Goal: Task Accomplishment & Management: Use online tool/utility

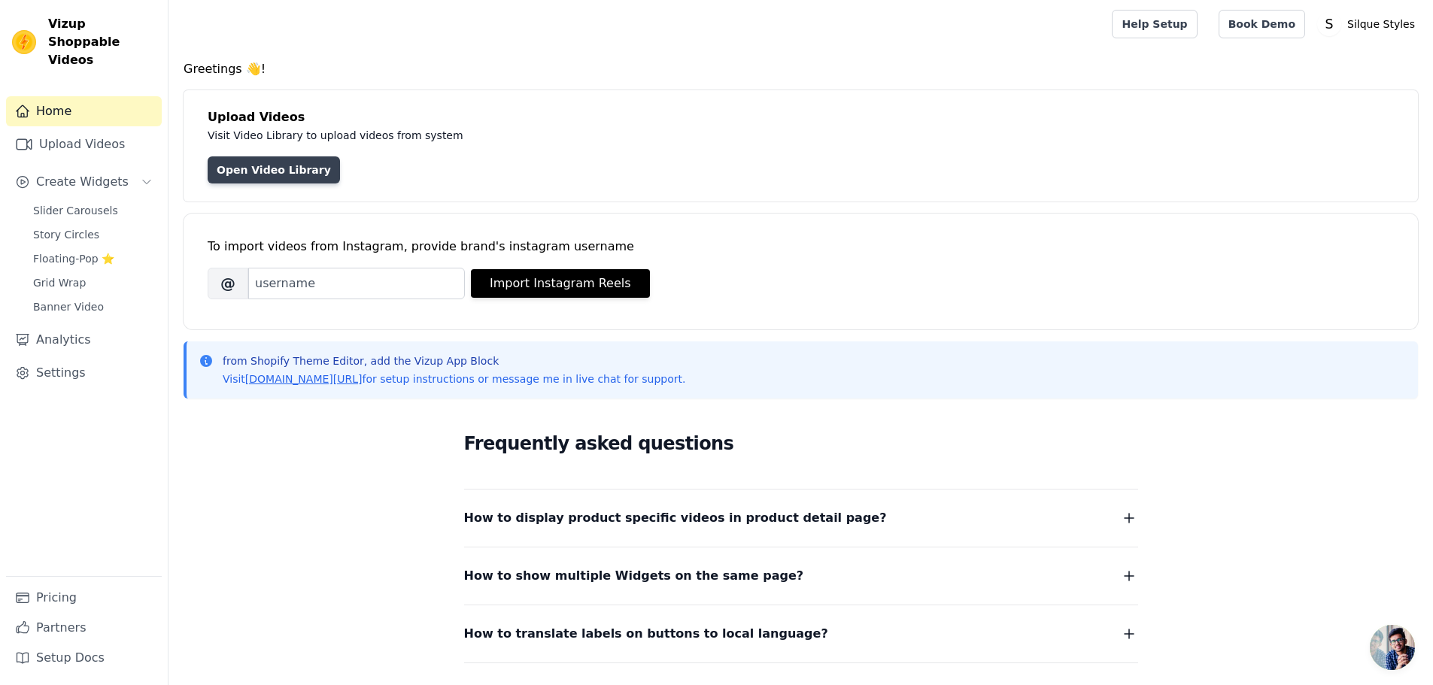
click at [265, 174] on link "Open Video Library" at bounding box center [274, 169] width 132 height 27
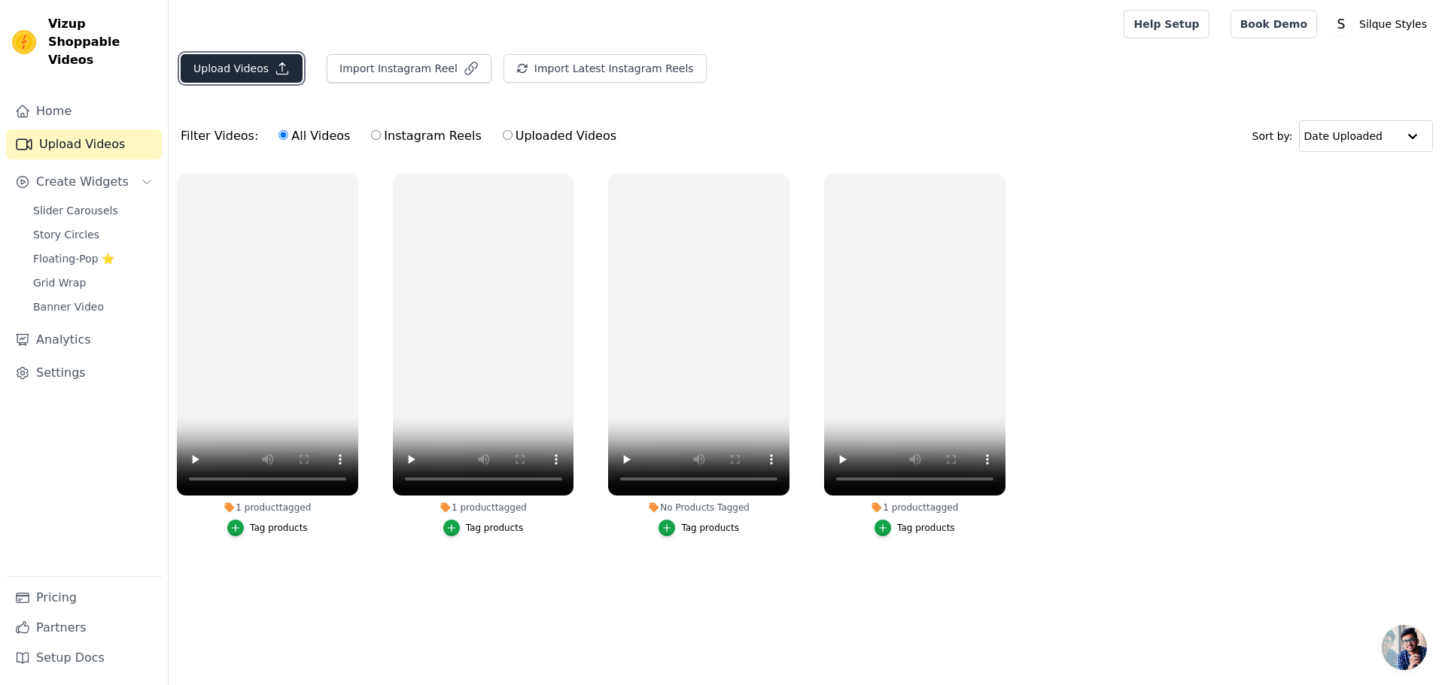
click at [257, 70] on button "Upload Videos" at bounding box center [242, 68] width 122 height 29
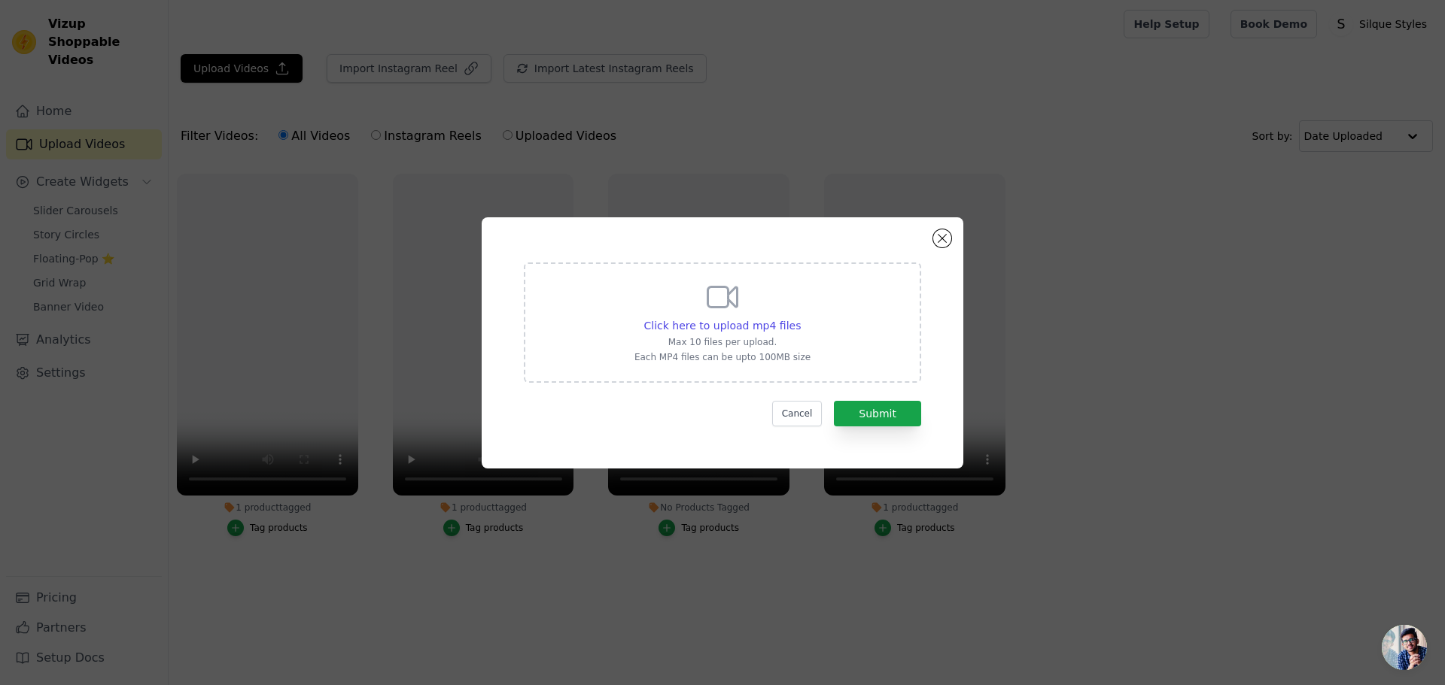
click at [722, 316] on div "Click here to upload mp4 files Max 10 files per upload. Each MP4 files can be u…" at bounding box center [722, 321] width 176 height 84
click at [800, 317] on input "Click here to upload mp4 files Max 10 files per upload. Each MP4 files can be u…" at bounding box center [800, 317] width 1 height 1
type input "C:\fakepath\01106112-3258-4b73-92e5-52a7f35aa4cd.mp4"
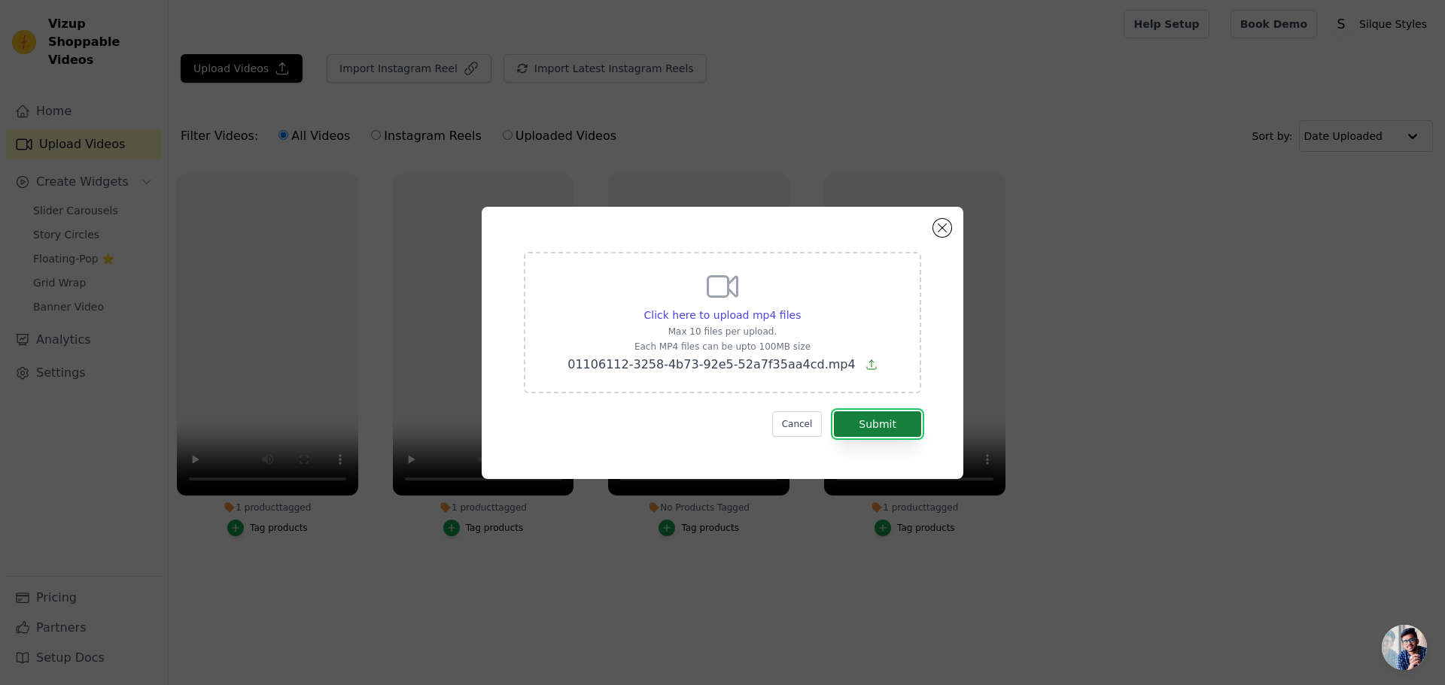
click at [886, 425] on button "Submit" at bounding box center [877, 425] width 87 height 26
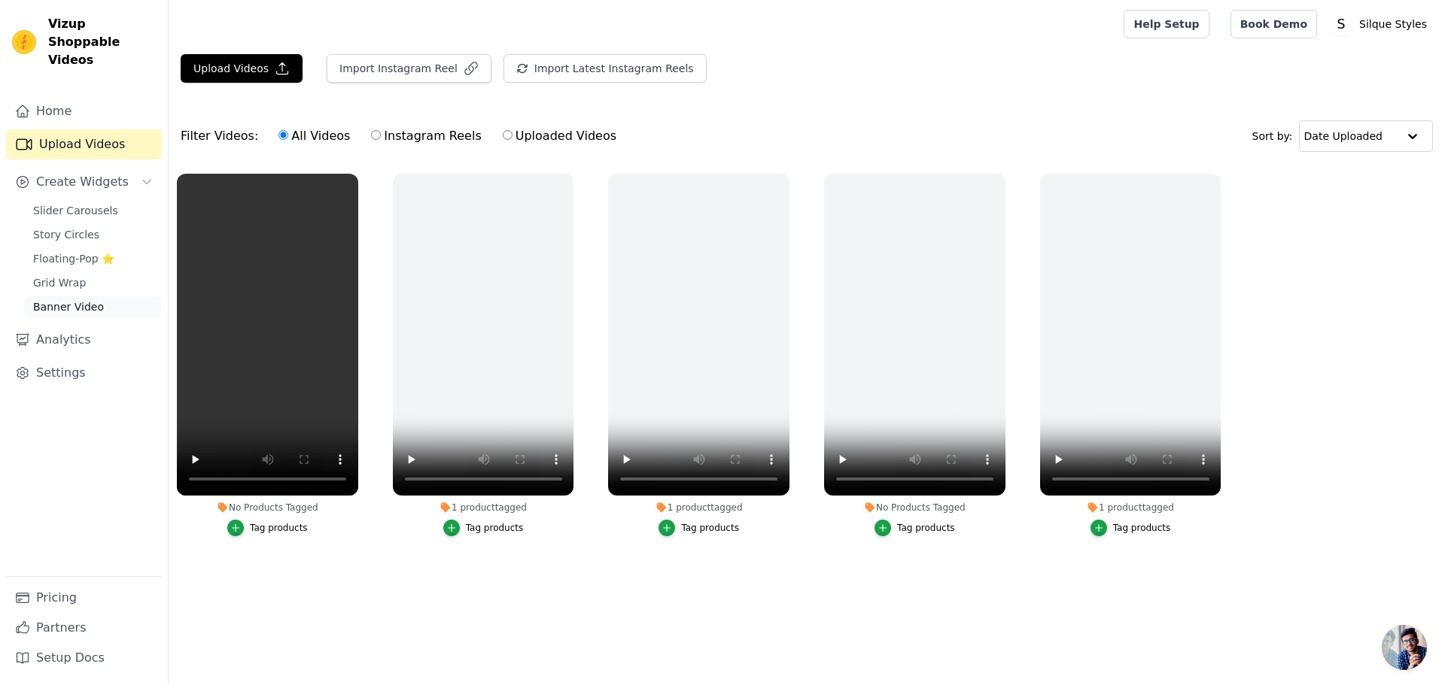
click at [114, 296] on link "Banner Video" at bounding box center [93, 306] width 138 height 21
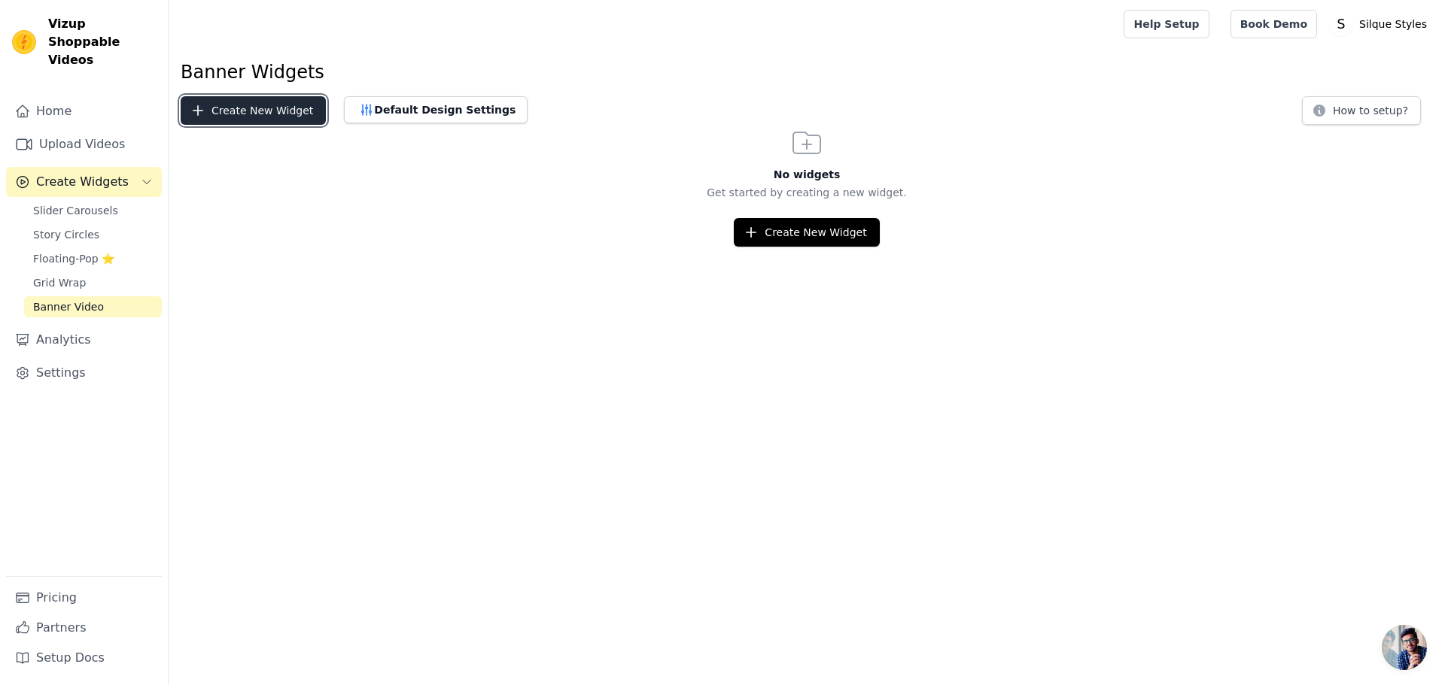
click at [266, 117] on button "Create New Widget" at bounding box center [253, 110] width 145 height 29
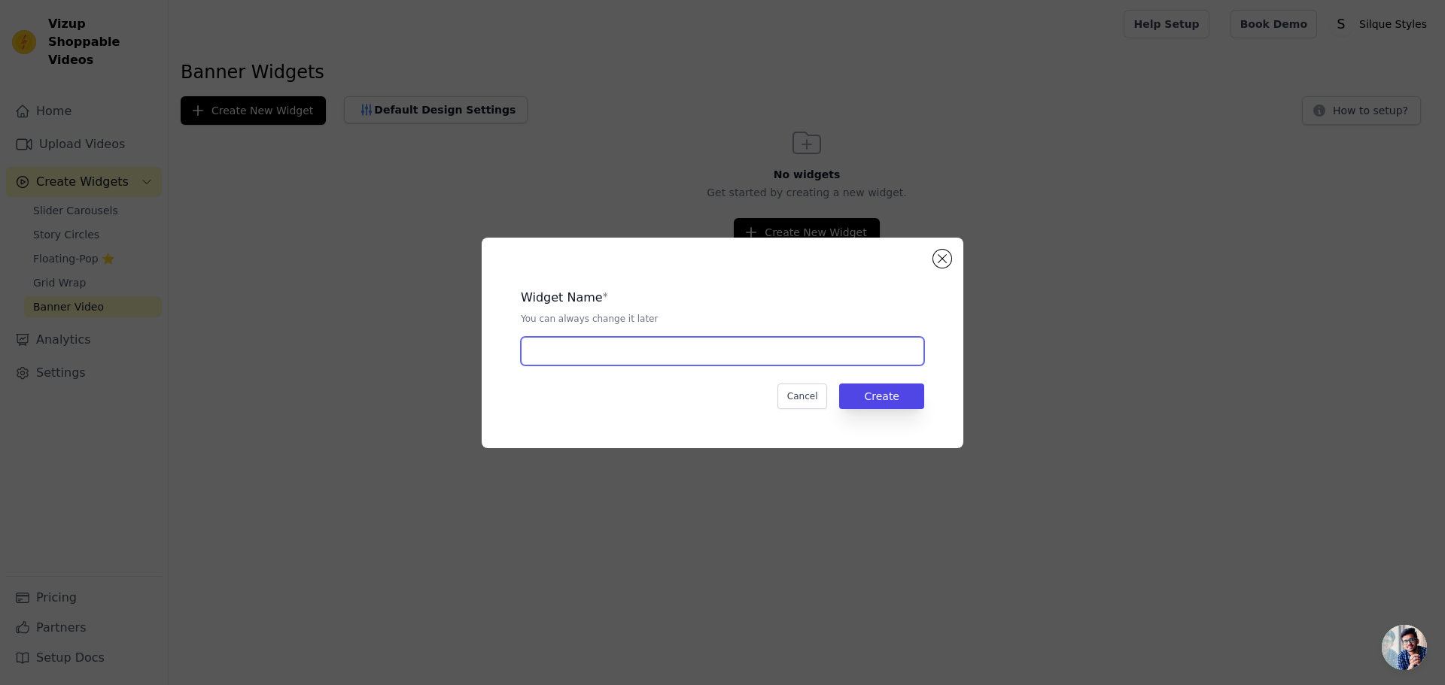
click at [847, 363] on input "text" at bounding box center [722, 351] width 403 height 29
type input "1"
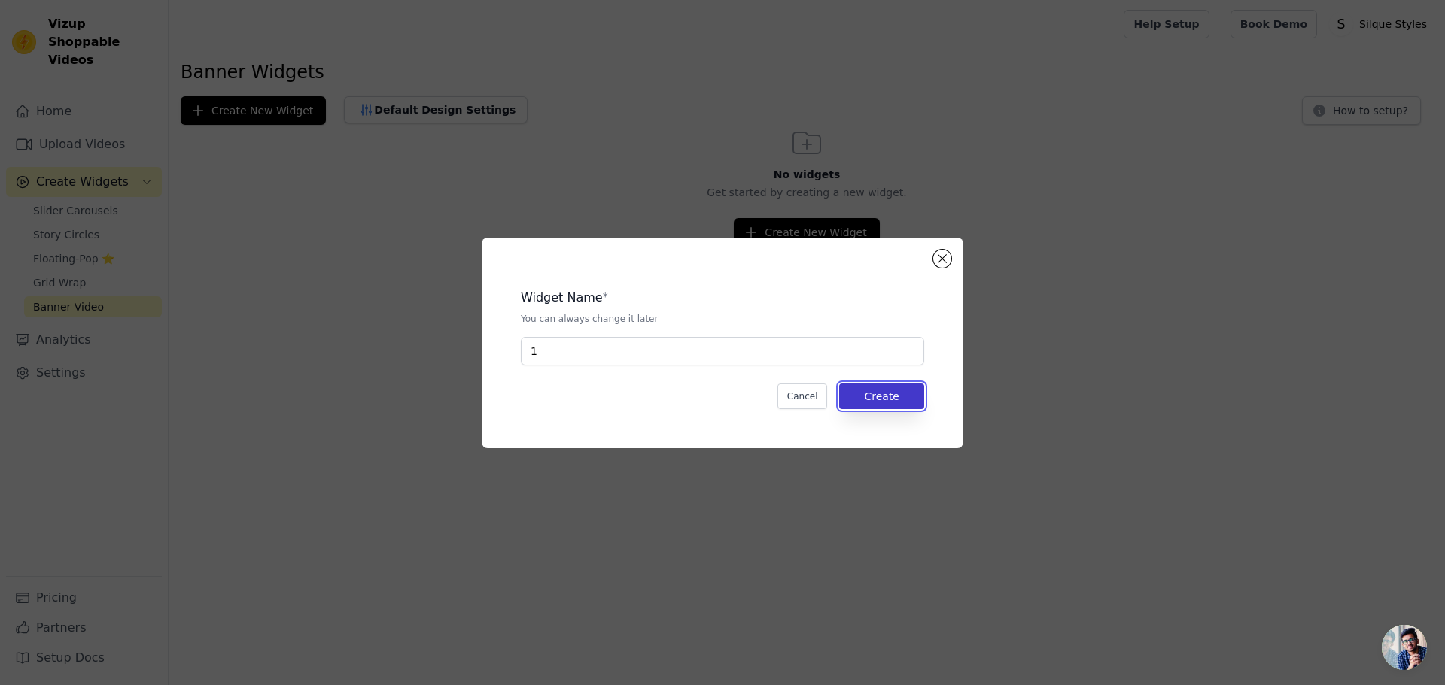
click at [908, 398] on button "Create" at bounding box center [881, 397] width 85 height 26
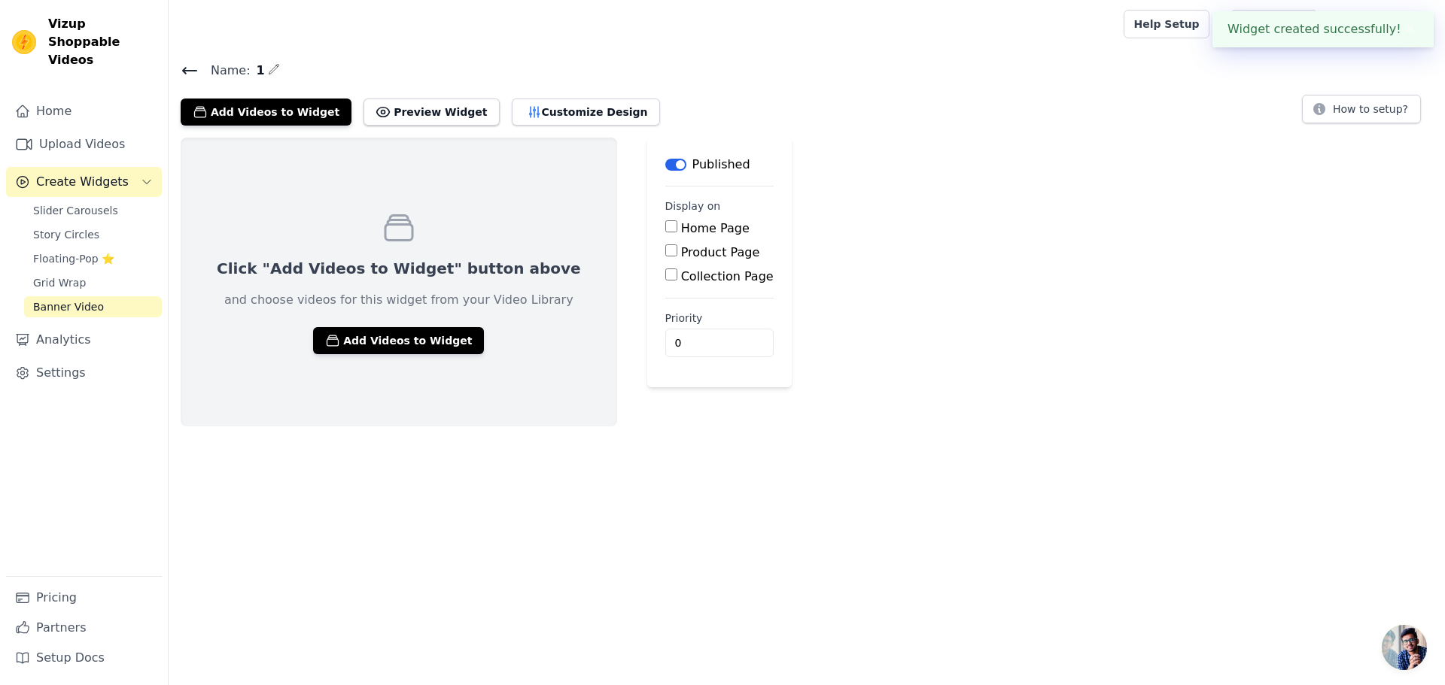
click at [665, 249] on input "Product Page" at bounding box center [671, 251] width 12 height 12
checkbox input "true"
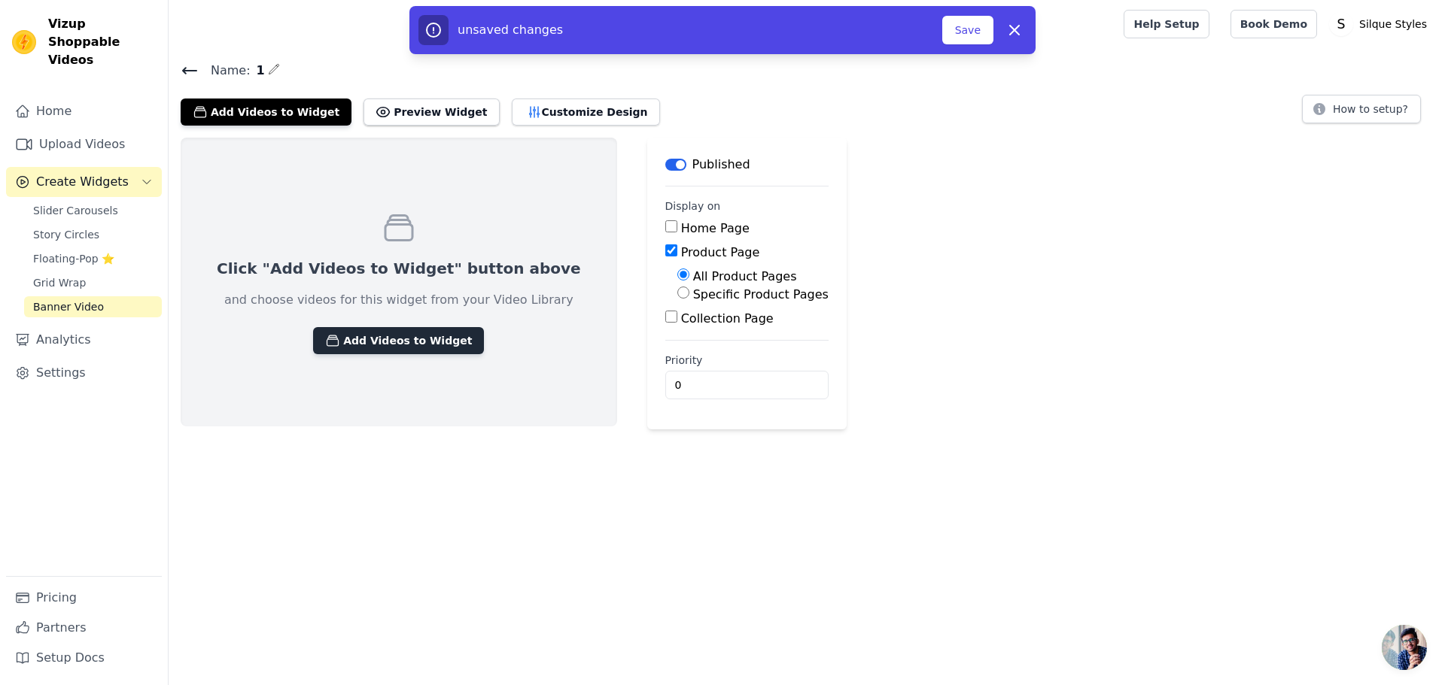
click at [401, 334] on button "Add Videos to Widget" at bounding box center [398, 340] width 171 height 27
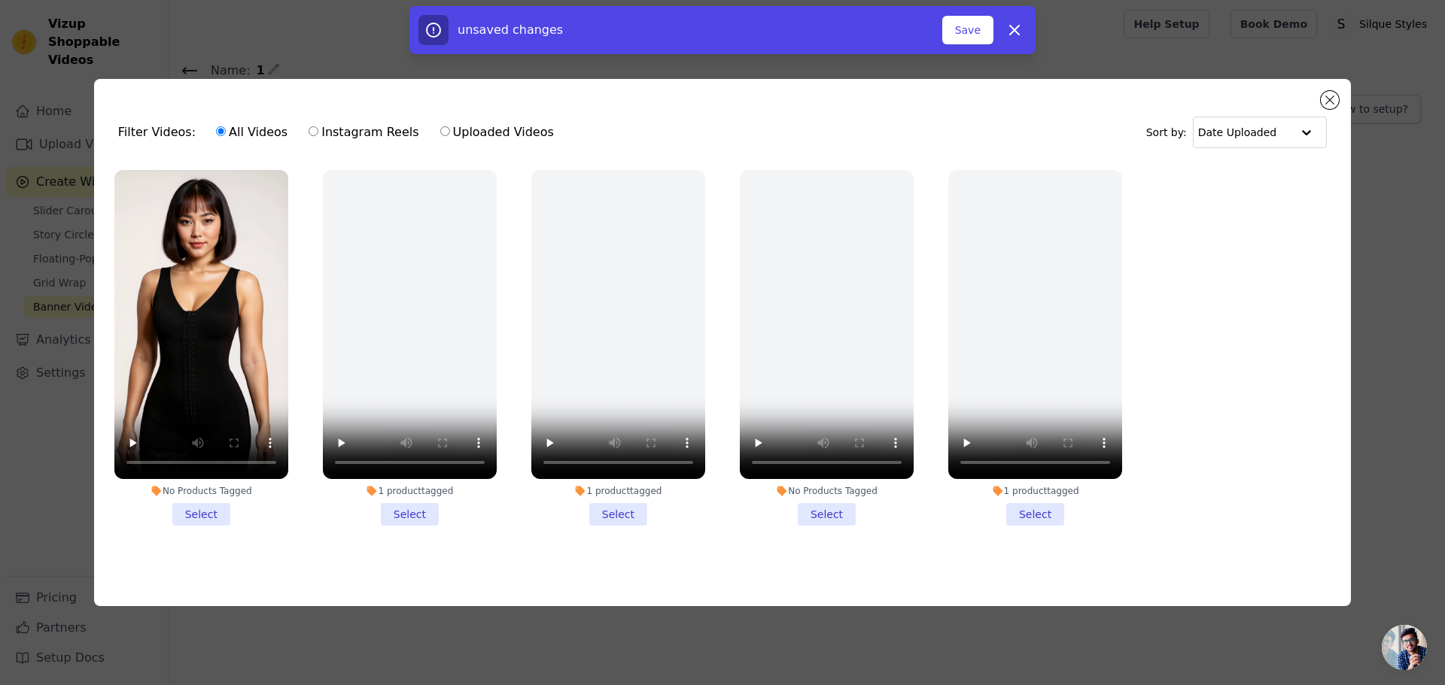
click at [194, 515] on li "No Products Tagged Select" at bounding box center [201, 348] width 174 height 356
click at [0, 0] on input "No Products Tagged Select" at bounding box center [0, 0] width 0 height 0
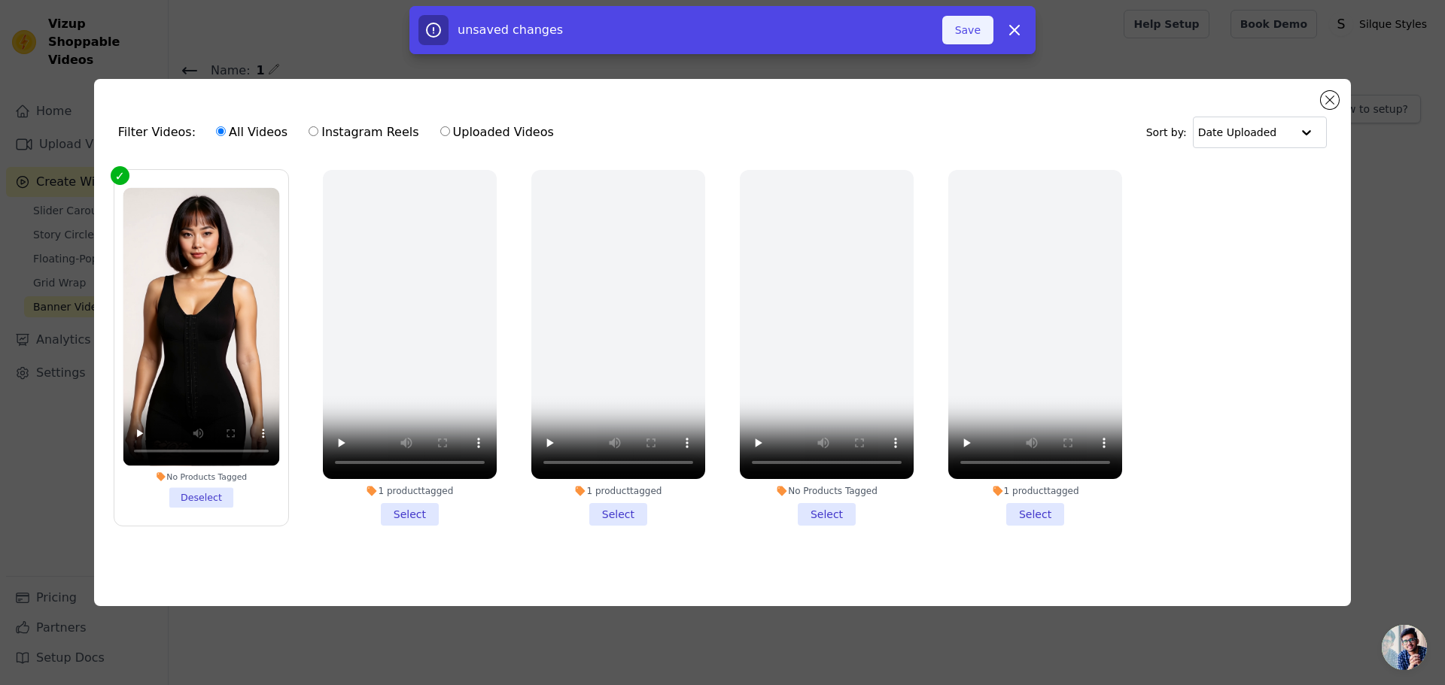
click at [979, 33] on button "Save" at bounding box center [967, 30] width 51 height 29
click at [1333, 96] on button "Close modal" at bounding box center [1329, 100] width 18 height 18
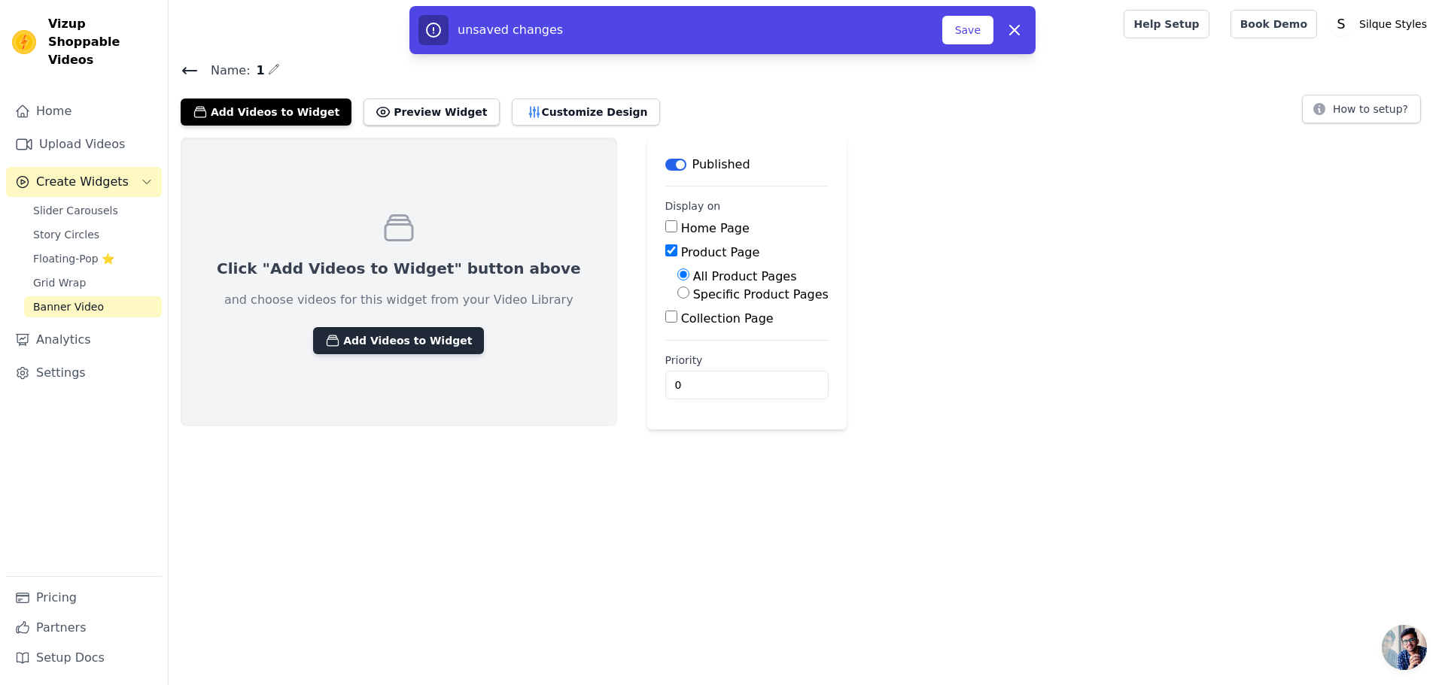
click at [388, 342] on button "Add Videos to Widget" at bounding box center [398, 340] width 171 height 27
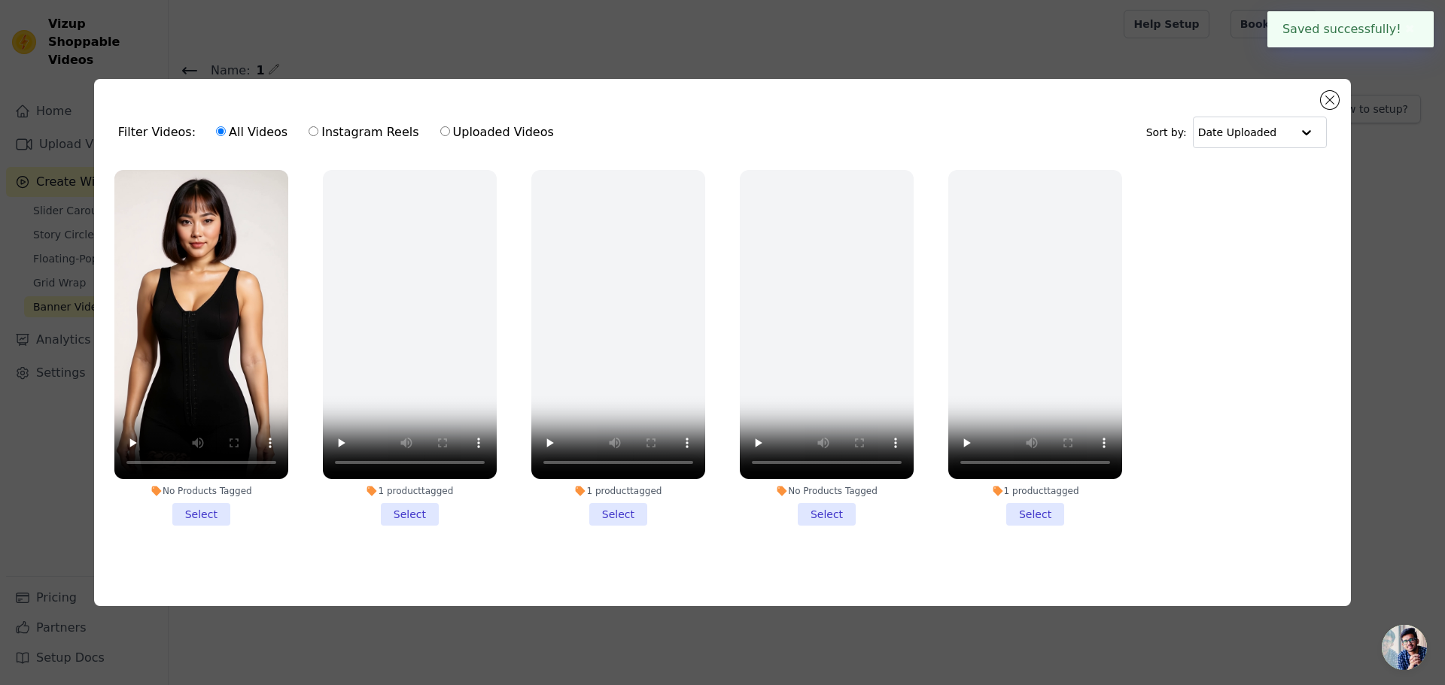
click at [203, 515] on li "No Products Tagged Select" at bounding box center [201, 348] width 174 height 356
click at [0, 0] on input "No Products Tagged Select" at bounding box center [0, 0] width 0 height 0
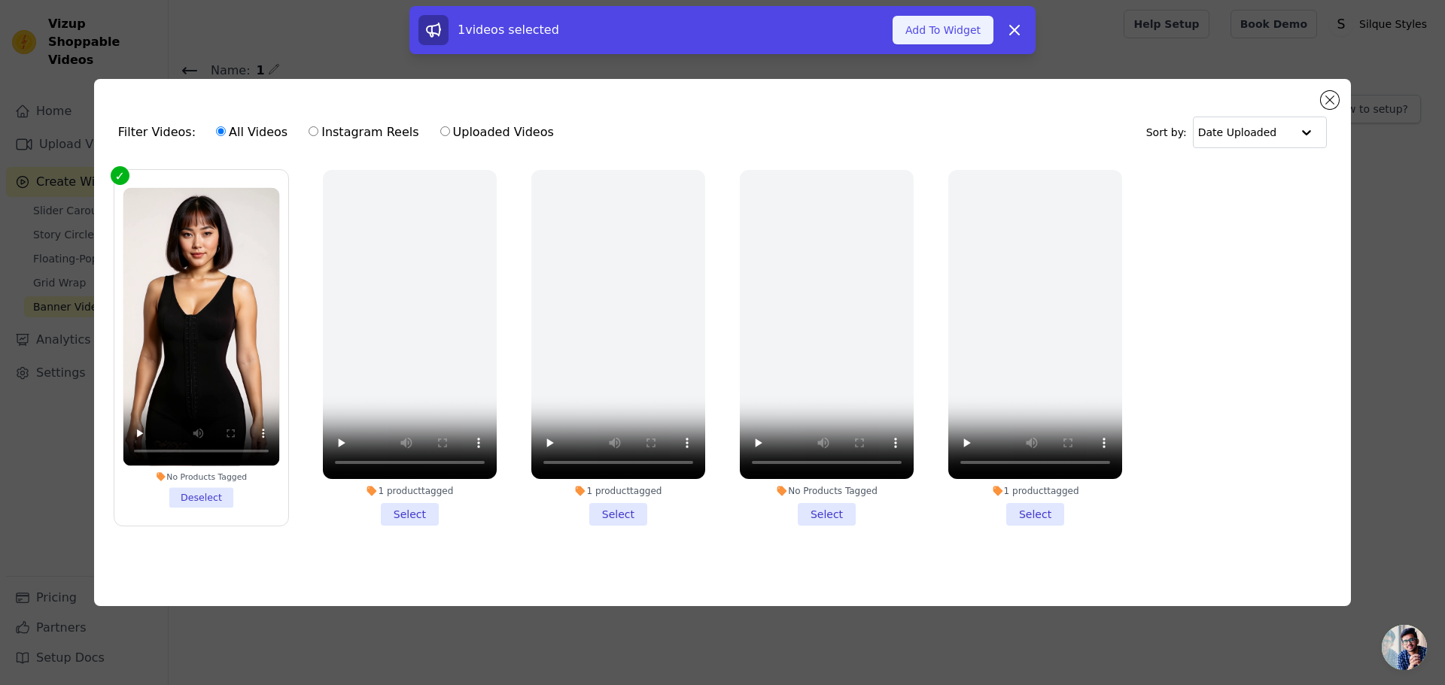
click at [965, 36] on button "Add To Widget" at bounding box center [942, 30] width 101 height 29
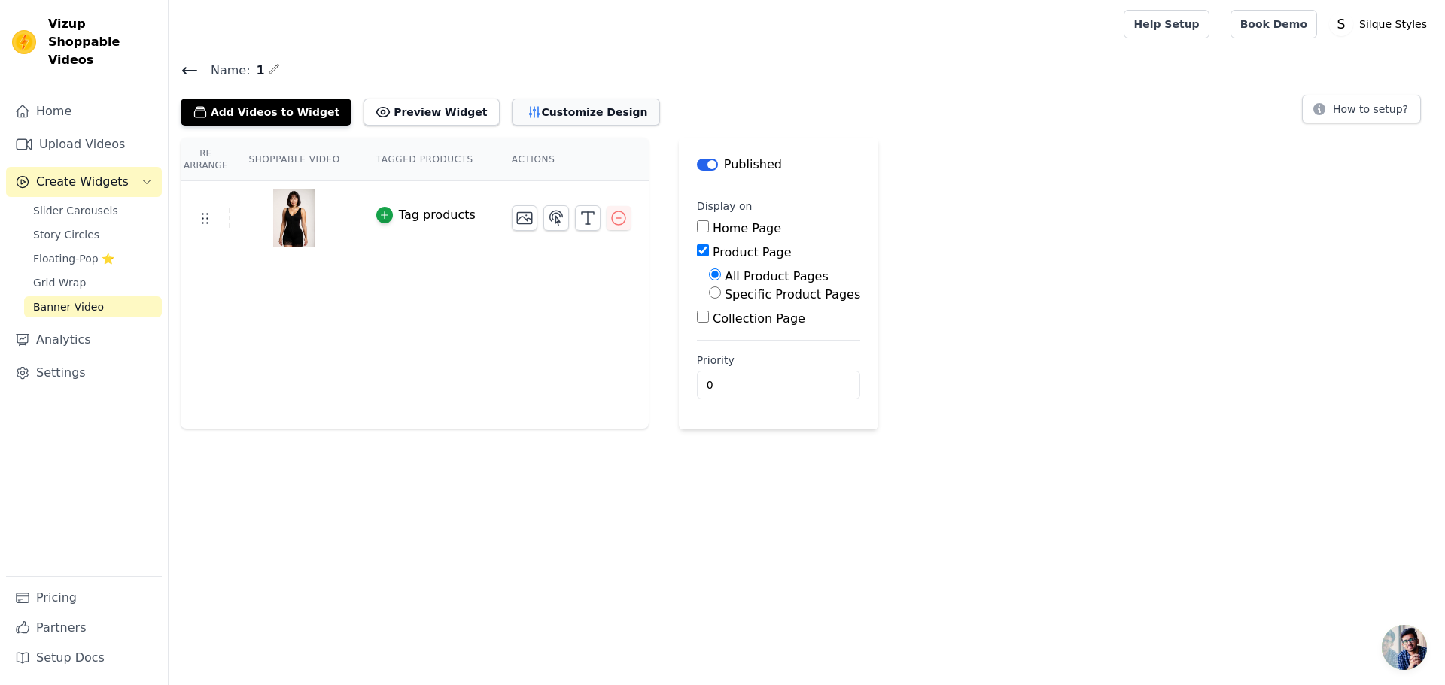
click at [512, 116] on button "Customize Design" at bounding box center [586, 112] width 148 height 27
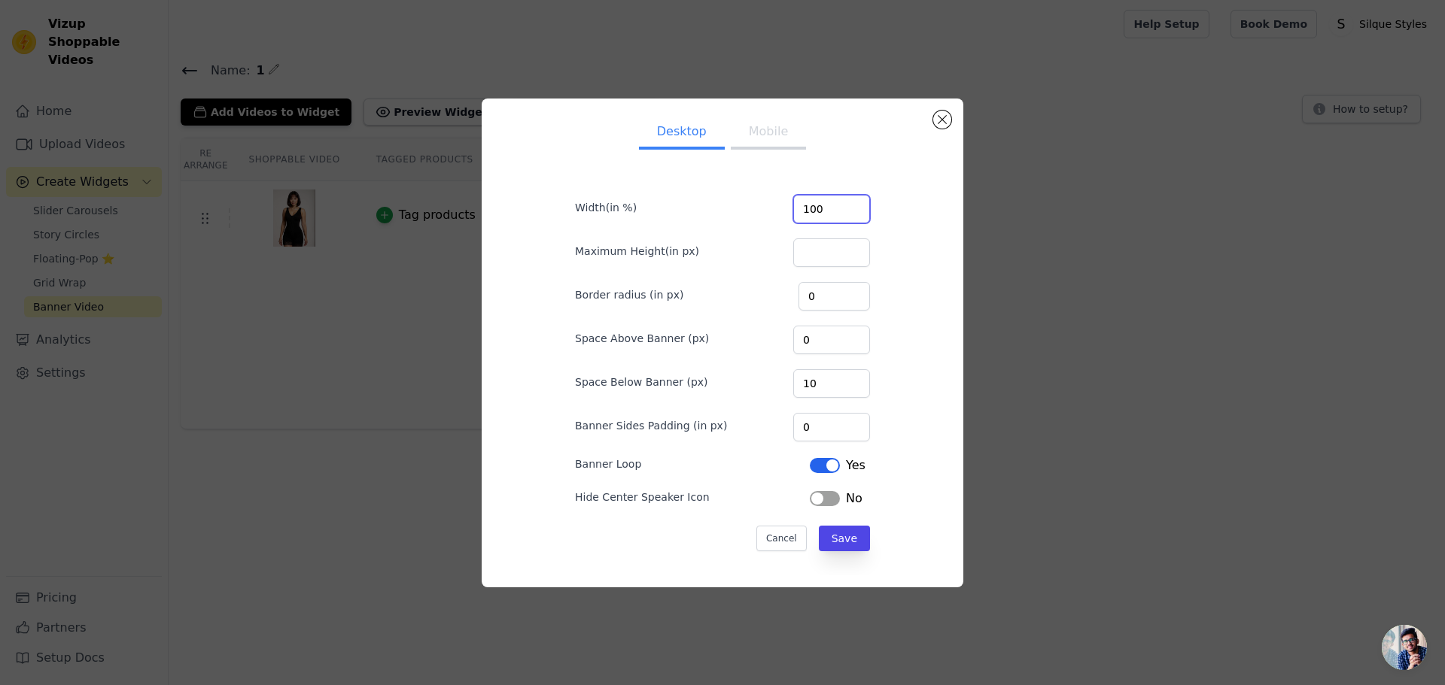
drag, startPoint x: 802, startPoint y: 208, endPoint x: 794, endPoint y: 208, distance: 8.3
click at [794, 208] on input "100" at bounding box center [831, 209] width 77 height 29
type input "50"
click at [537, 260] on div "Desktop Mobile Width(in %) 50 Maximum Height(in px) Border radius (in px) 0 Spa…" at bounding box center [722, 343] width 457 height 465
click at [841, 539] on button "Save" at bounding box center [844, 539] width 51 height 26
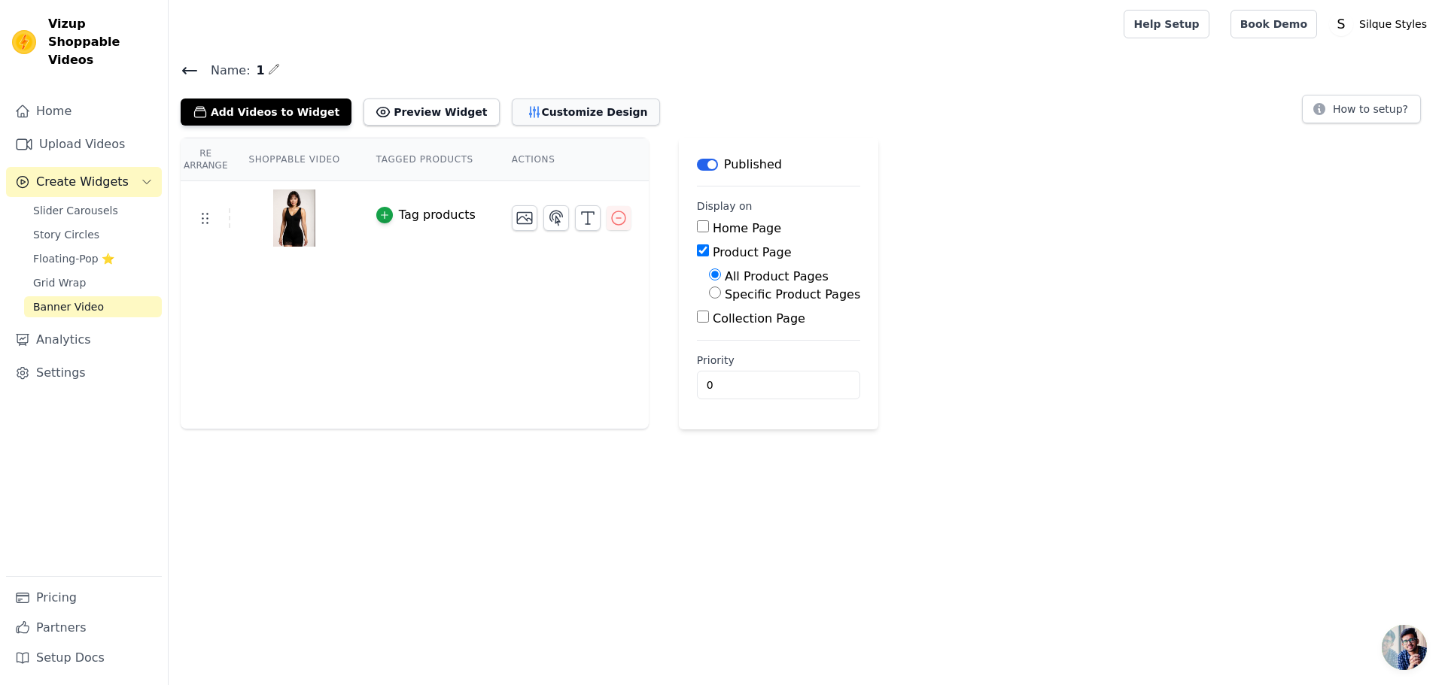
click at [527, 113] on button "Customize Design" at bounding box center [586, 112] width 148 height 27
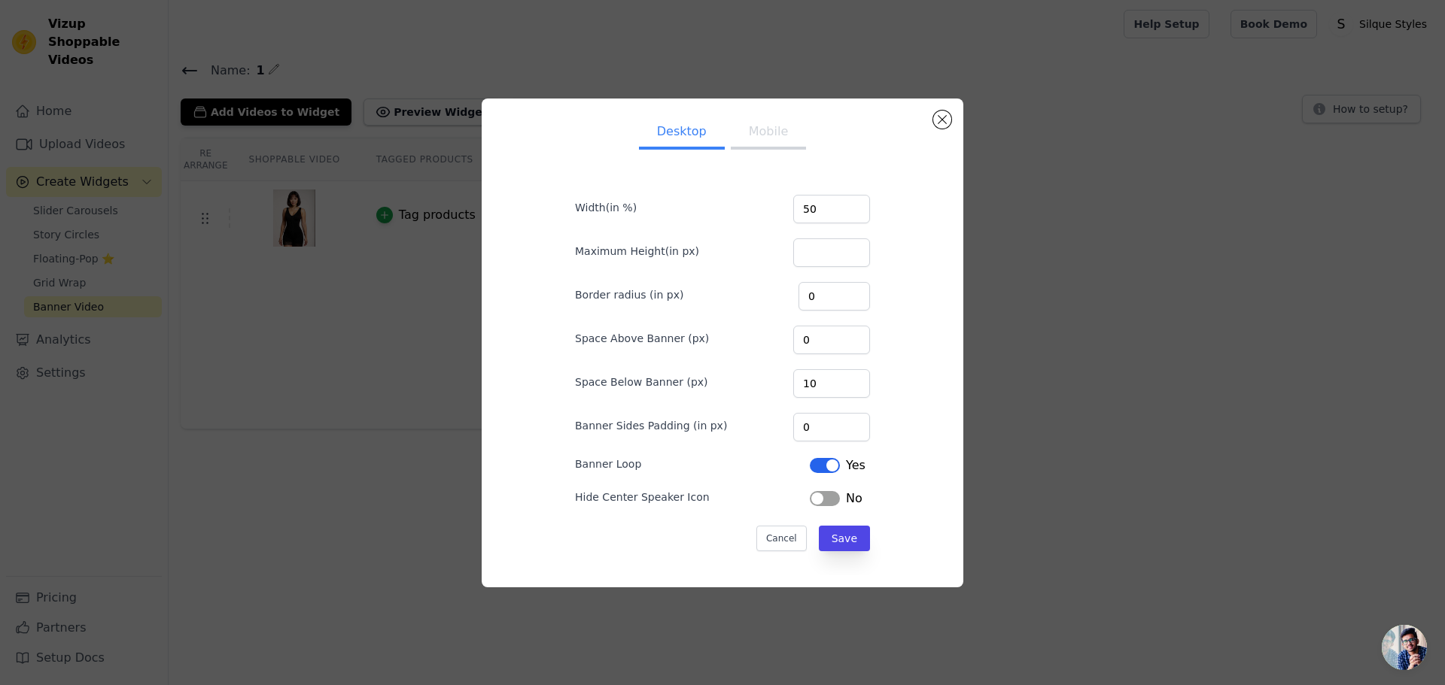
click at [814, 496] on button "Label" at bounding box center [825, 498] width 30 height 15
click at [817, 426] on input "0" at bounding box center [831, 427] width 77 height 29
drag, startPoint x: 818, startPoint y: 426, endPoint x: 773, endPoint y: 426, distance: 44.4
click at [756, 426] on div "Banner Sides Padding (in px) 0" at bounding box center [722, 426] width 295 height 32
type input "50"
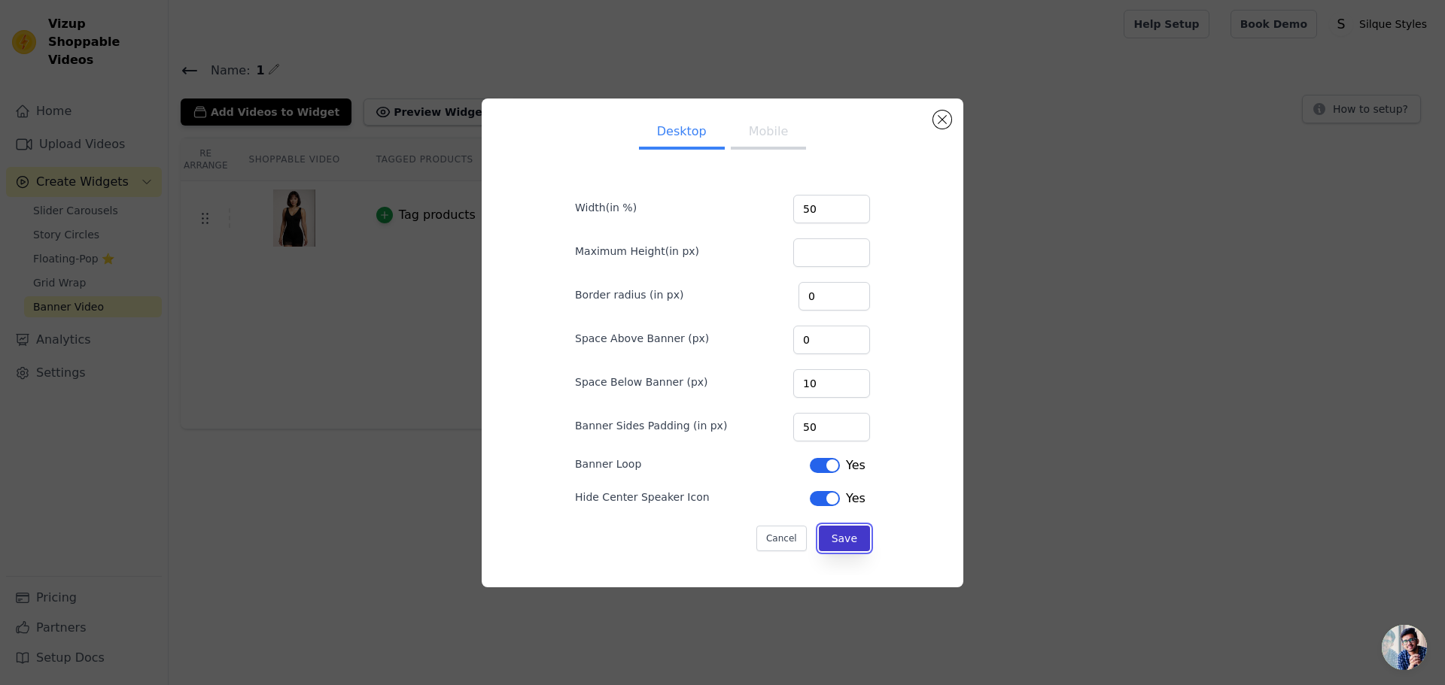
click at [837, 537] on button "Save" at bounding box center [844, 539] width 51 height 26
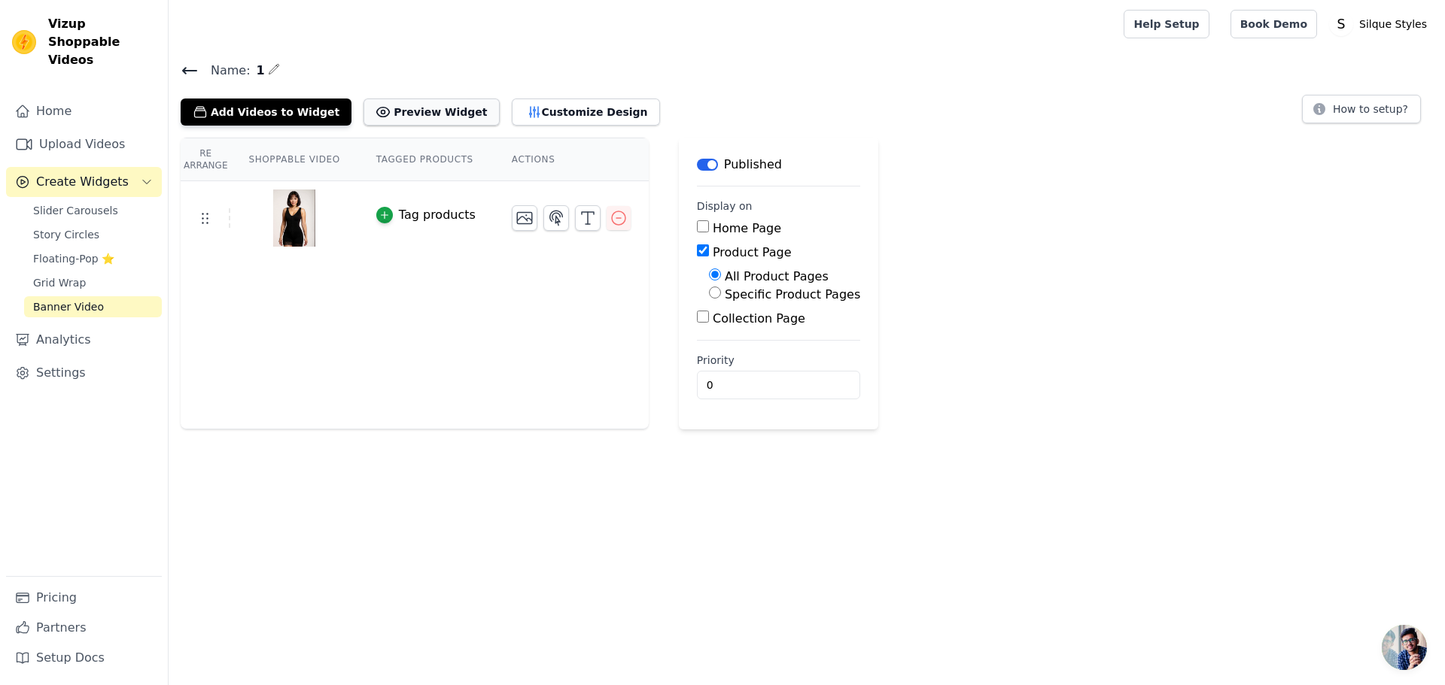
click at [412, 114] on button "Preview Widget" at bounding box center [430, 112] width 135 height 27
click at [246, 114] on button "Add Videos to Widget" at bounding box center [266, 112] width 171 height 27
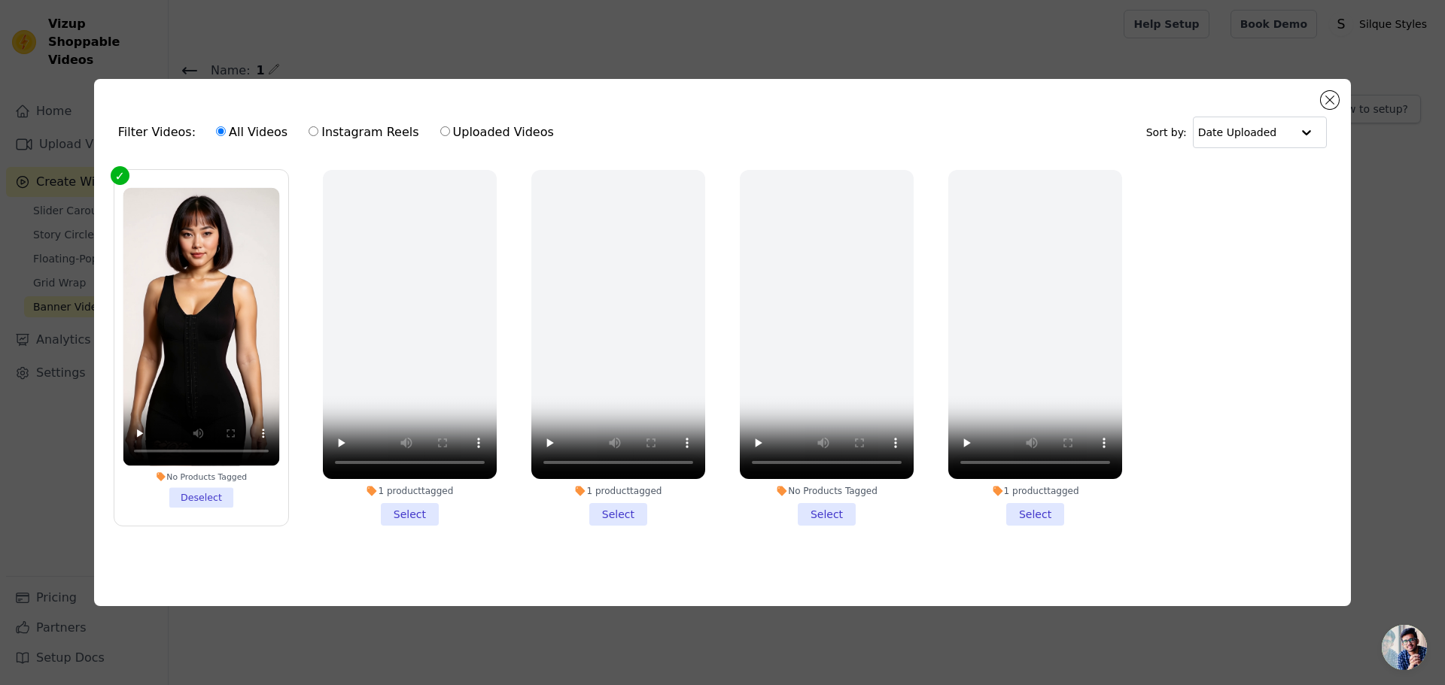
click at [440, 129] on input "Uploaded Videos" at bounding box center [445, 131] width 10 height 10
radio input "true"
click at [1321, 96] on button "Close modal" at bounding box center [1329, 100] width 18 height 18
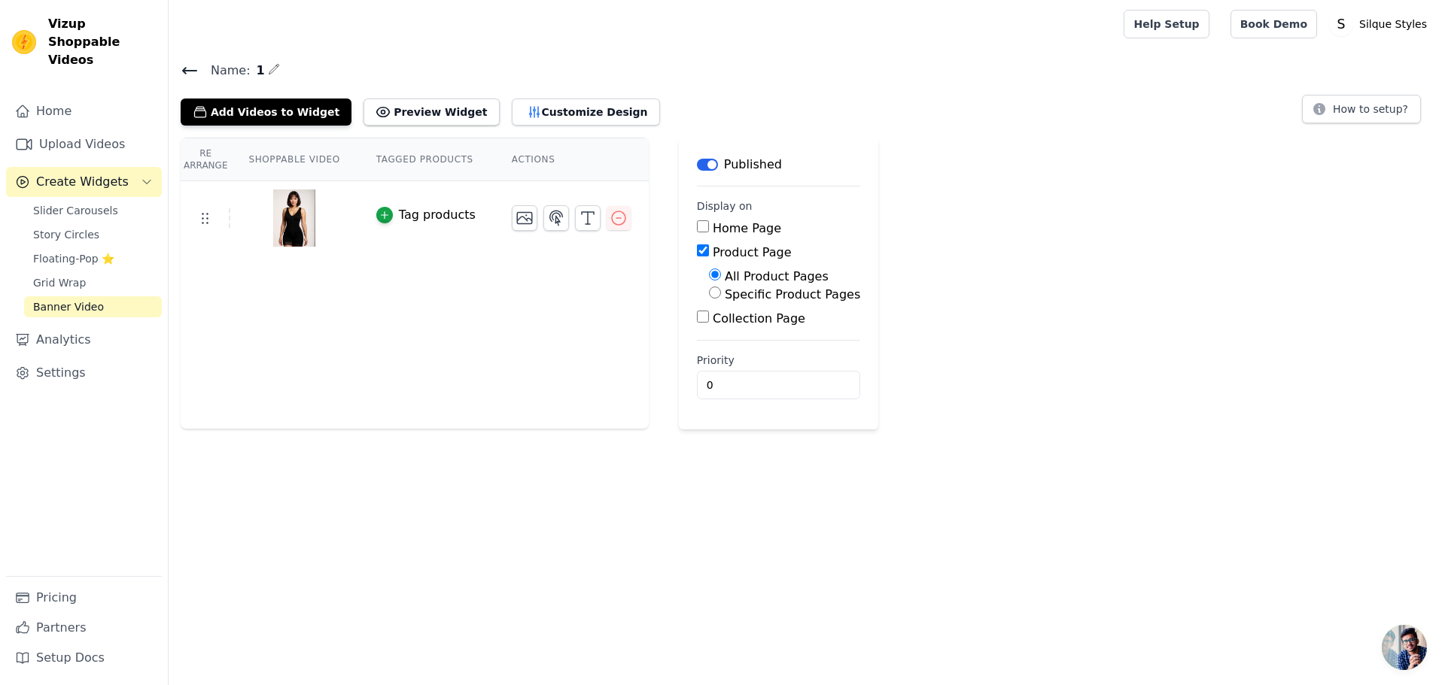
click at [187, 68] on icon at bounding box center [190, 71] width 18 height 18
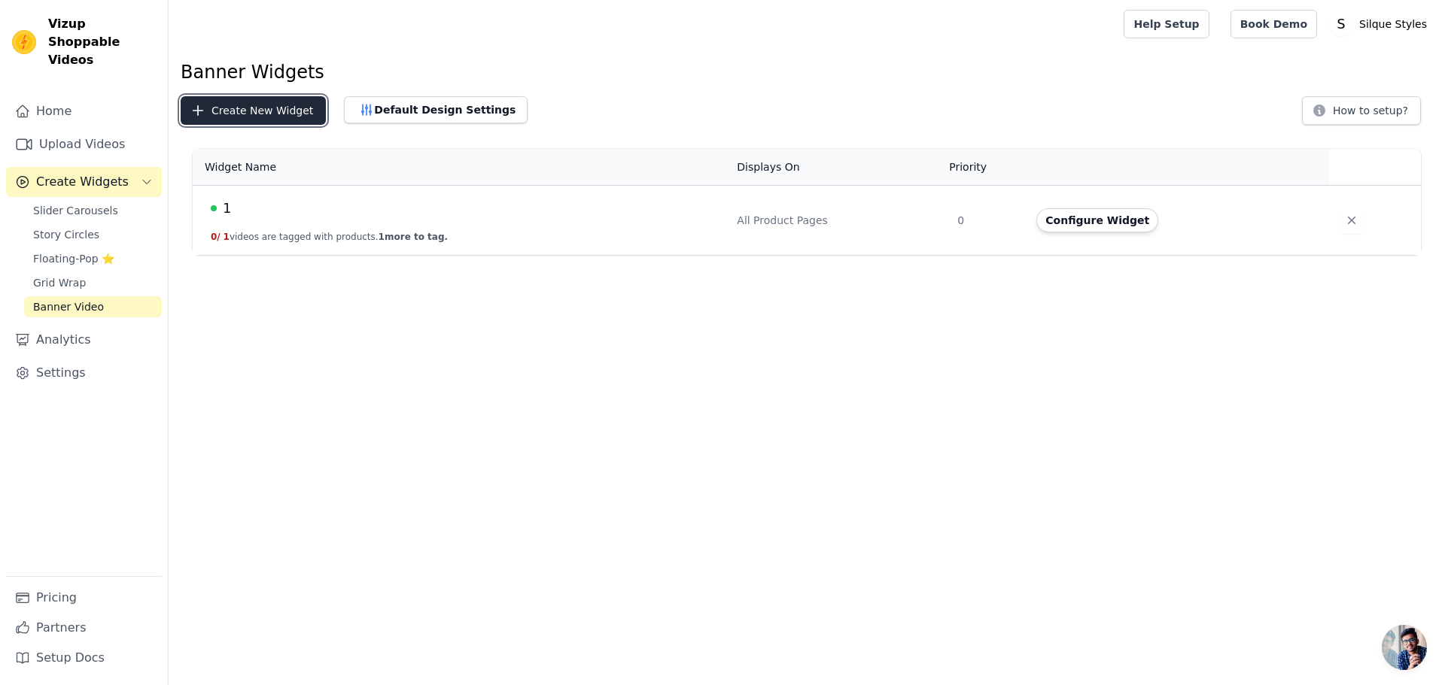
click at [262, 108] on button "Create New Widget" at bounding box center [253, 110] width 145 height 29
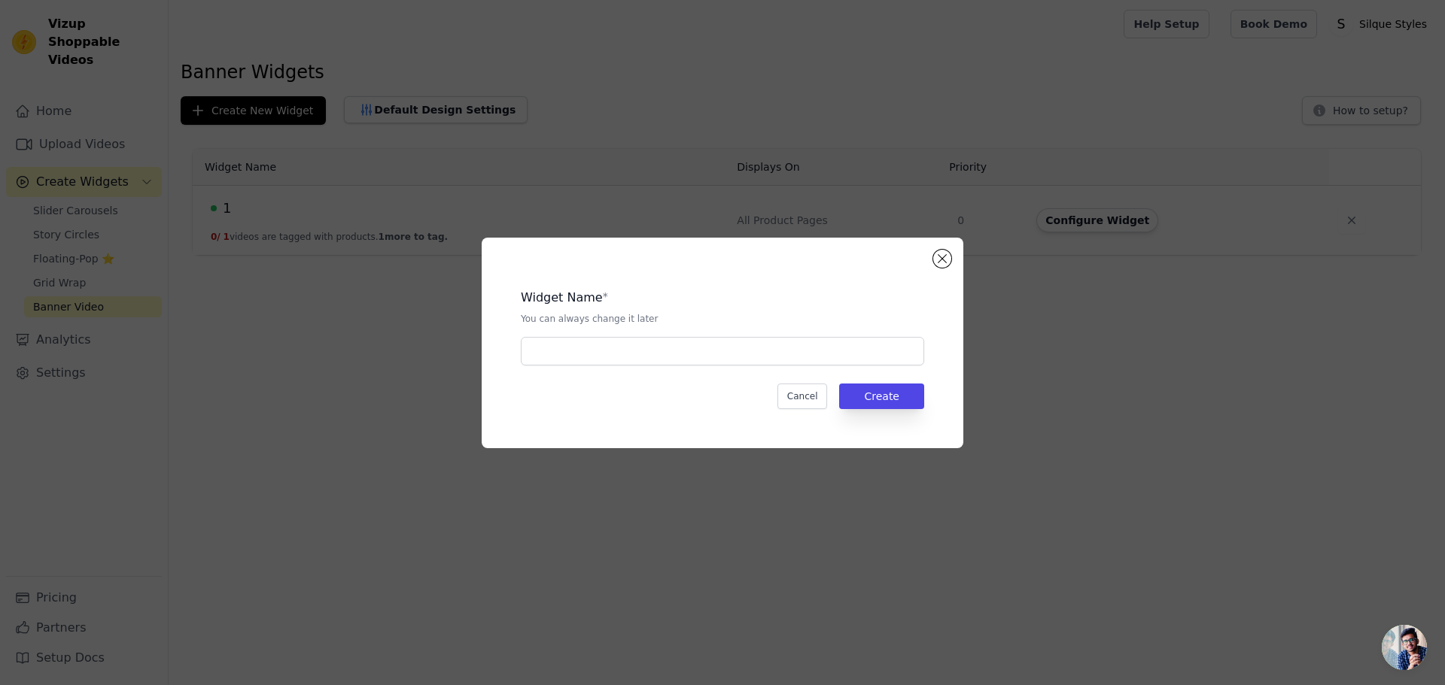
drag, startPoint x: 618, startPoint y: 84, endPoint x: 688, endPoint y: 132, distance: 84.9
click at [621, 84] on div "Widget Name * You can always change it later Cancel Create" at bounding box center [722, 342] width 1445 height 685
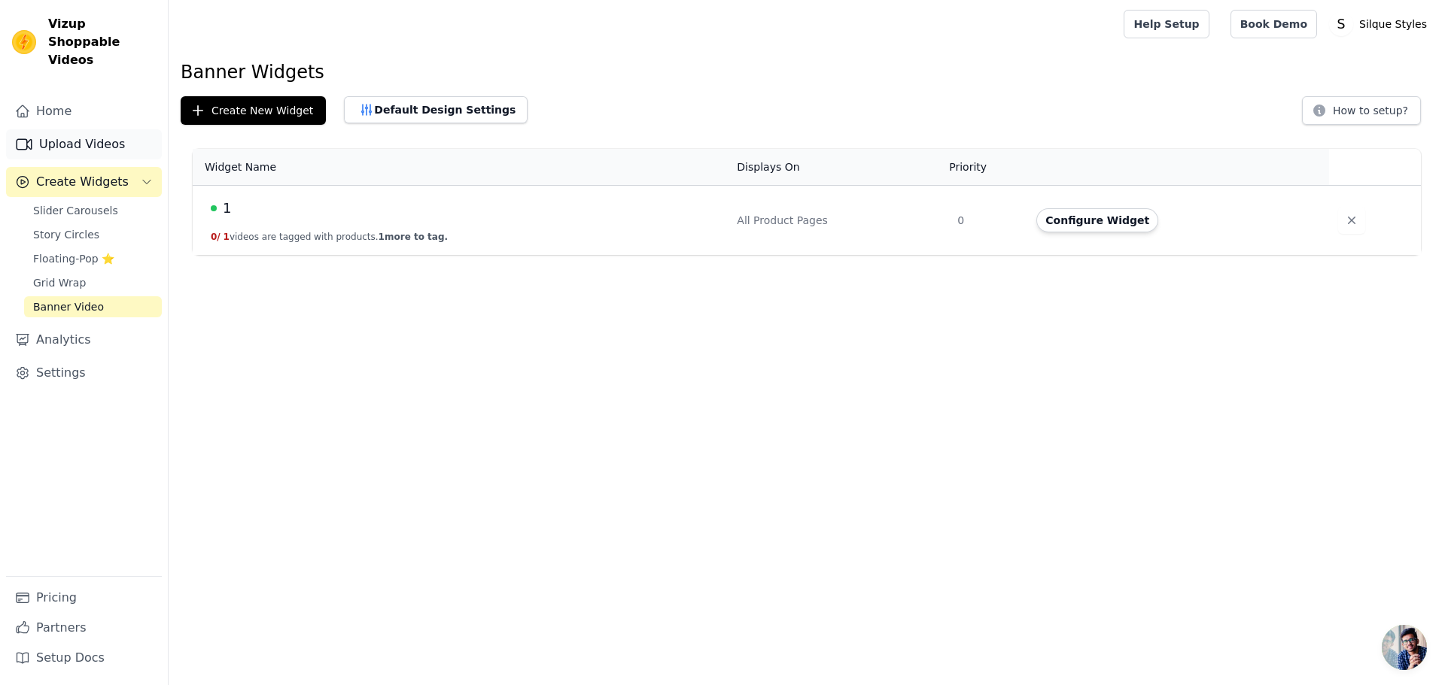
click at [65, 132] on link "Upload Videos" at bounding box center [84, 144] width 156 height 30
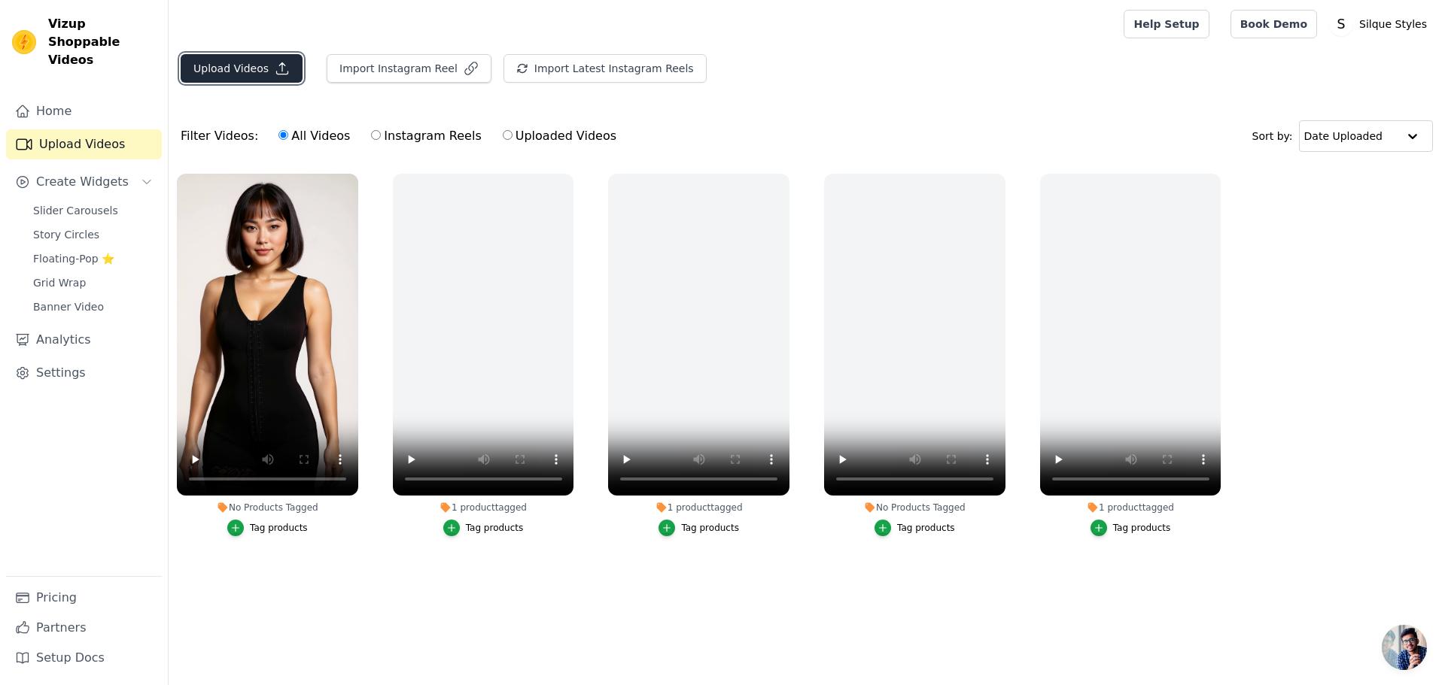
click at [248, 73] on button "Upload Videos" at bounding box center [242, 68] width 122 height 29
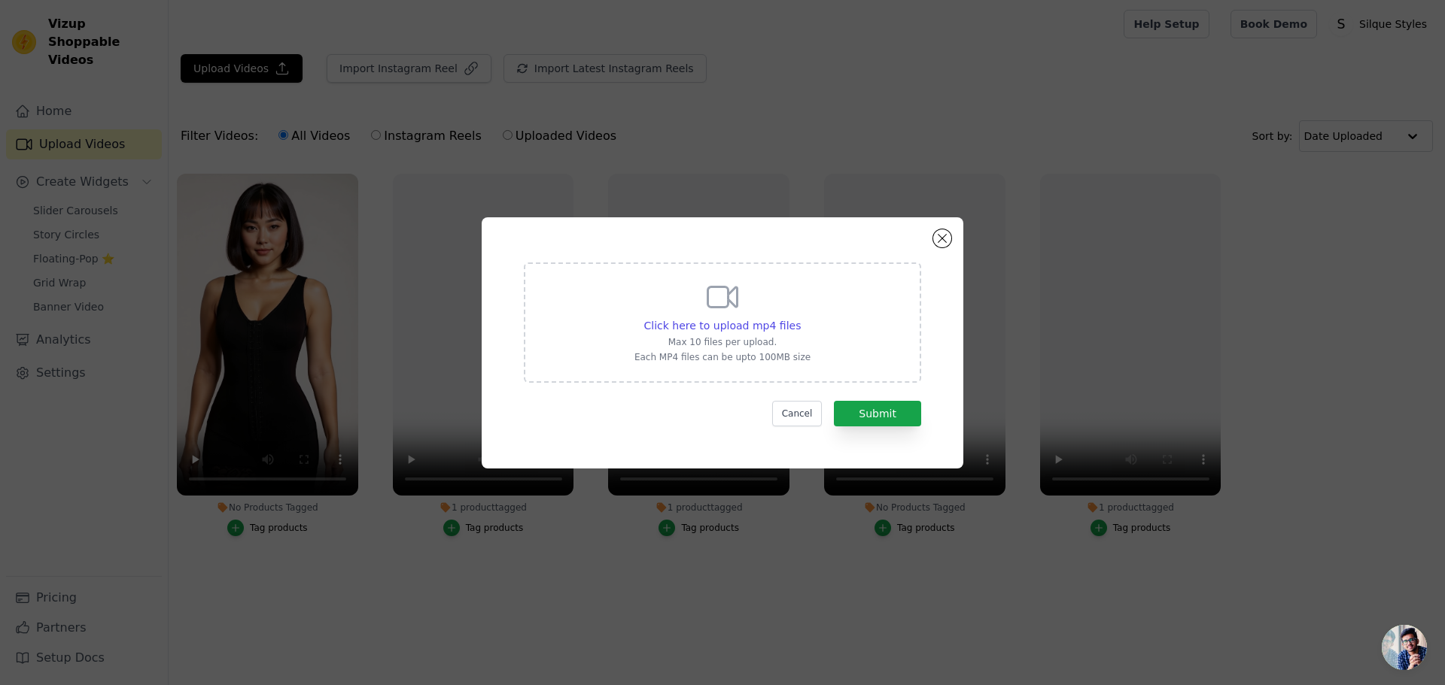
click at [731, 308] on icon at bounding box center [722, 297] width 36 height 36
click at [800, 317] on input "Click here to upload mp4 files Max 10 files per upload. Each MP4 files can be u…" at bounding box center [800, 317] width 1 height 1
type input "C:\fakepath\8d18212a-b433-48b1-9992-1a85e679dc59.mp4"
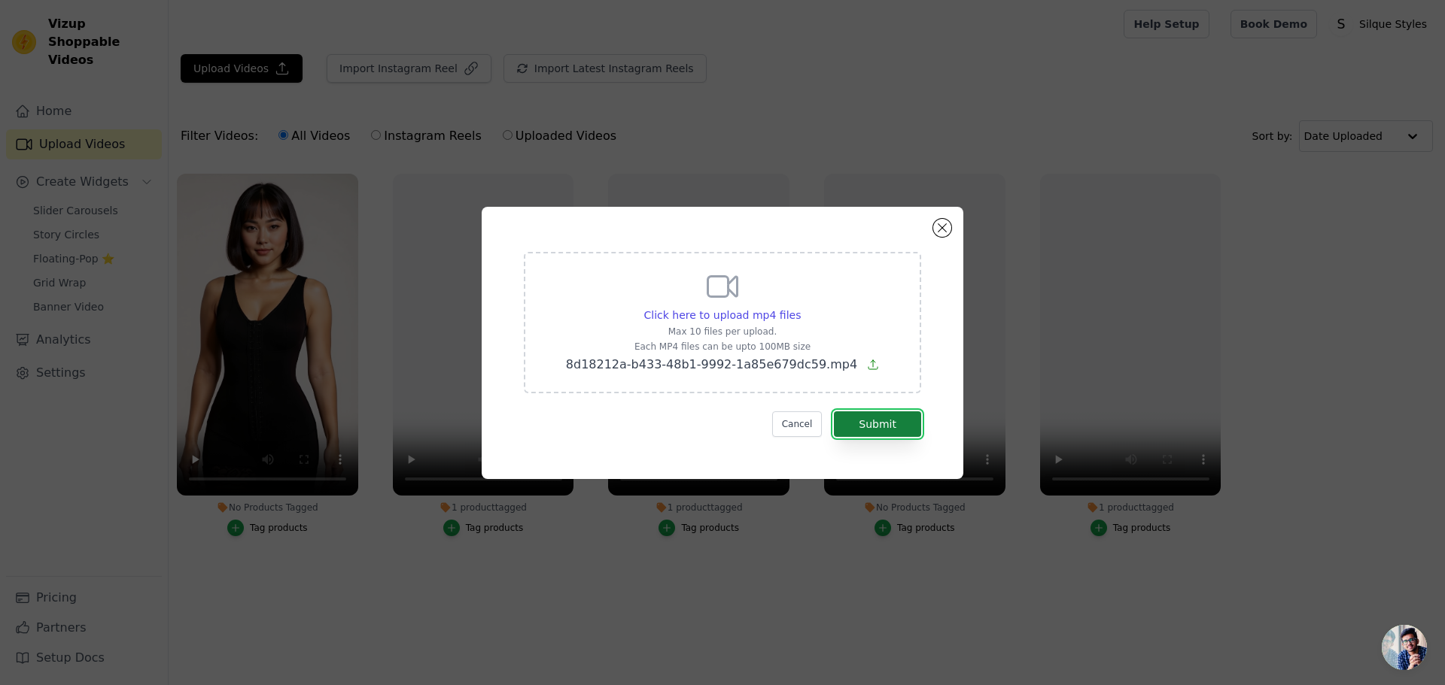
click at [892, 426] on button "Submit" at bounding box center [877, 425] width 87 height 26
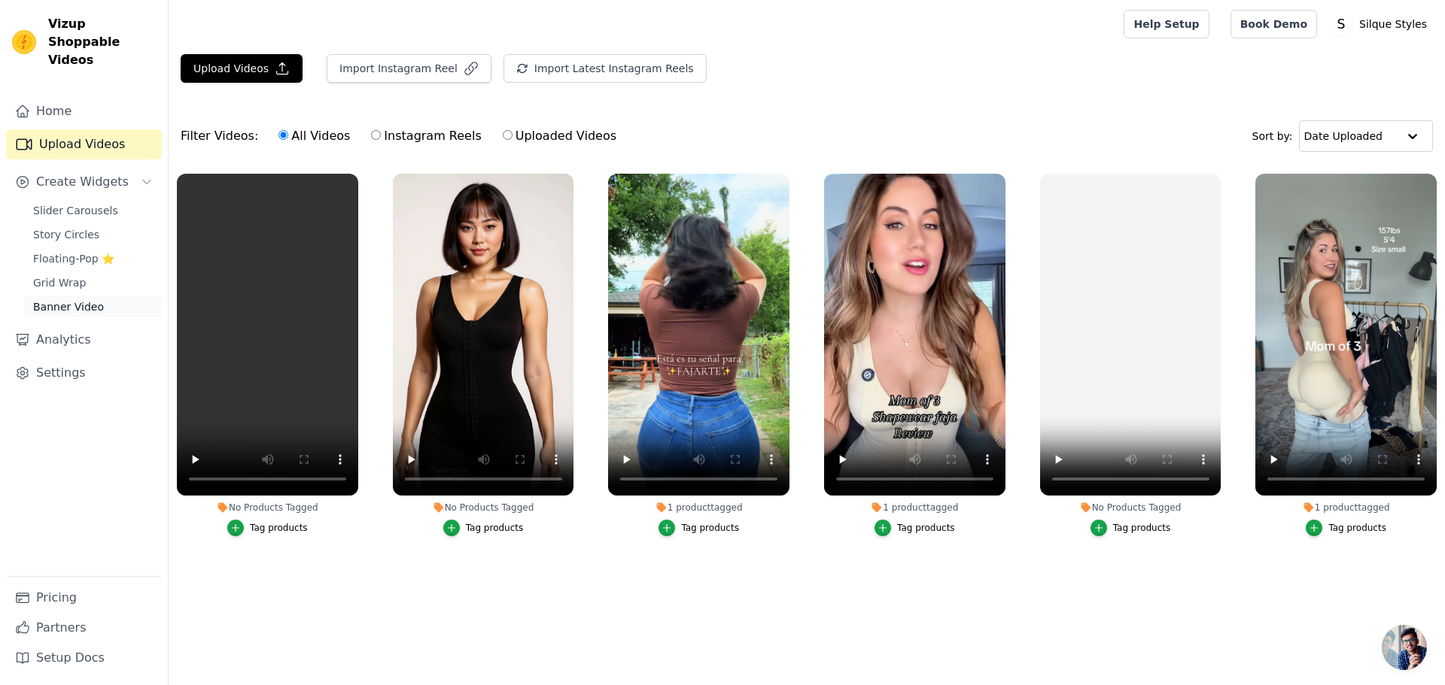
click at [96, 296] on link "Banner Video" at bounding box center [93, 306] width 138 height 21
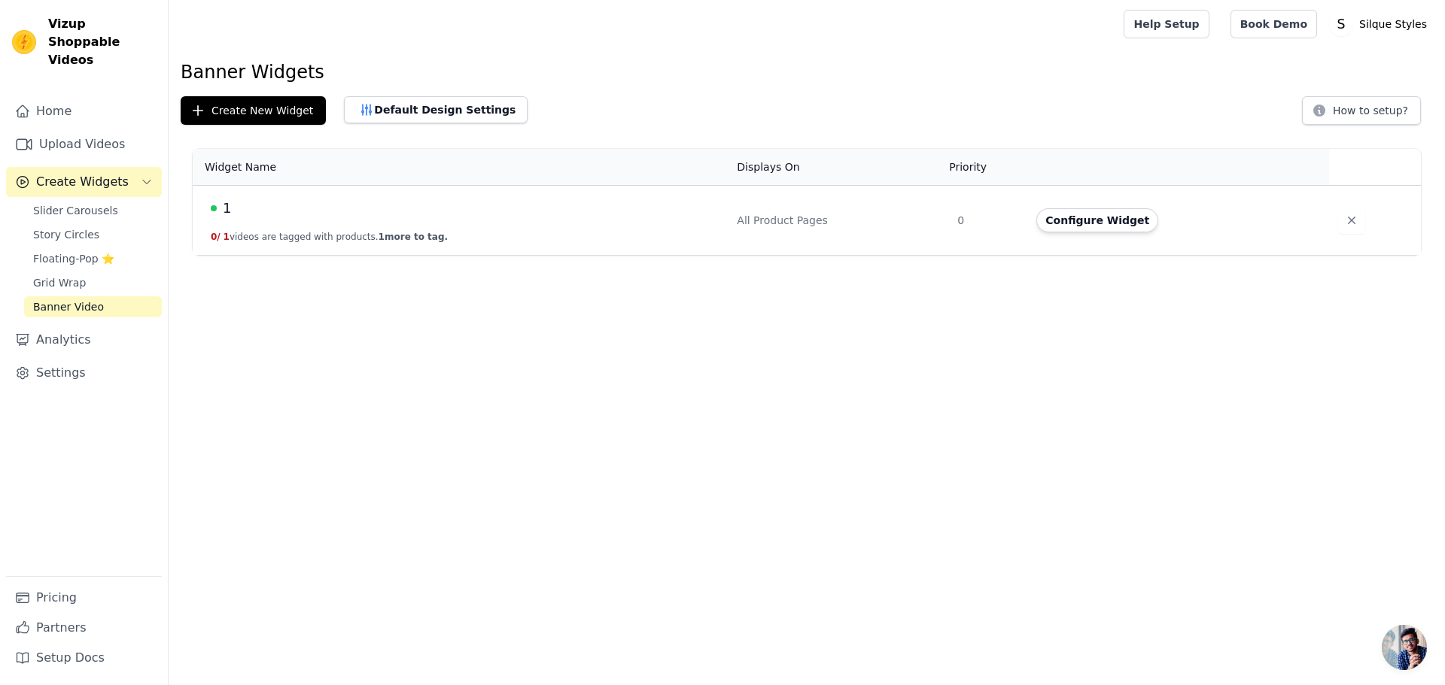
click at [282, 228] on td "1 0 / 1 videos are tagged with products. 1 more to tag." at bounding box center [460, 221] width 535 height 70
click at [1109, 228] on button "Configure Widget" at bounding box center [1097, 220] width 122 height 24
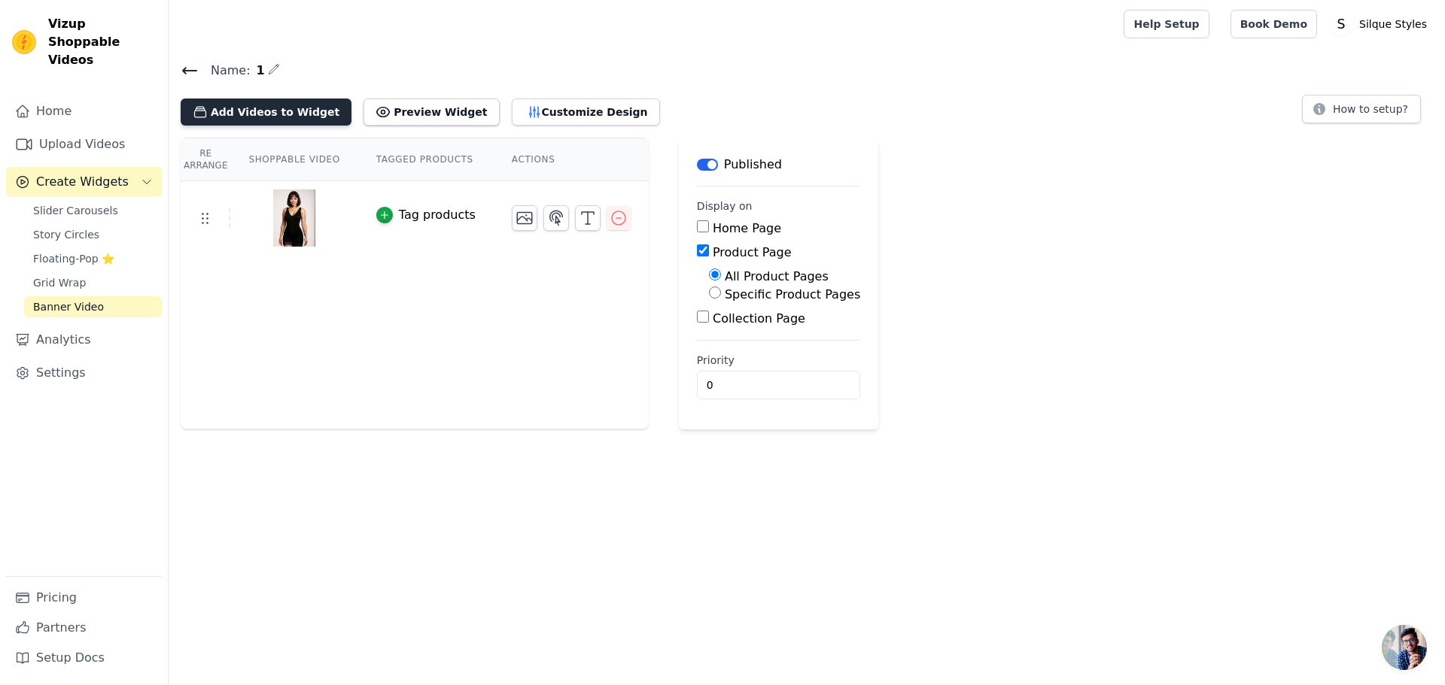
click at [296, 115] on button "Add Videos to Widget" at bounding box center [266, 112] width 171 height 27
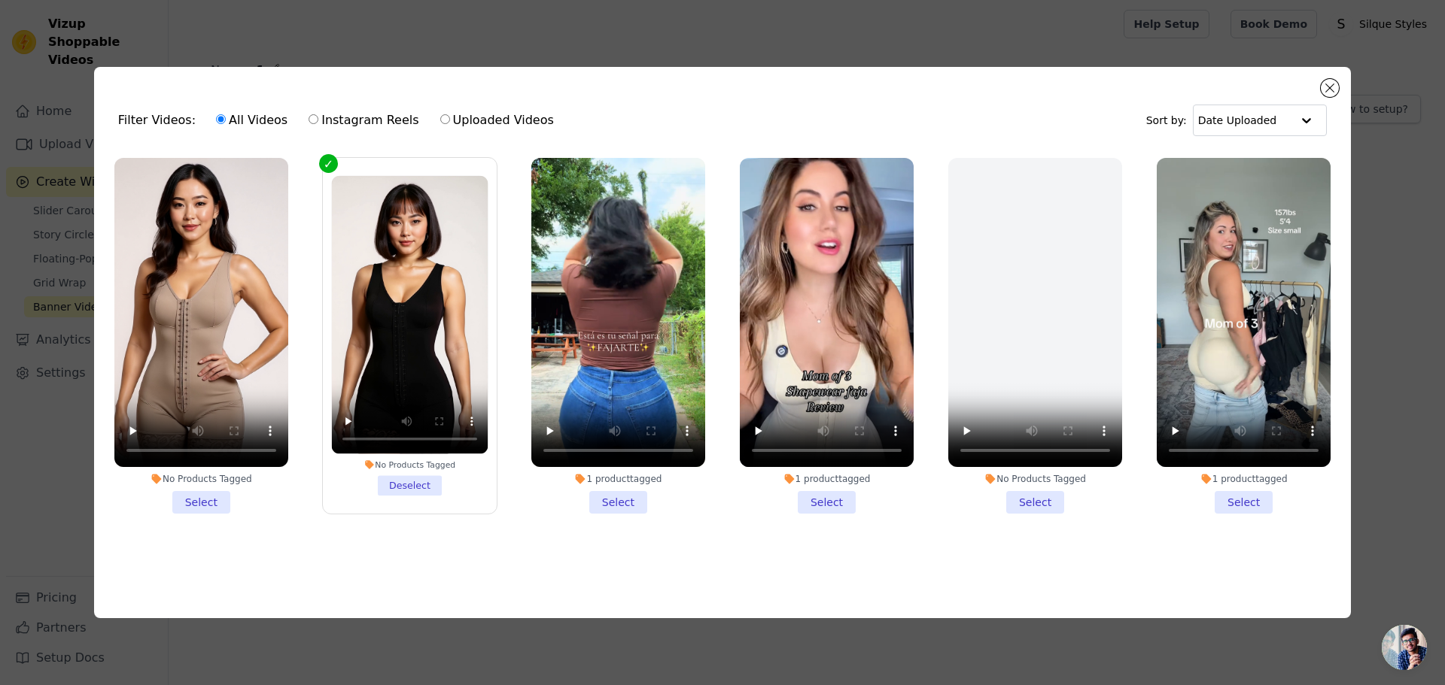
click at [207, 490] on li "No Products Tagged Select" at bounding box center [201, 336] width 174 height 356
click at [0, 0] on input "No Products Tagged Select" at bounding box center [0, 0] width 0 height 0
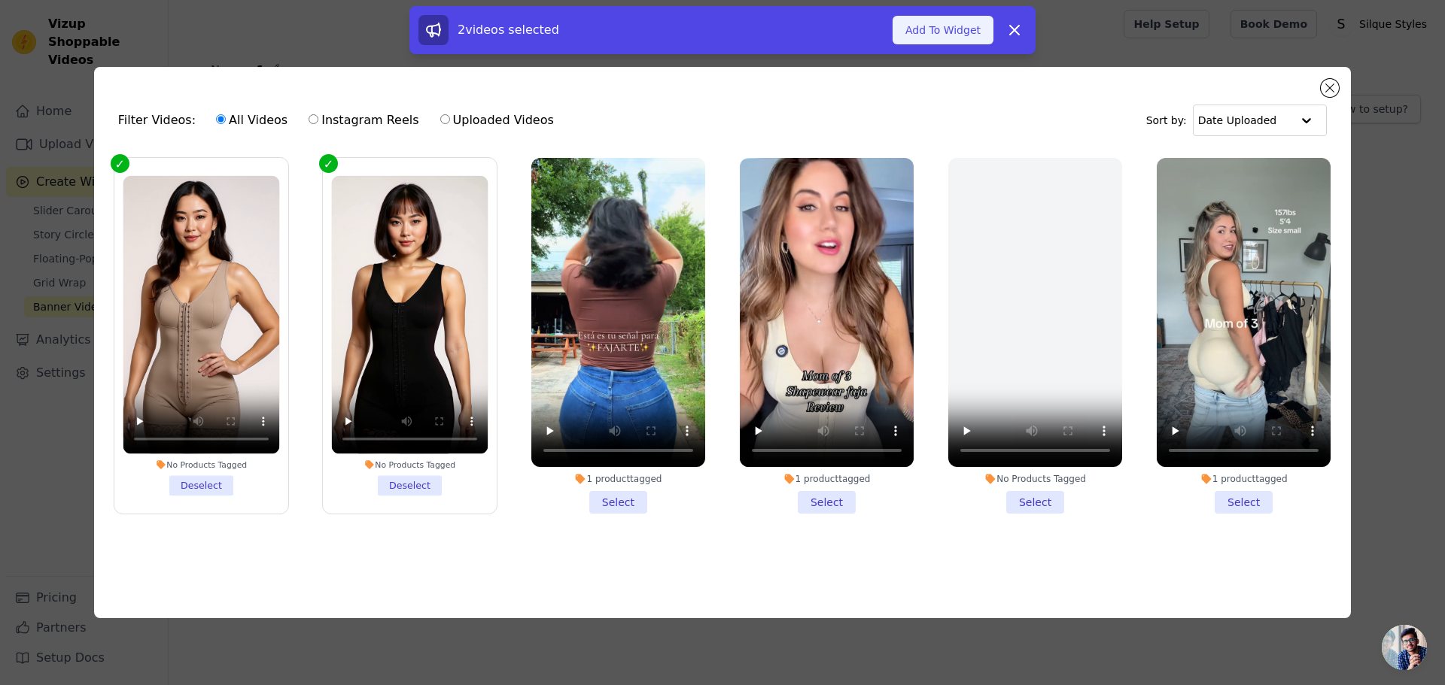
click at [959, 32] on button "Add To Widget" at bounding box center [942, 30] width 101 height 29
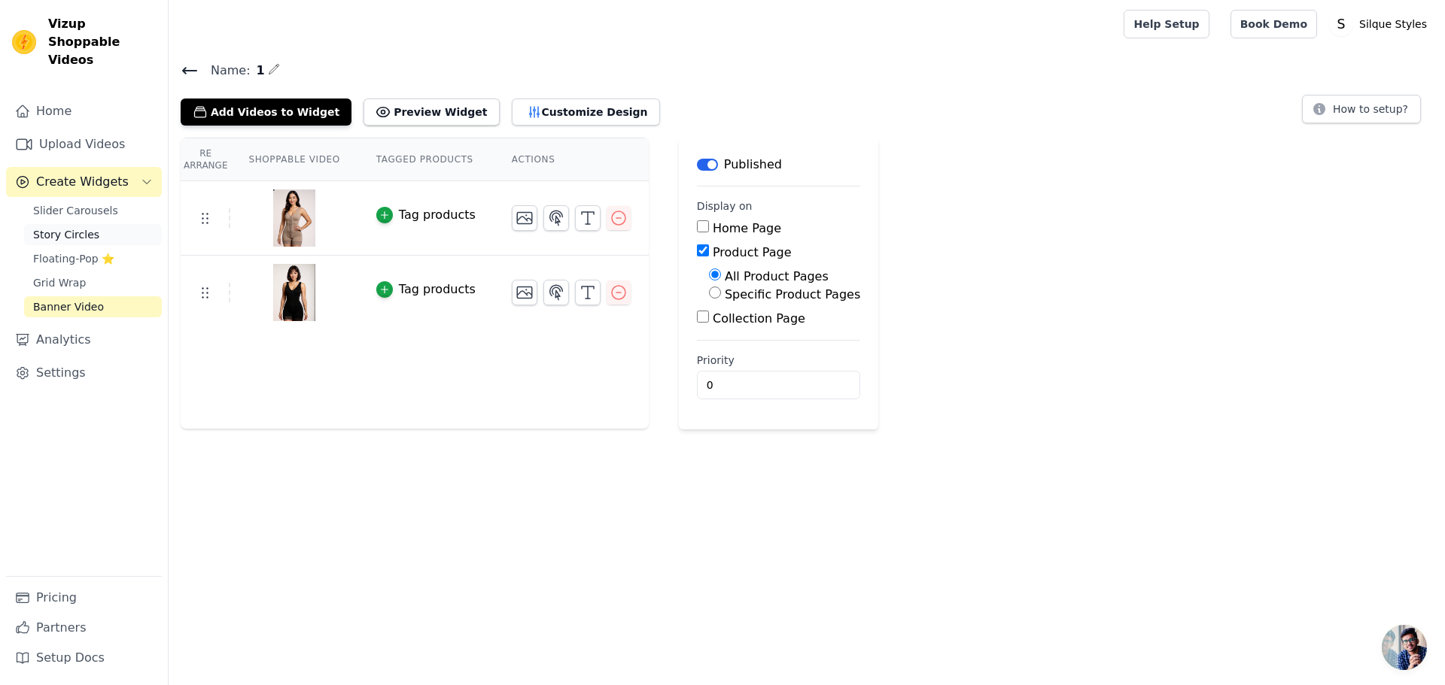
click at [96, 224] on link "Story Circles" at bounding box center [93, 234] width 138 height 21
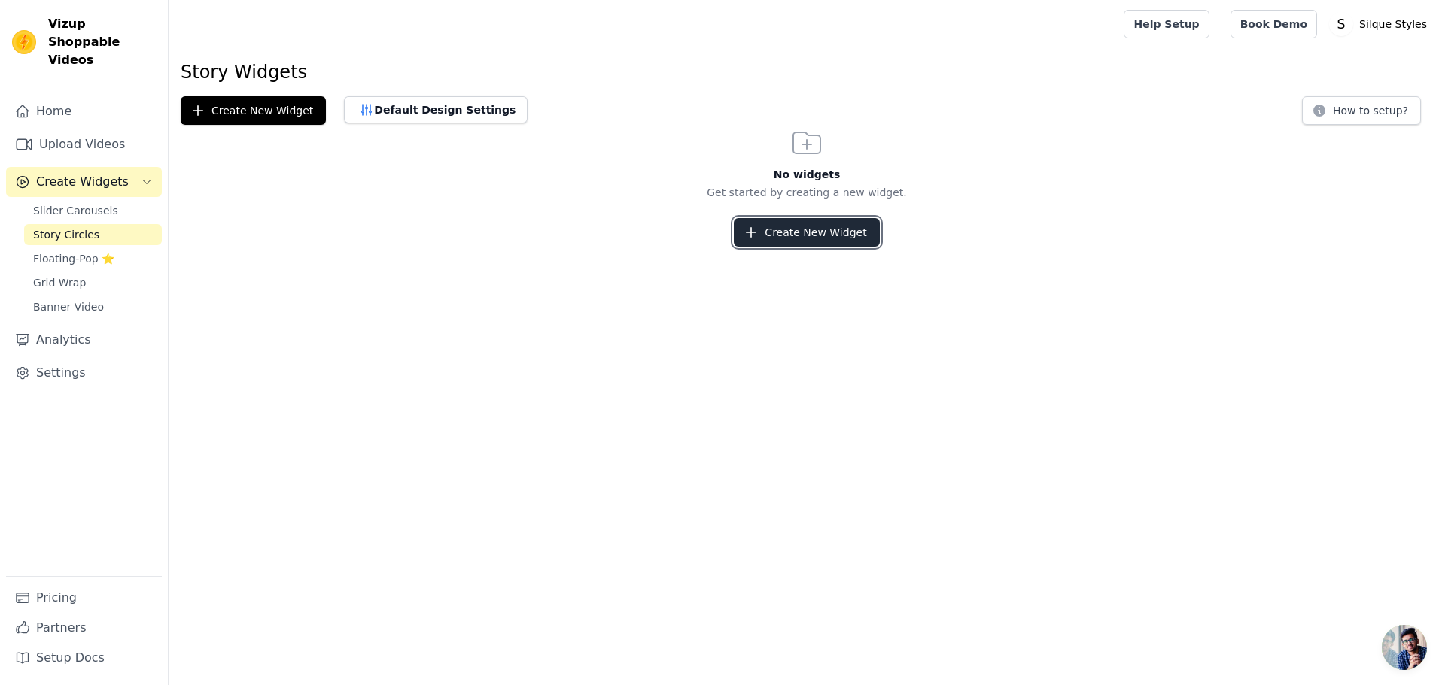
click at [860, 238] on button "Create New Widget" at bounding box center [806, 232] width 145 height 29
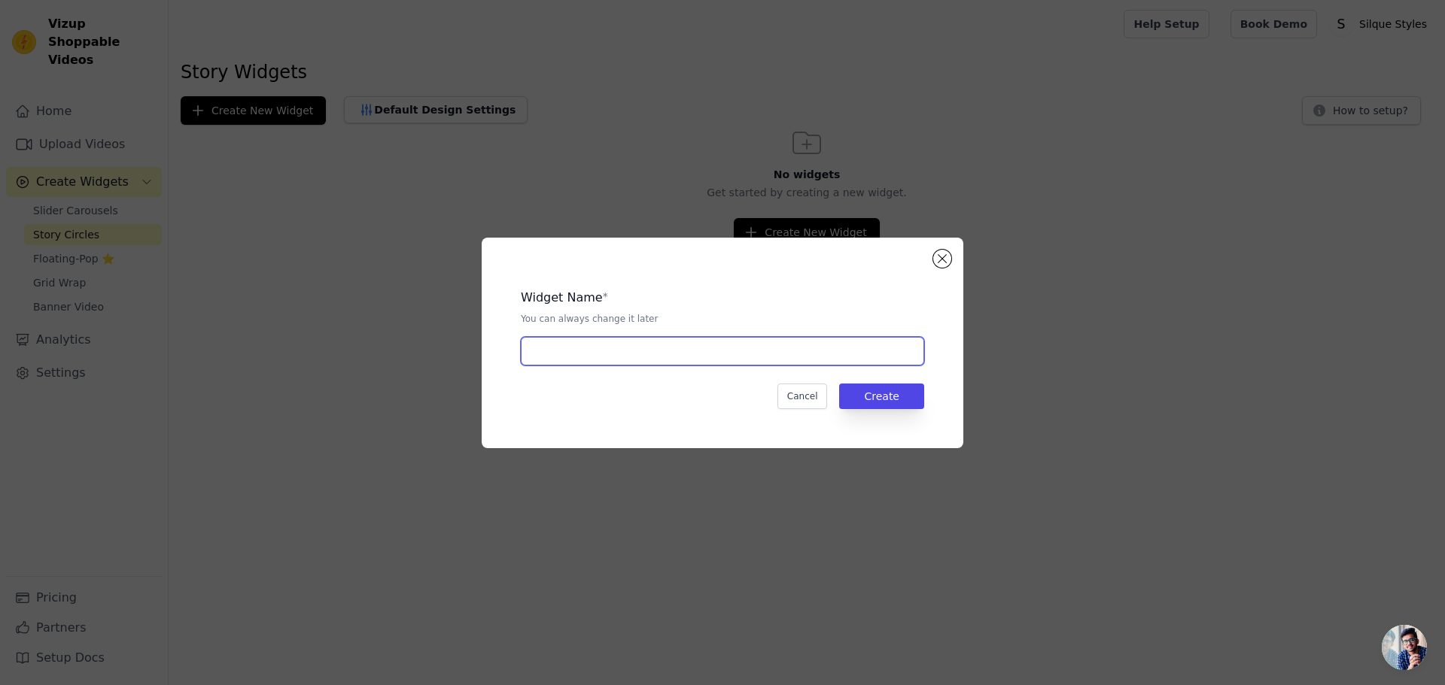
click at [724, 355] on input "text" at bounding box center [722, 351] width 403 height 29
type input "1"
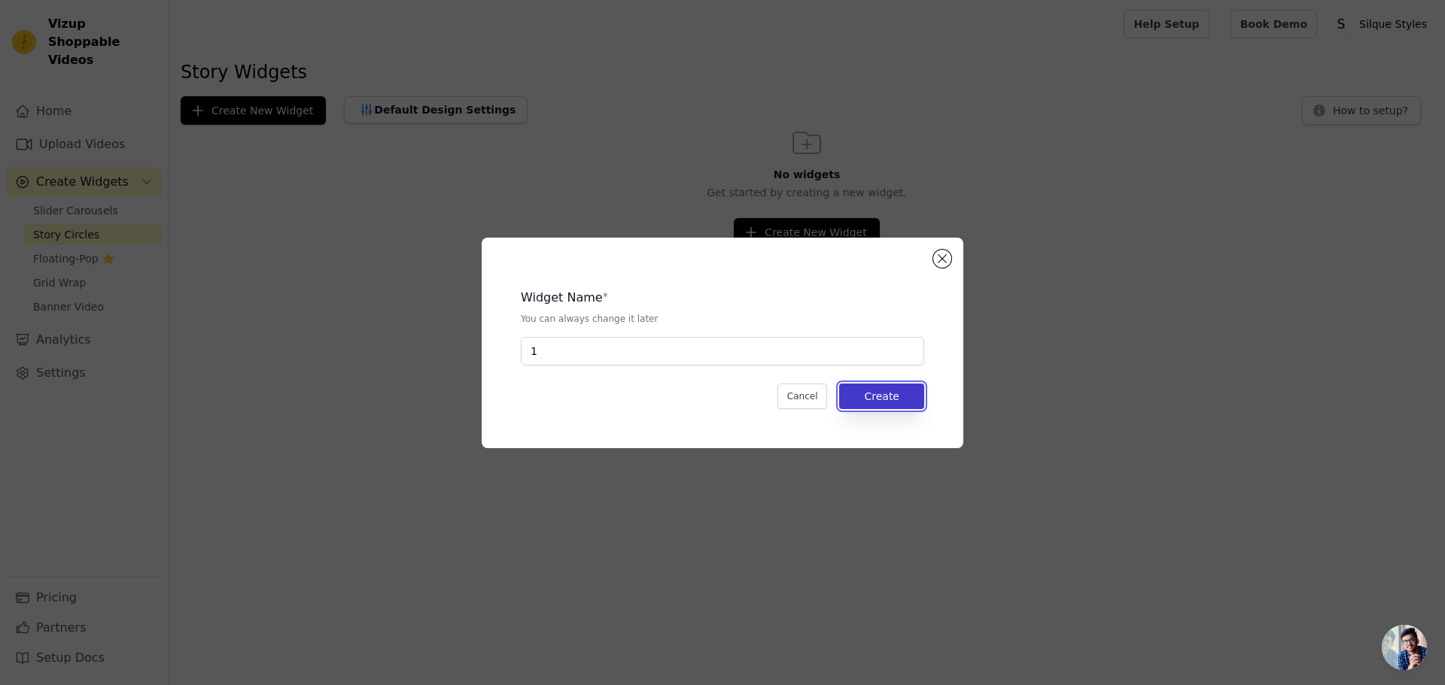
click at [888, 392] on button "Create" at bounding box center [881, 397] width 85 height 26
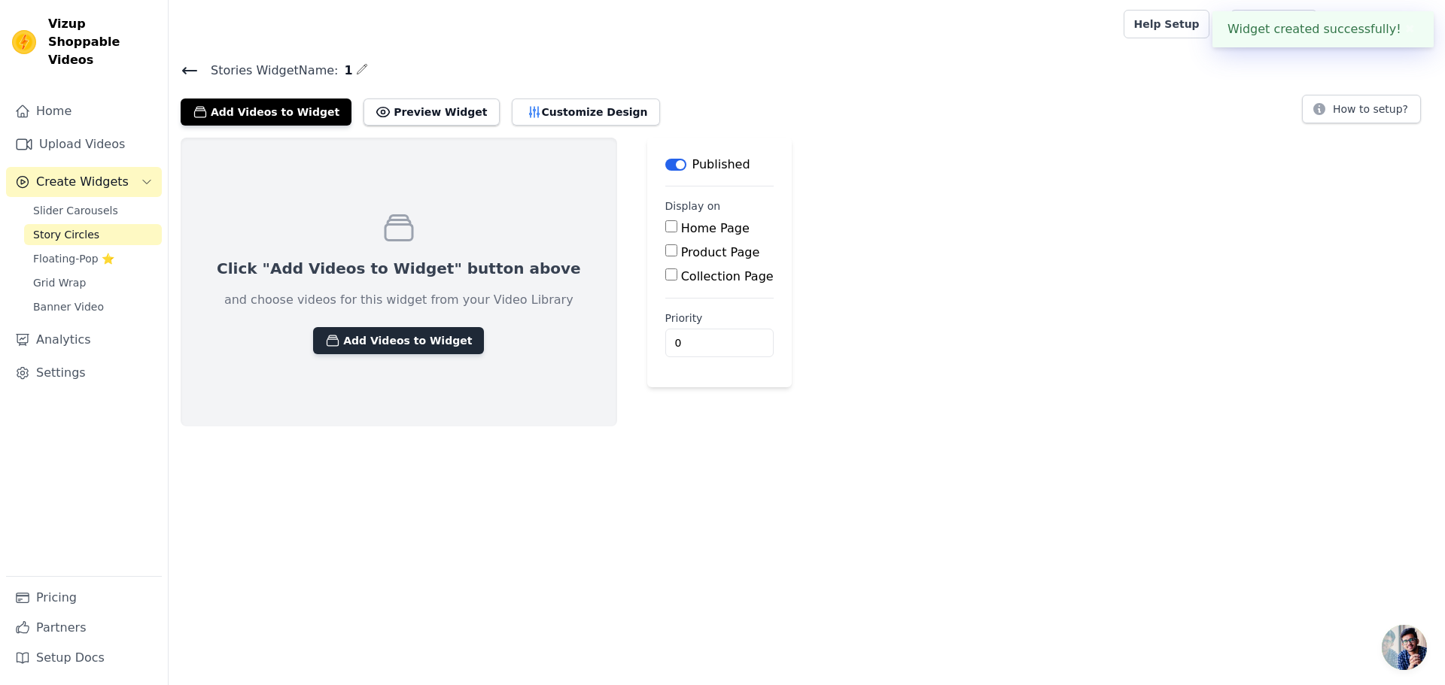
click at [378, 332] on button "Add Videos to Widget" at bounding box center [398, 340] width 171 height 27
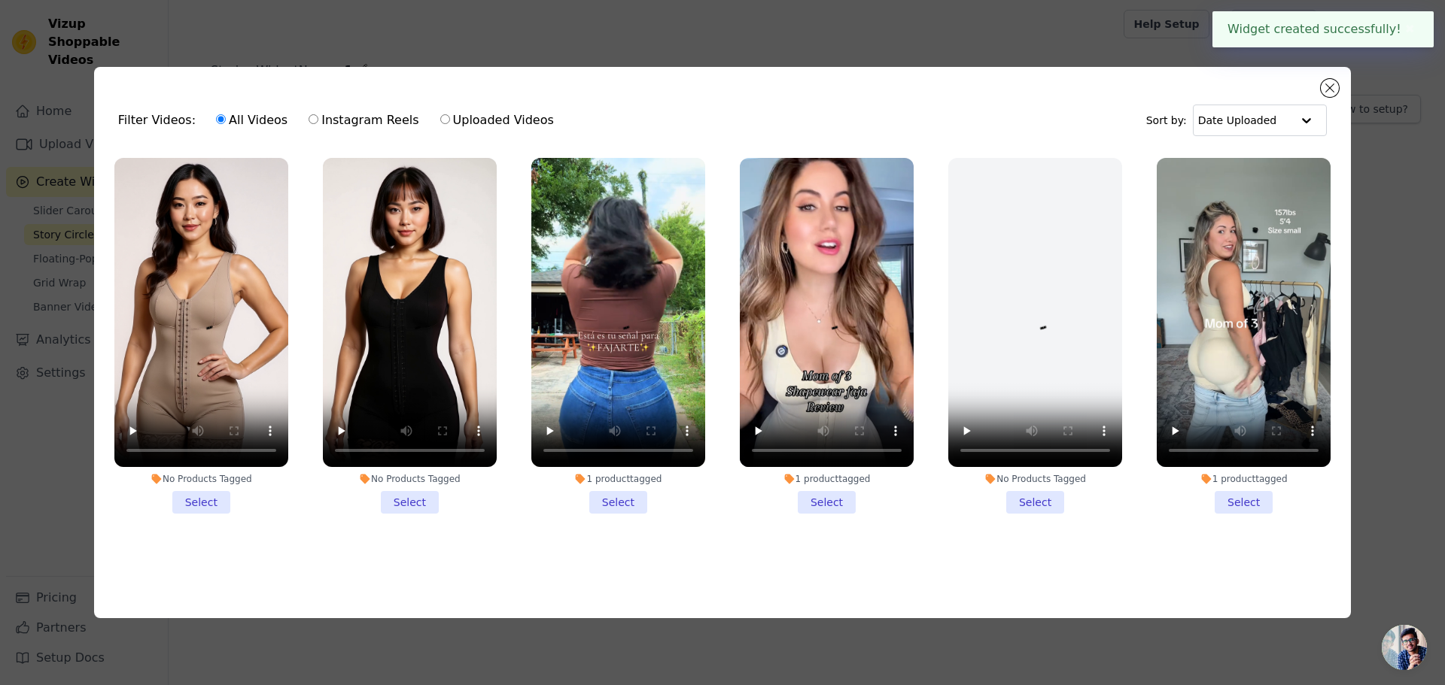
drag, startPoint x: 410, startPoint y: 497, endPoint x: 272, endPoint y: 492, distance: 138.5
click at [406, 497] on li "No Products Tagged Select" at bounding box center [410, 336] width 174 height 356
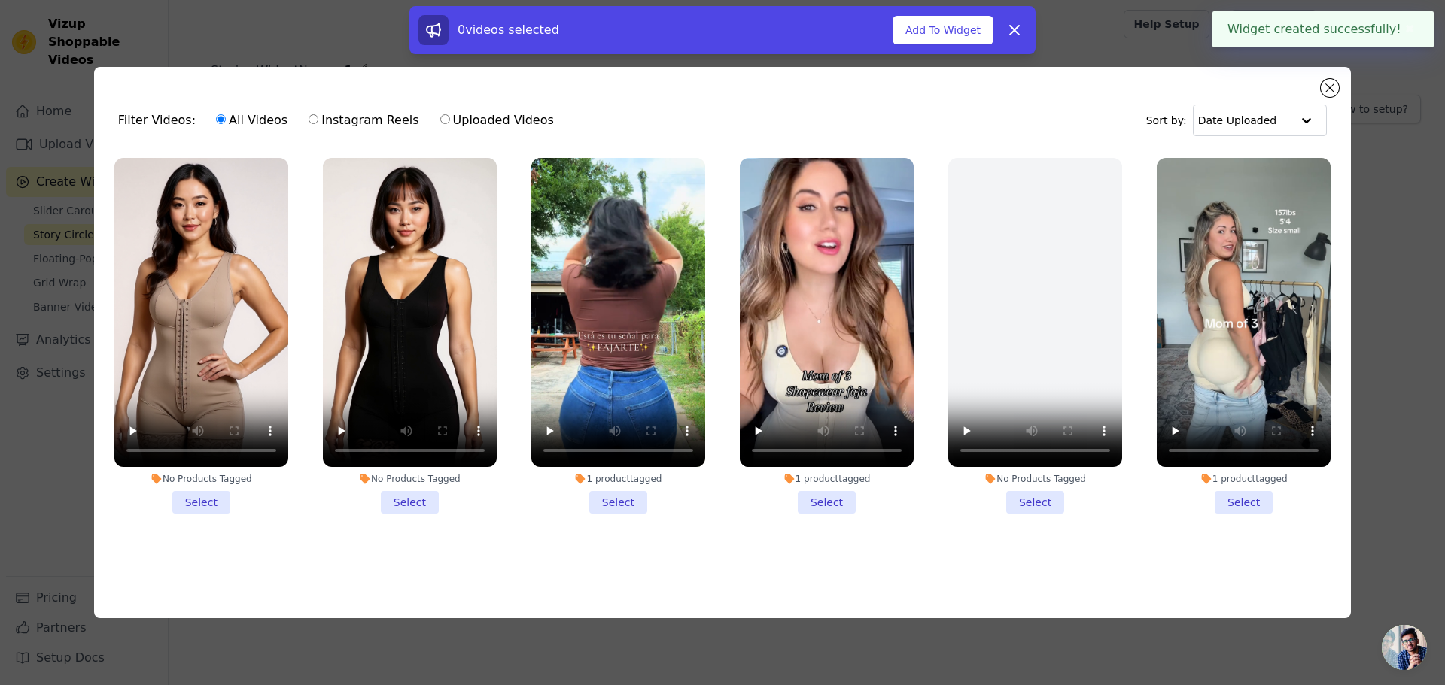
click at [220, 491] on li "No Products Tagged Select" at bounding box center [201, 336] width 174 height 356
click at [0, 0] on input "No Products Tagged Select" at bounding box center [0, 0] width 0 height 0
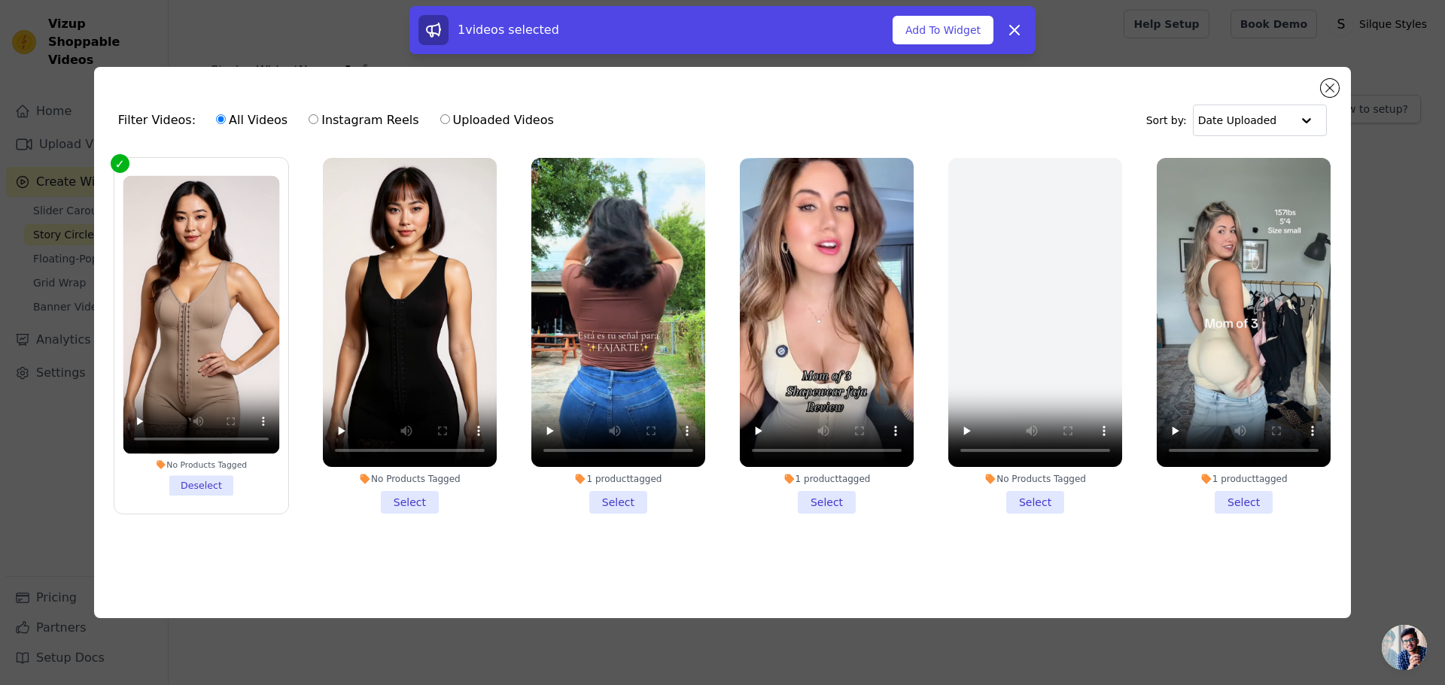
click at [410, 501] on li "No Products Tagged Select" at bounding box center [410, 336] width 174 height 356
click at [0, 0] on input "No Products Tagged Select" at bounding box center [0, 0] width 0 height 0
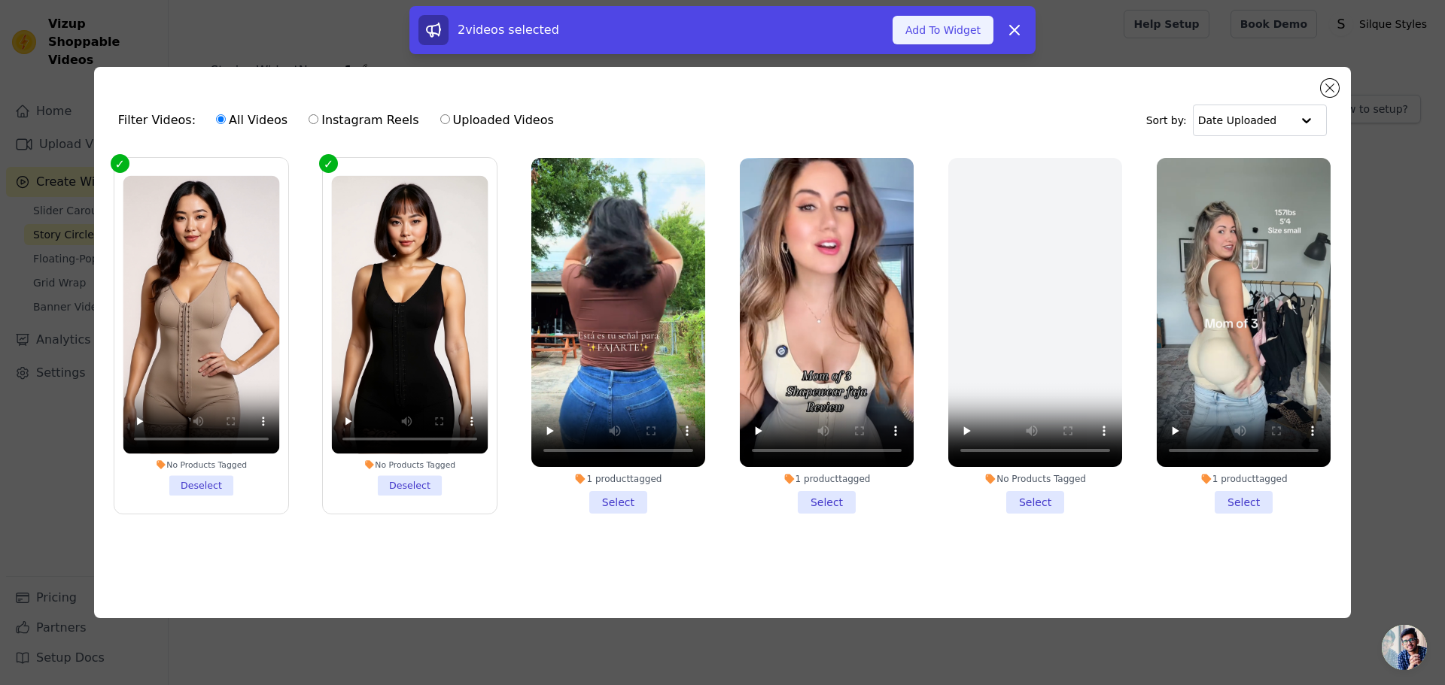
click at [949, 32] on button "Add To Widget" at bounding box center [942, 30] width 101 height 29
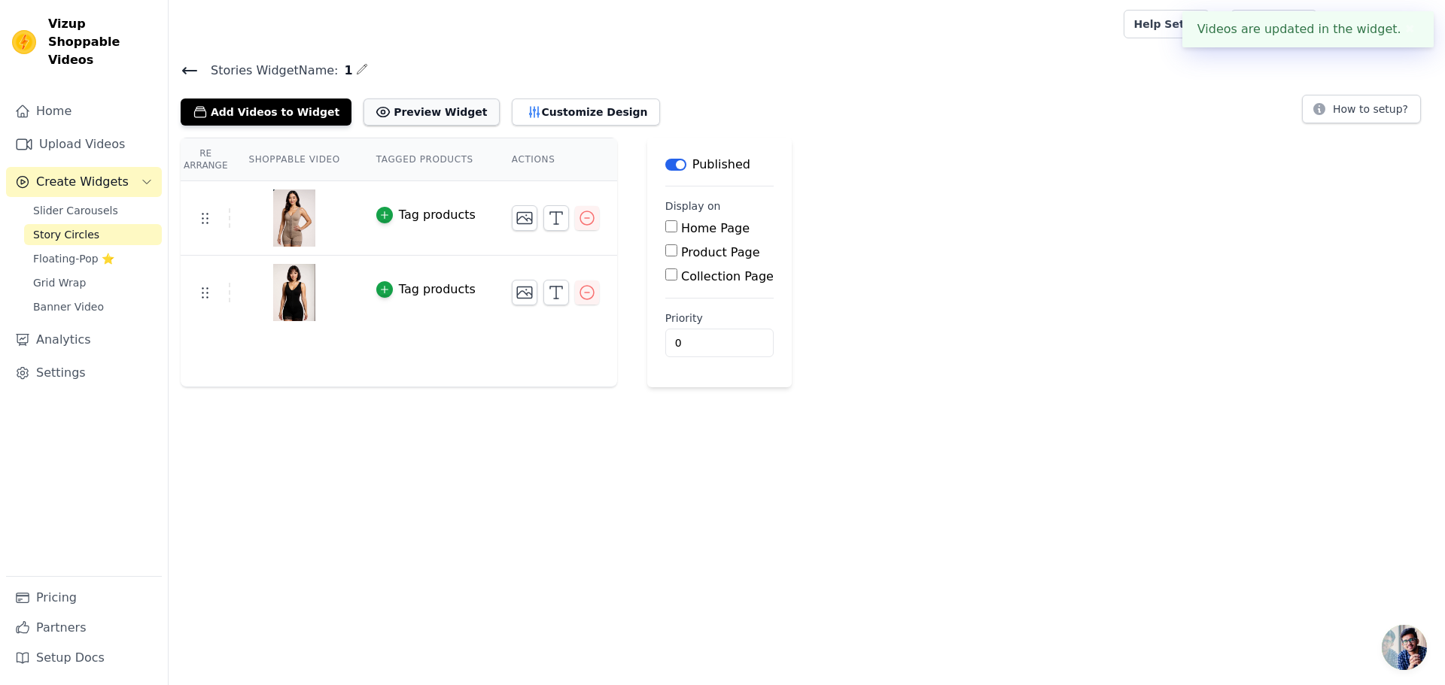
click at [386, 113] on button "Preview Widget" at bounding box center [430, 112] width 135 height 27
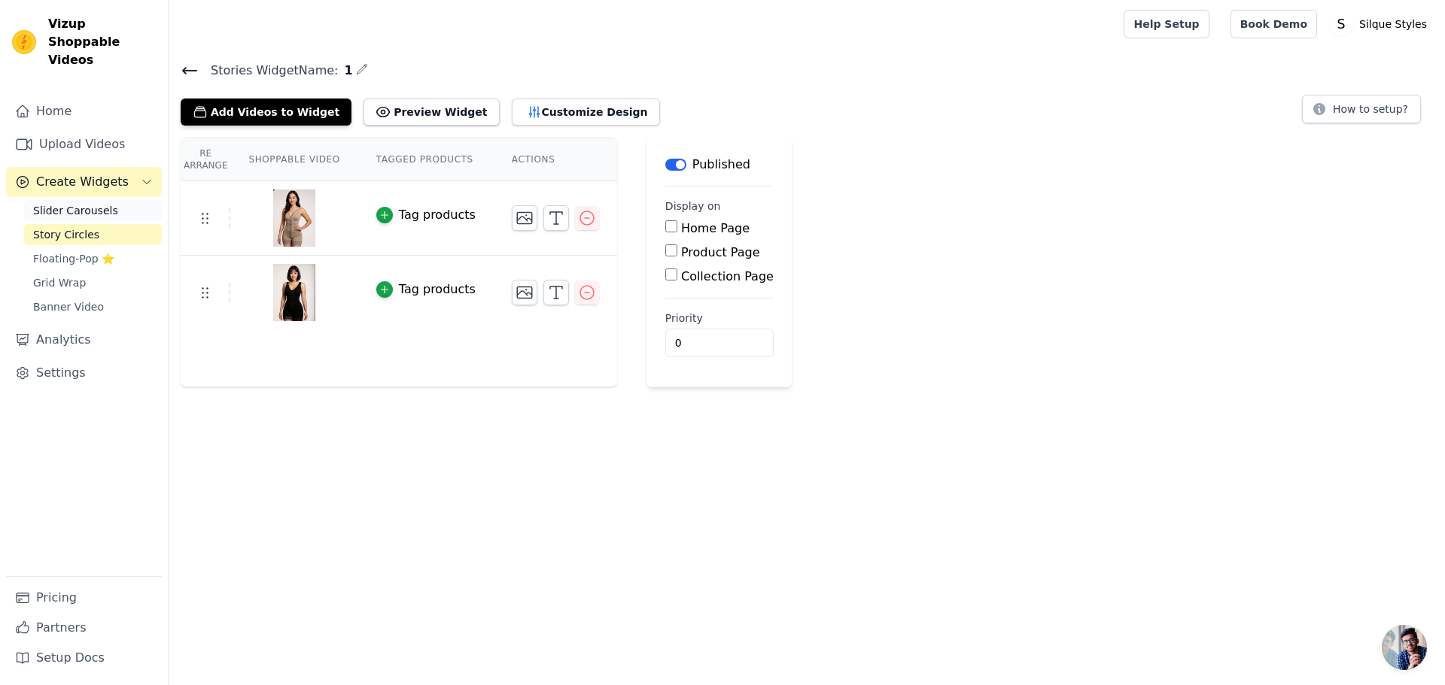
click at [84, 200] on link "Slider Carousels" at bounding box center [93, 210] width 138 height 21
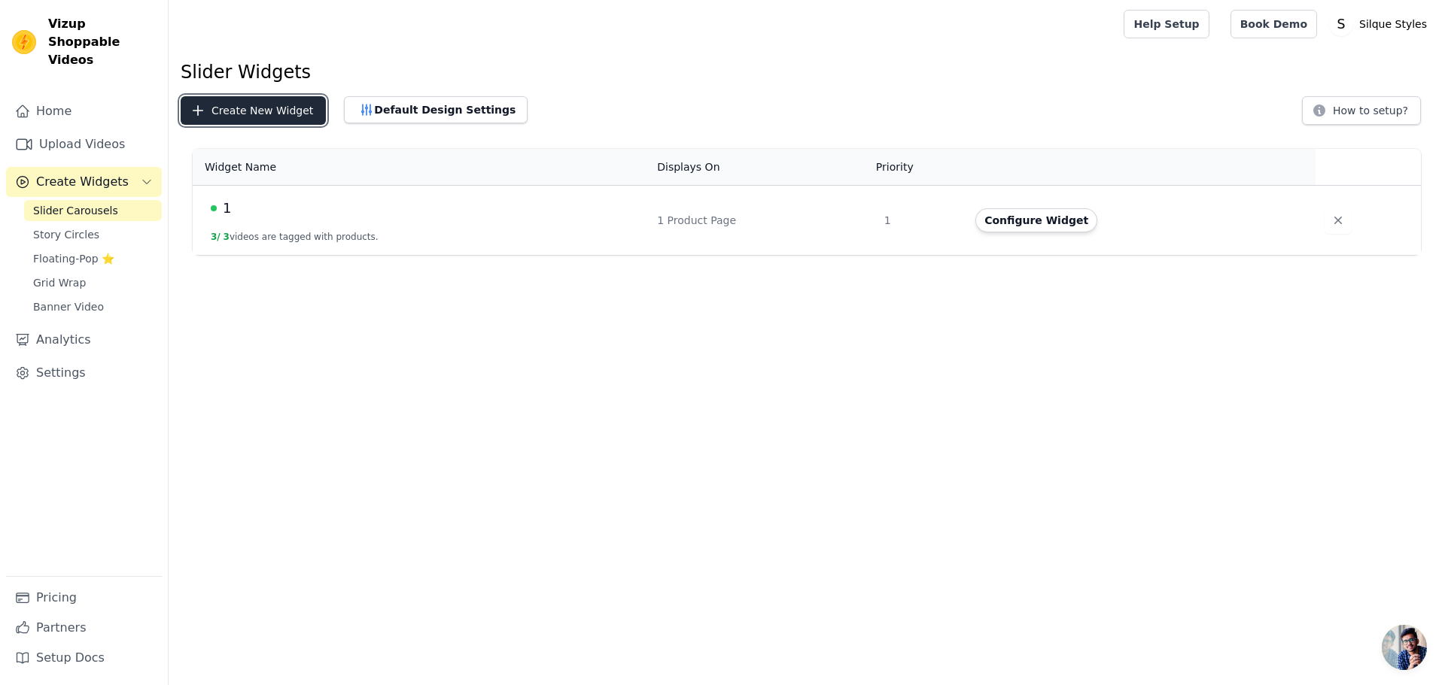
click at [238, 103] on button "Create New Widget" at bounding box center [253, 110] width 145 height 29
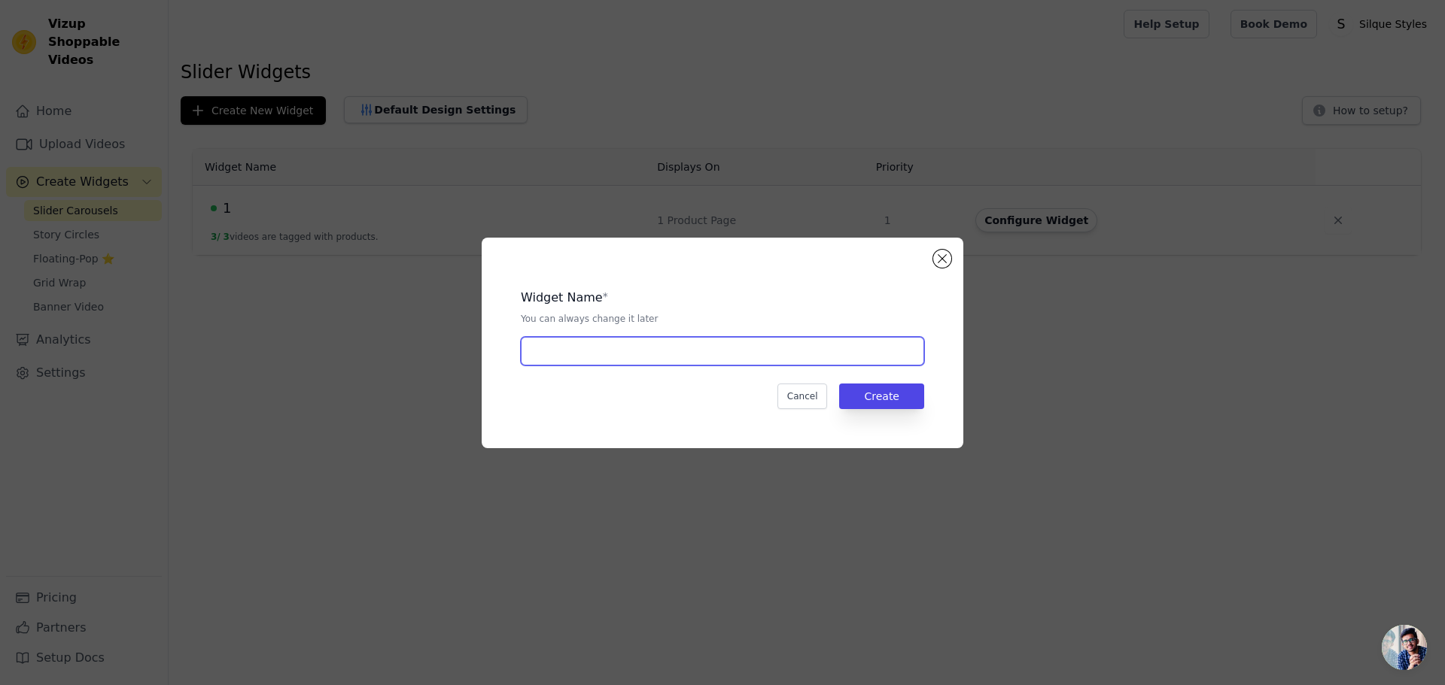
click at [812, 357] on input "text" at bounding box center [722, 351] width 403 height 29
click at [620, 357] on input "text" at bounding box center [722, 351] width 403 height 29
type input "2"
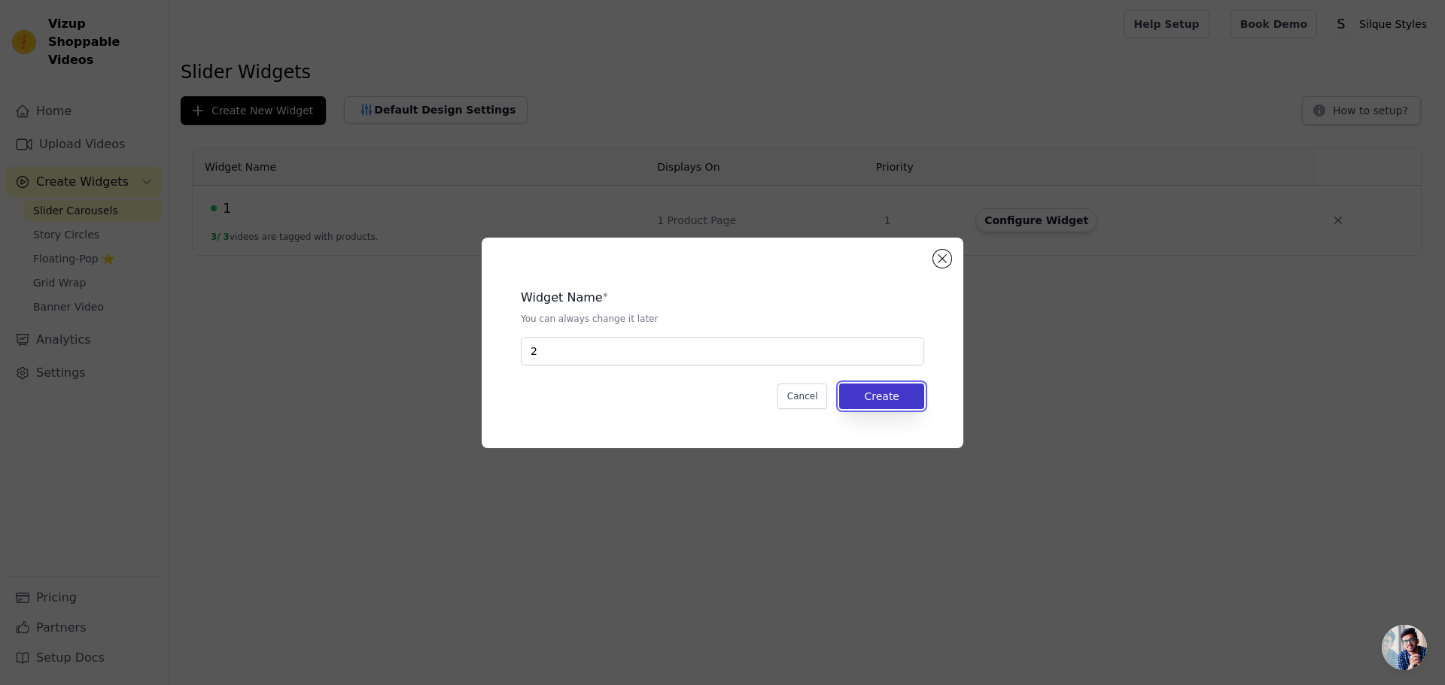
click at [873, 396] on button "Create" at bounding box center [881, 397] width 85 height 26
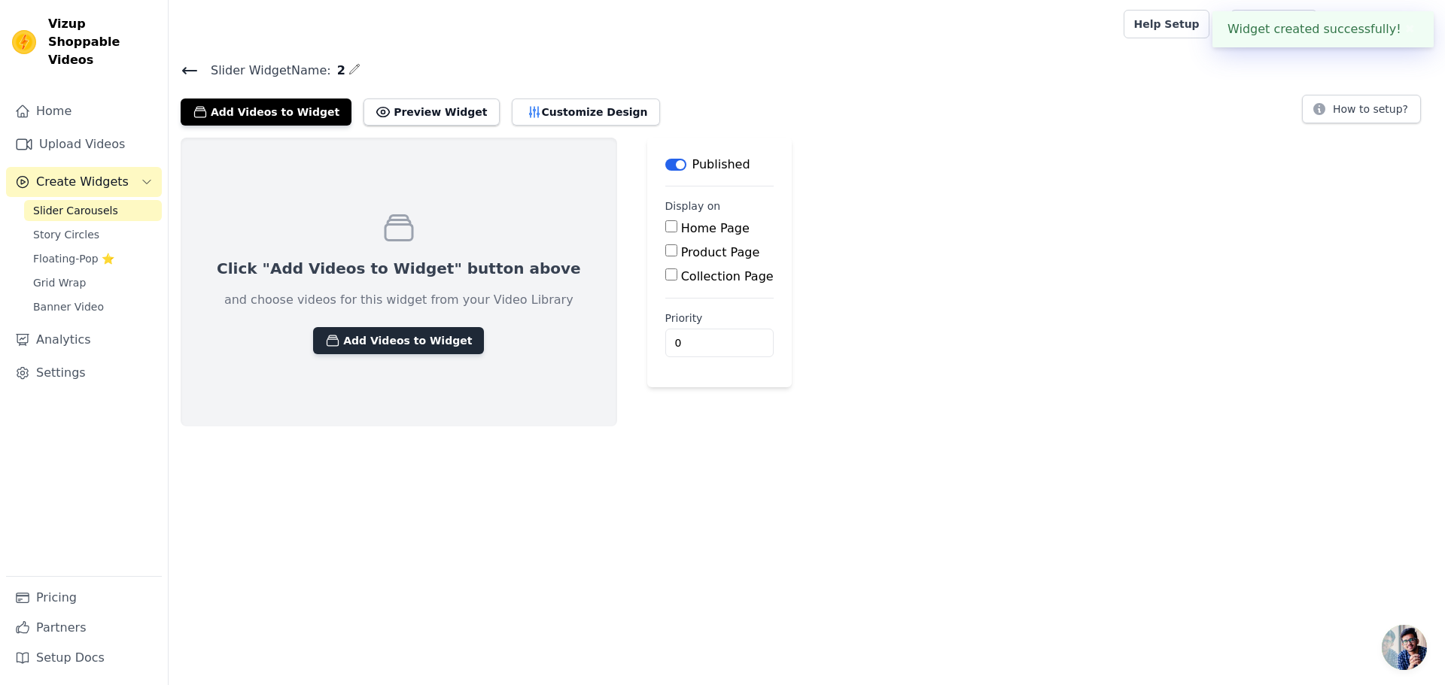
click at [398, 342] on button "Add Videos to Widget" at bounding box center [398, 340] width 171 height 27
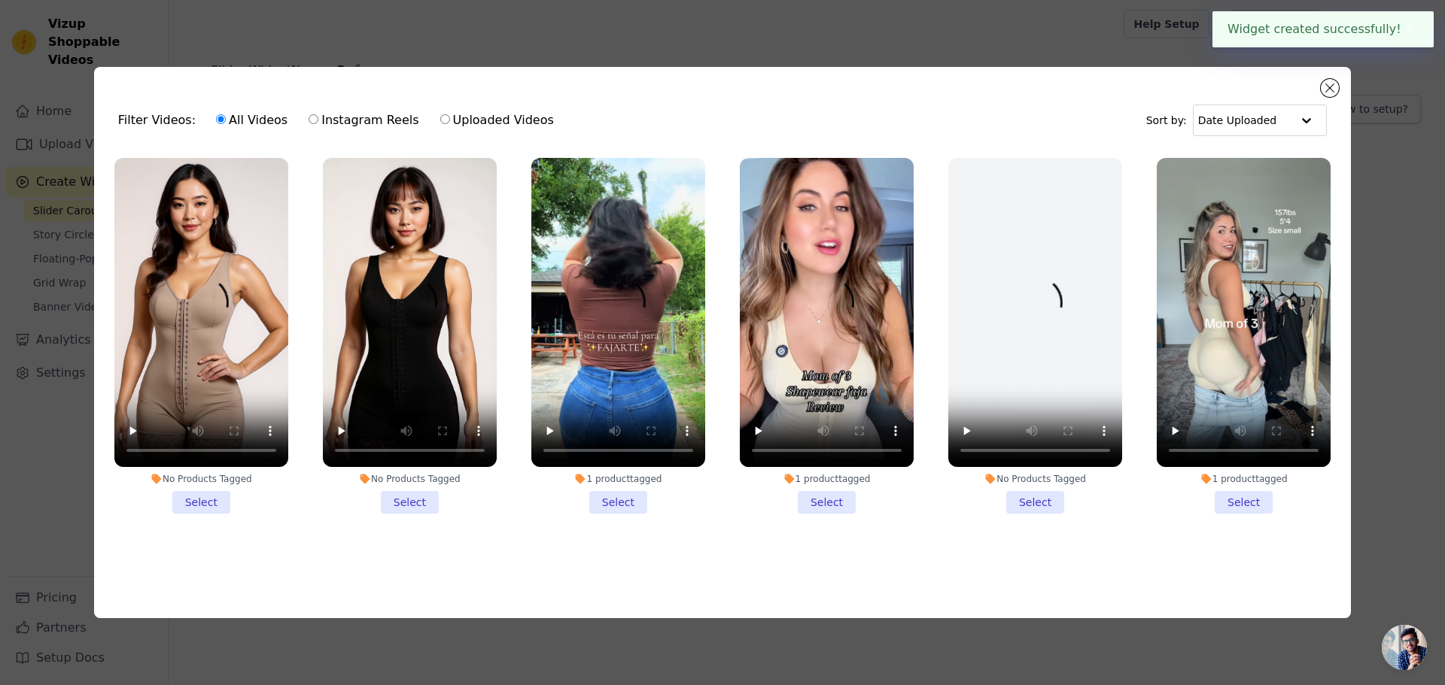
click at [192, 496] on li "No Products Tagged Select" at bounding box center [201, 336] width 174 height 356
click at [0, 0] on input "No Products Tagged Select" at bounding box center [0, 0] width 0 height 0
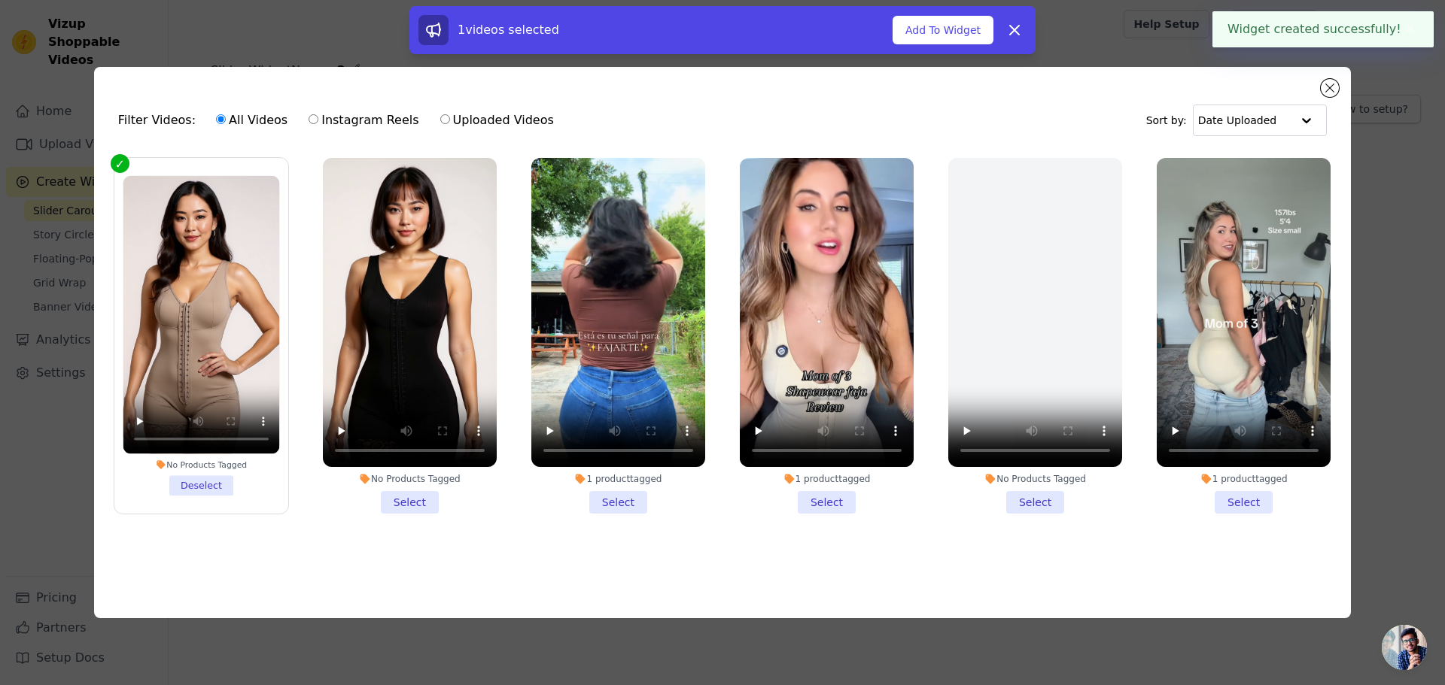
click at [410, 488] on li "No Products Tagged Select" at bounding box center [410, 336] width 174 height 356
click at [0, 0] on input "No Products Tagged Select" at bounding box center [0, 0] width 0 height 0
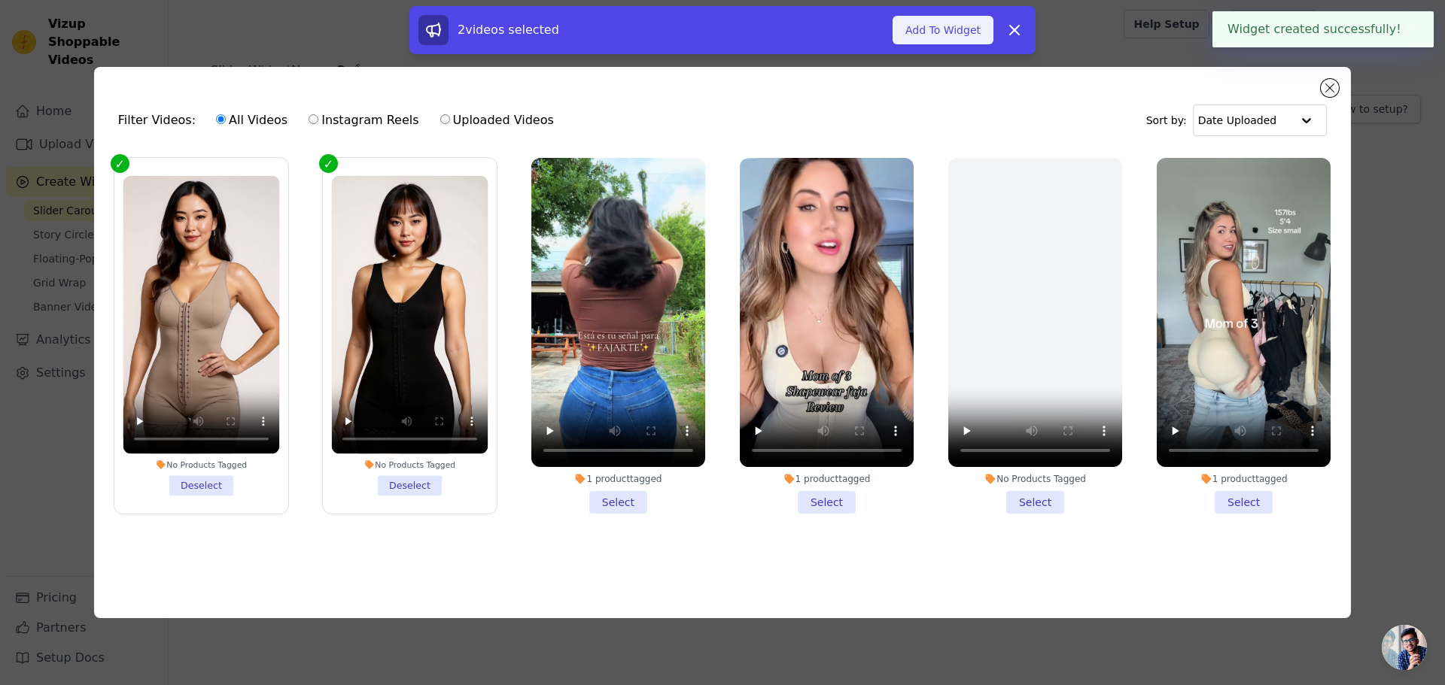
click at [958, 27] on button "Add To Widget" at bounding box center [942, 30] width 101 height 29
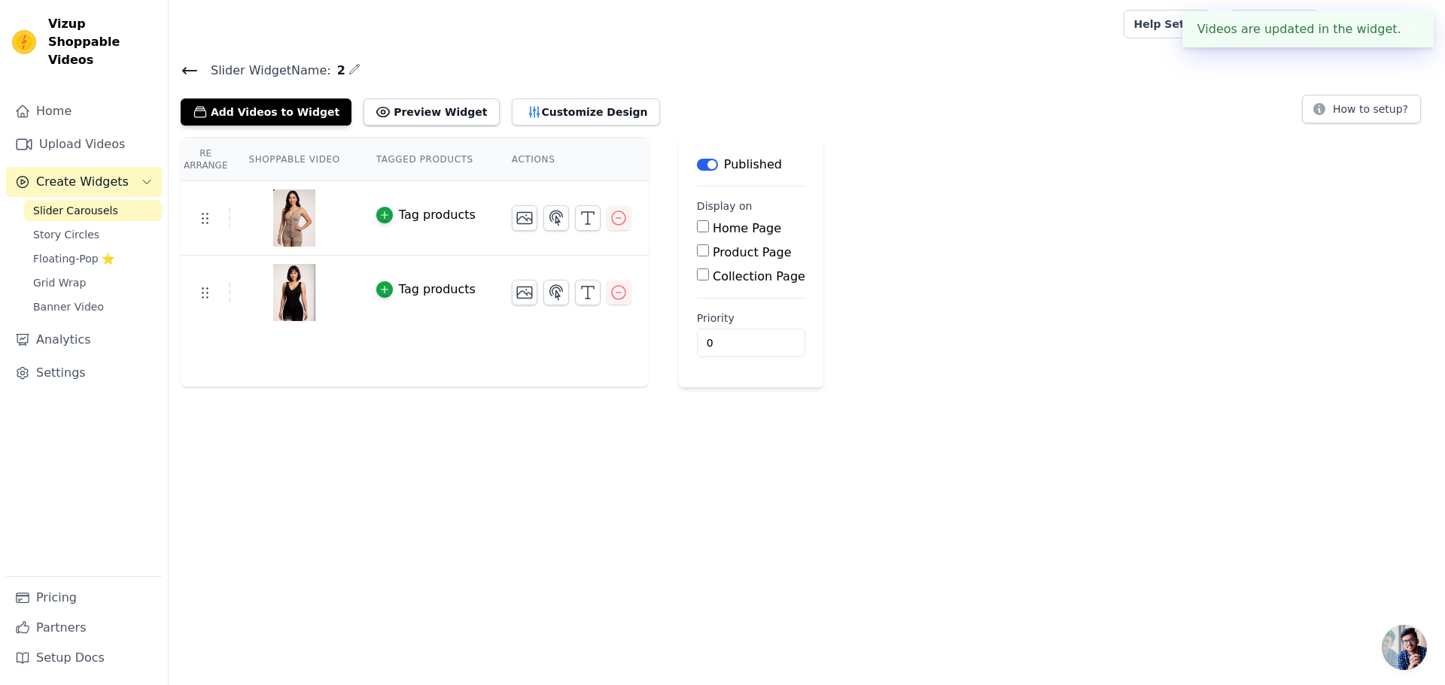
click at [1401, 27] on button "✖" at bounding box center [1409, 29] width 17 height 18
click at [192, 65] on icon at bounding box center [190, 71] width 18 height 18
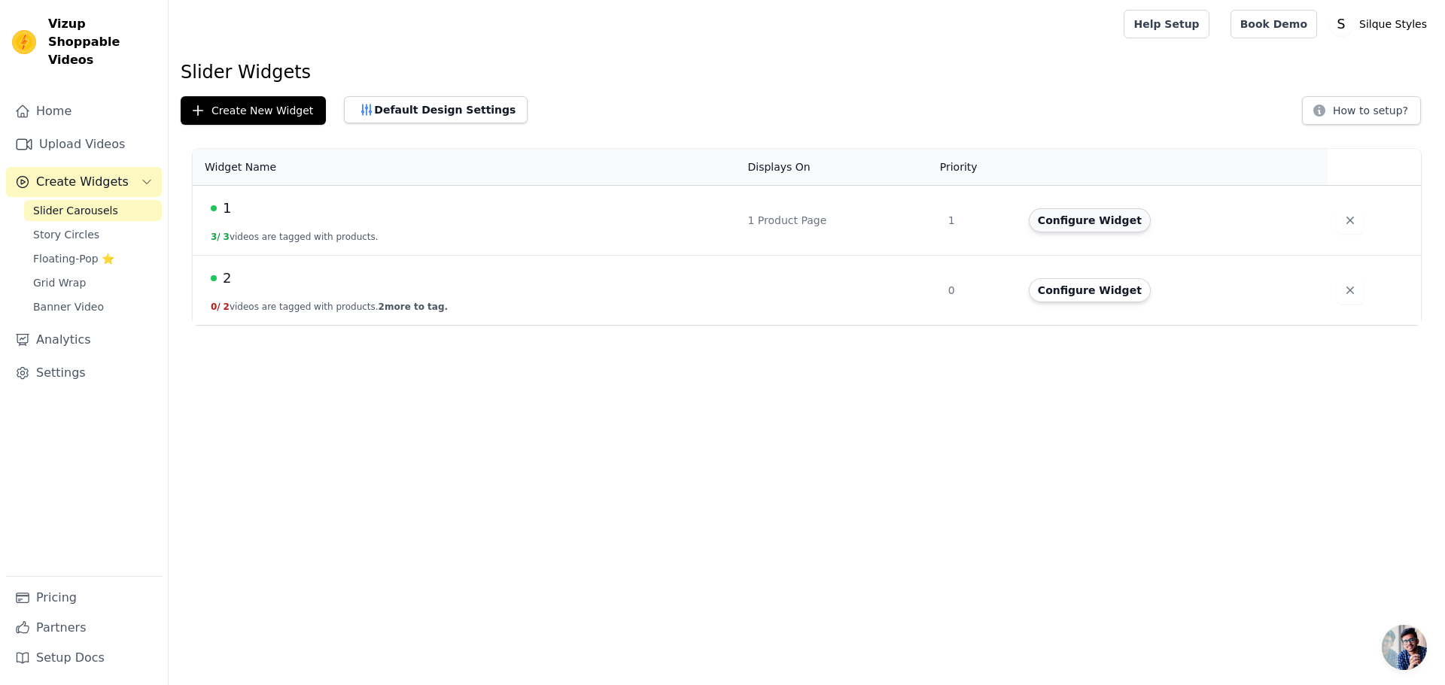
click at [1074, 217] on button "Configure Widget" at bounding box center [1089, 220] width 122 height 24
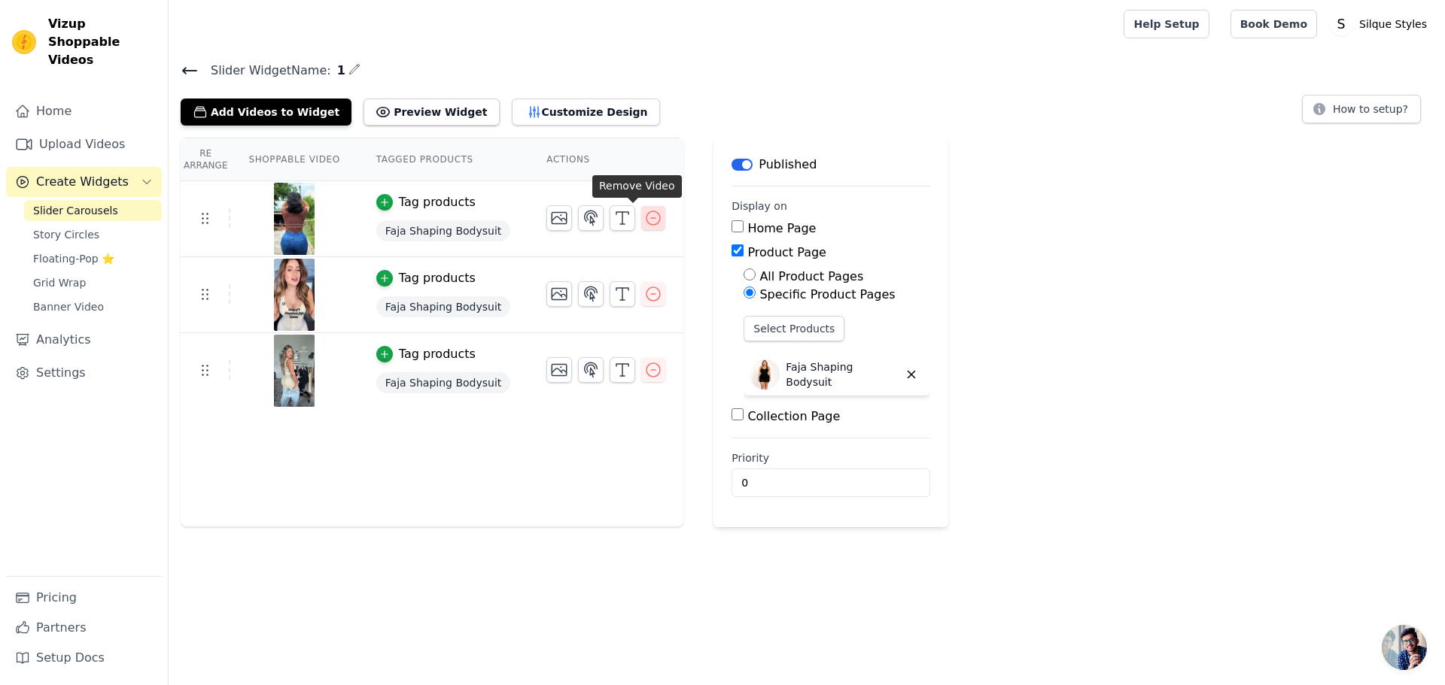
click at [644, 219] on icon "button" at bounding box center [653, 218] width 18 height 18
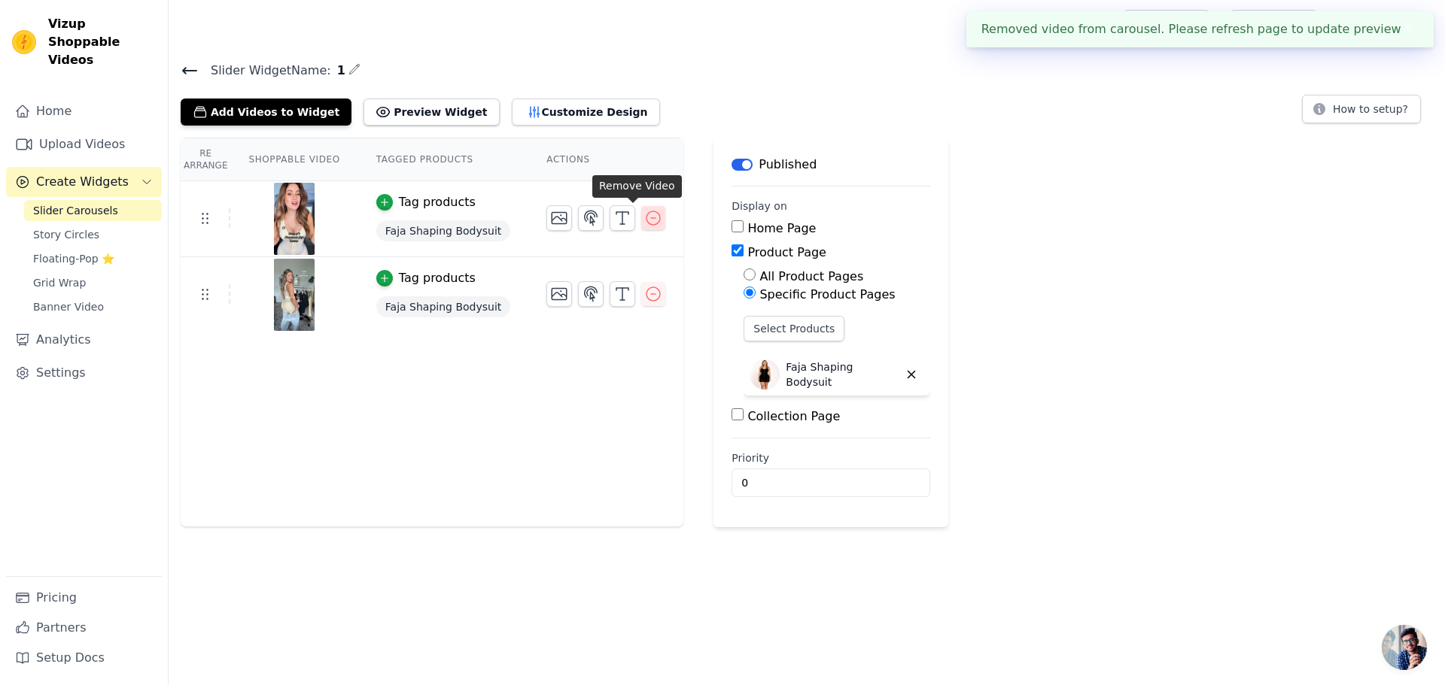
click at [646, 211] on icon "button" at bounding box center [653, 218] width 14 height 14
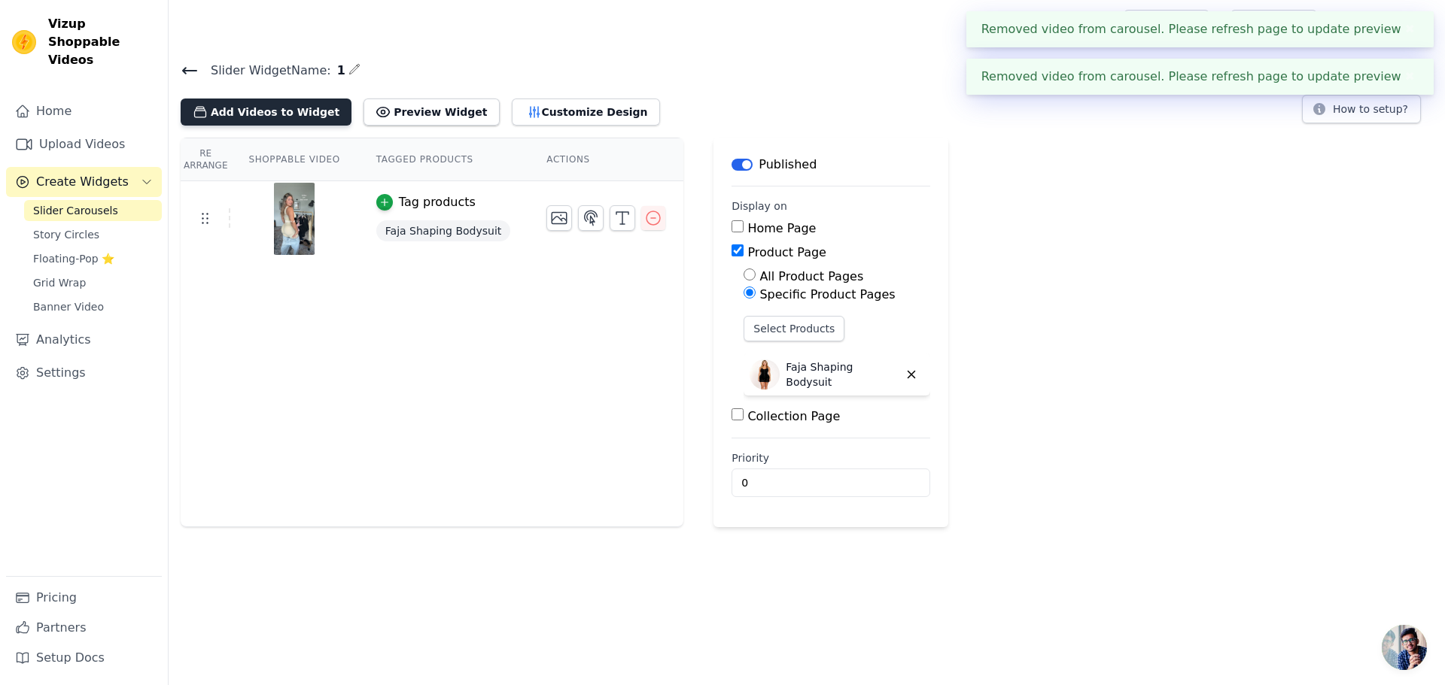
click at [256, 114] on button "Add Videos to Widget" at bounding box center [266, 112] width 171 height 27
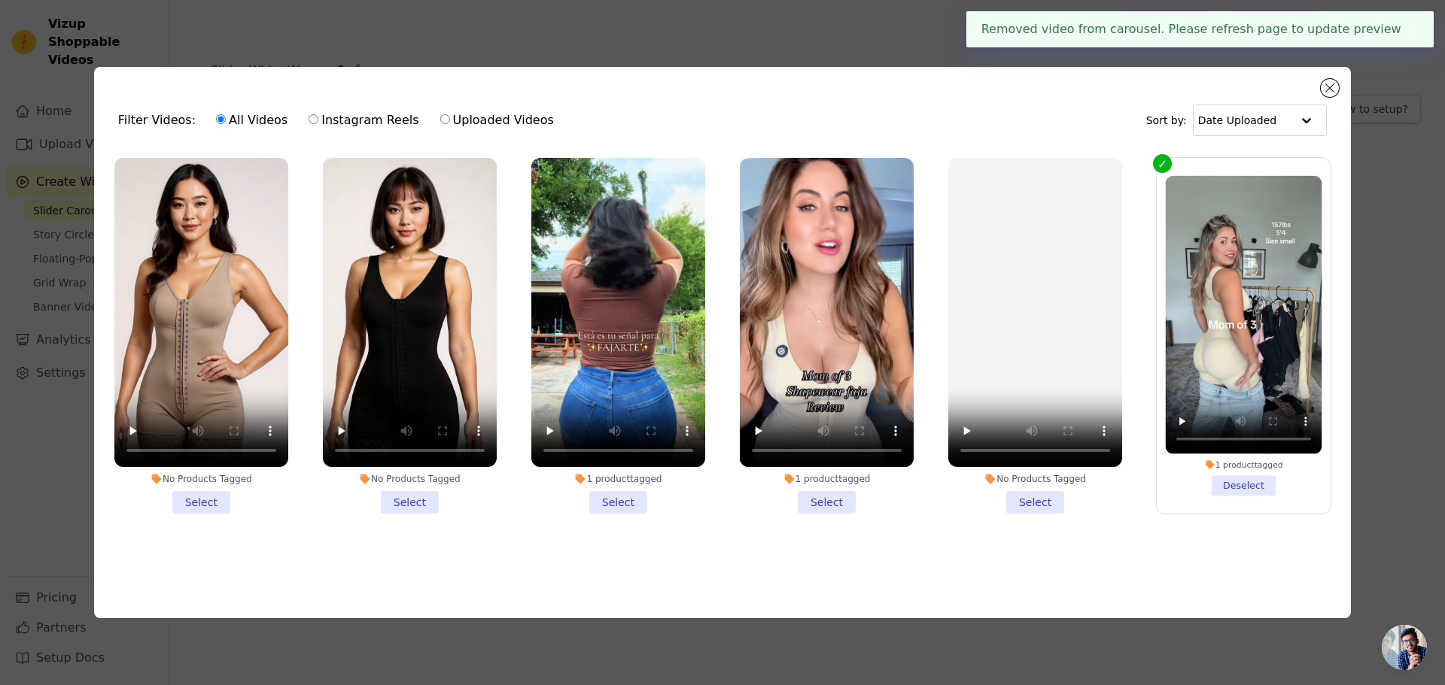
click at [193, 502] on li "No Products Tagged Select" at bounding box center [201, 336] width 174 height 356
click at [0, 0] on input "No Products Tagged Select" at bounding box center [0, 0] width 0 height 0
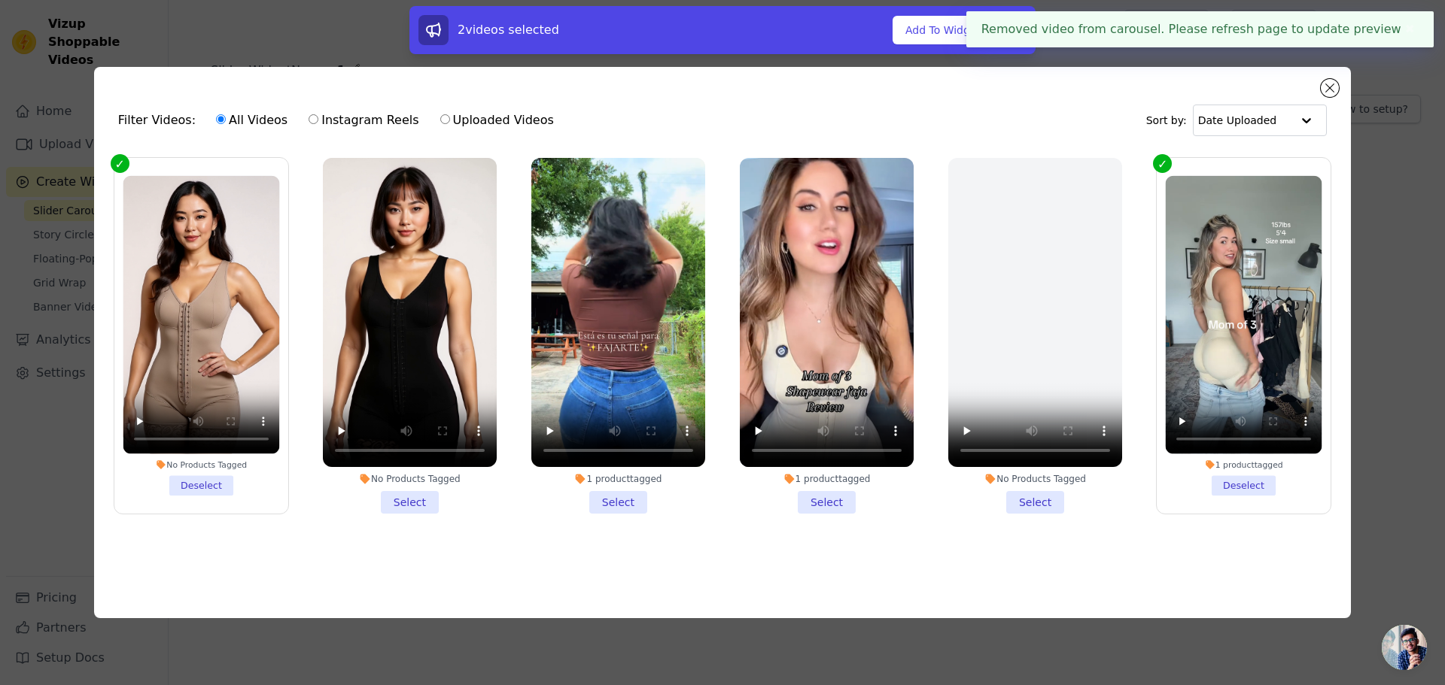
click at [412, 499] on li "No Products Tagged Select" at bounding box center [410, 336] width 174 height 356
click at [0, 0] on input "No Products Tagged Select" at bounding box center [0, 0] width 0 height 0
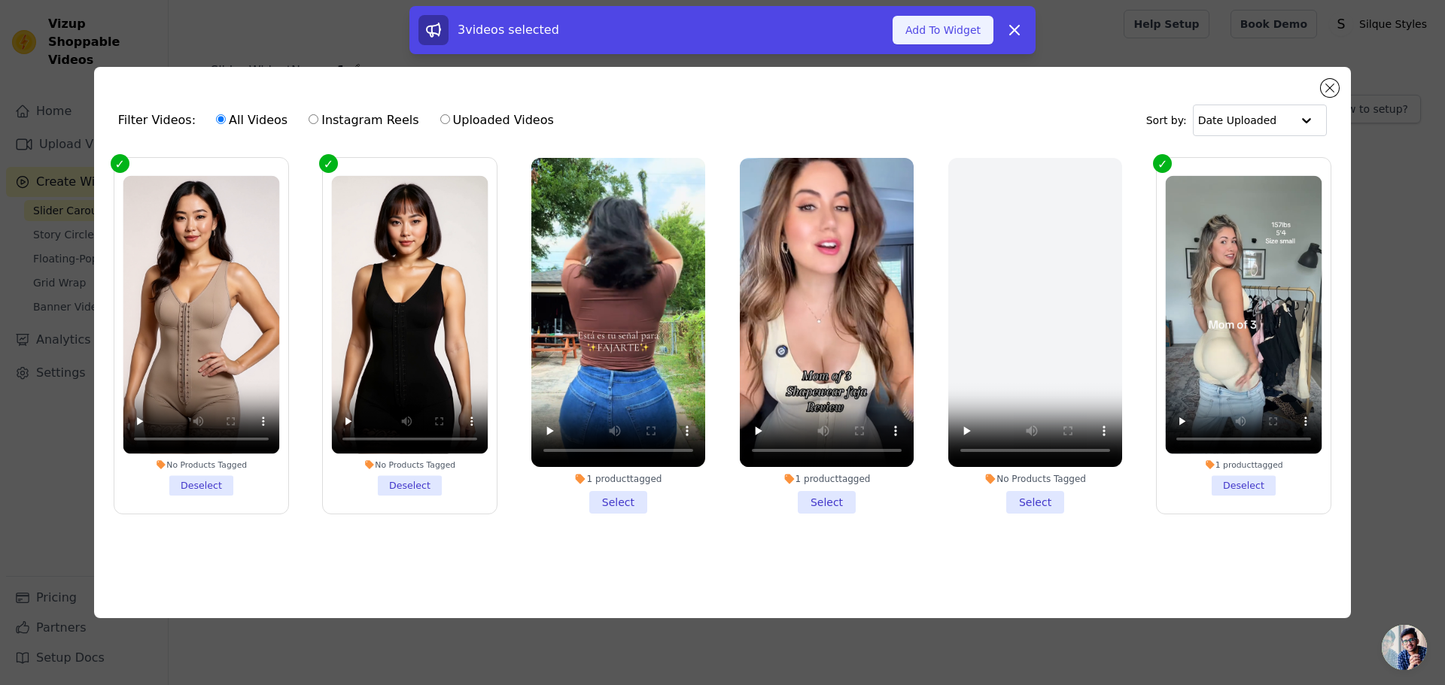
click at [945, 35] on button "Add To Widget" at bounding box center [942, 30] width 101 height 29
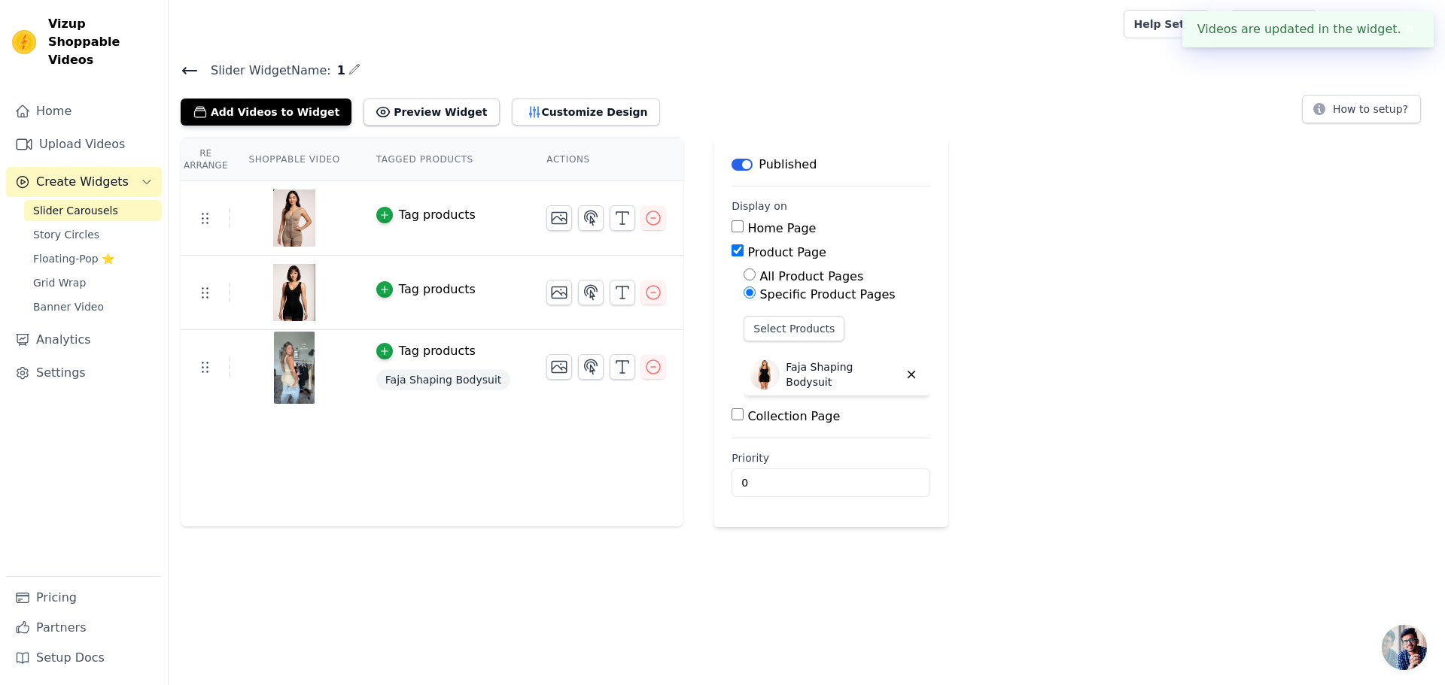
click at [432, 384] on span "Faja Shaping Bodysuit" at bounding box center [443, 379] width 134 height 21
click at [379, 350] on icon "button" at bounding box center [384, 351] width 11 height 11
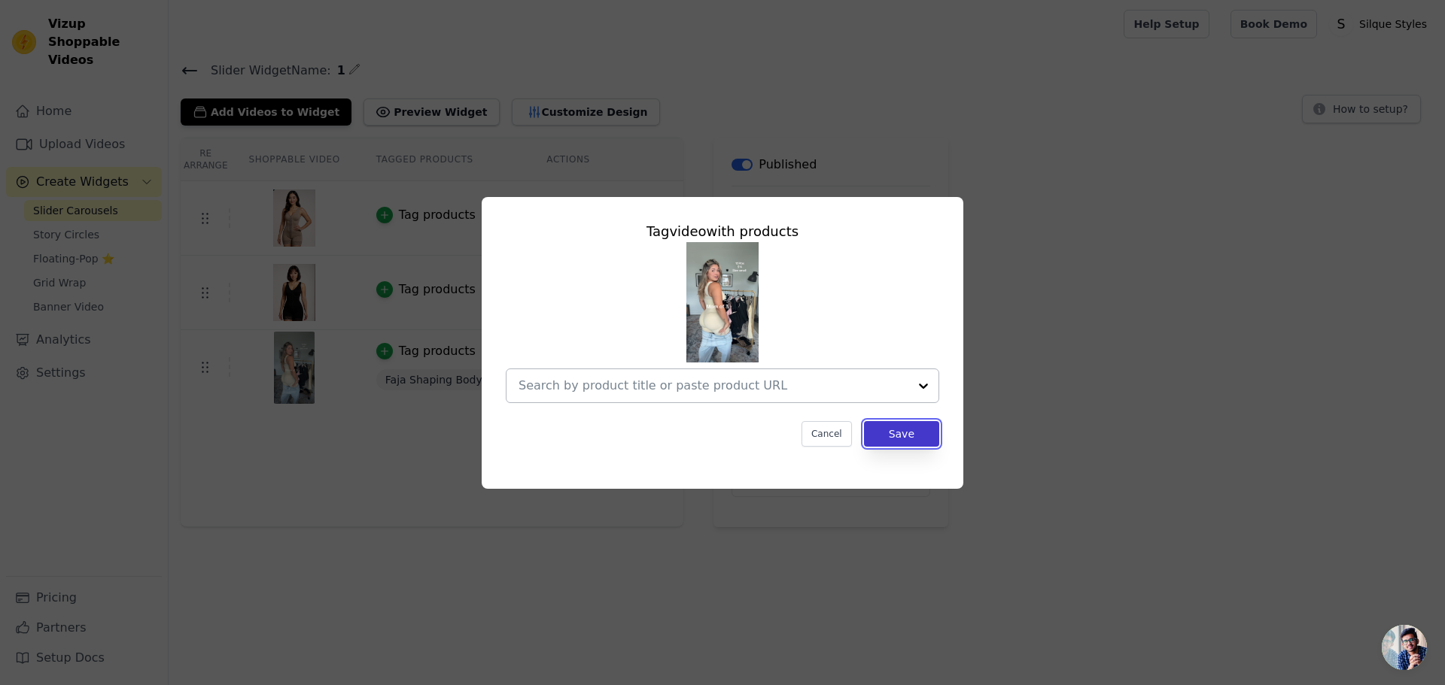
click at [905, 443] on button "Save" at bounding box center [901, 434] width 75 height 26
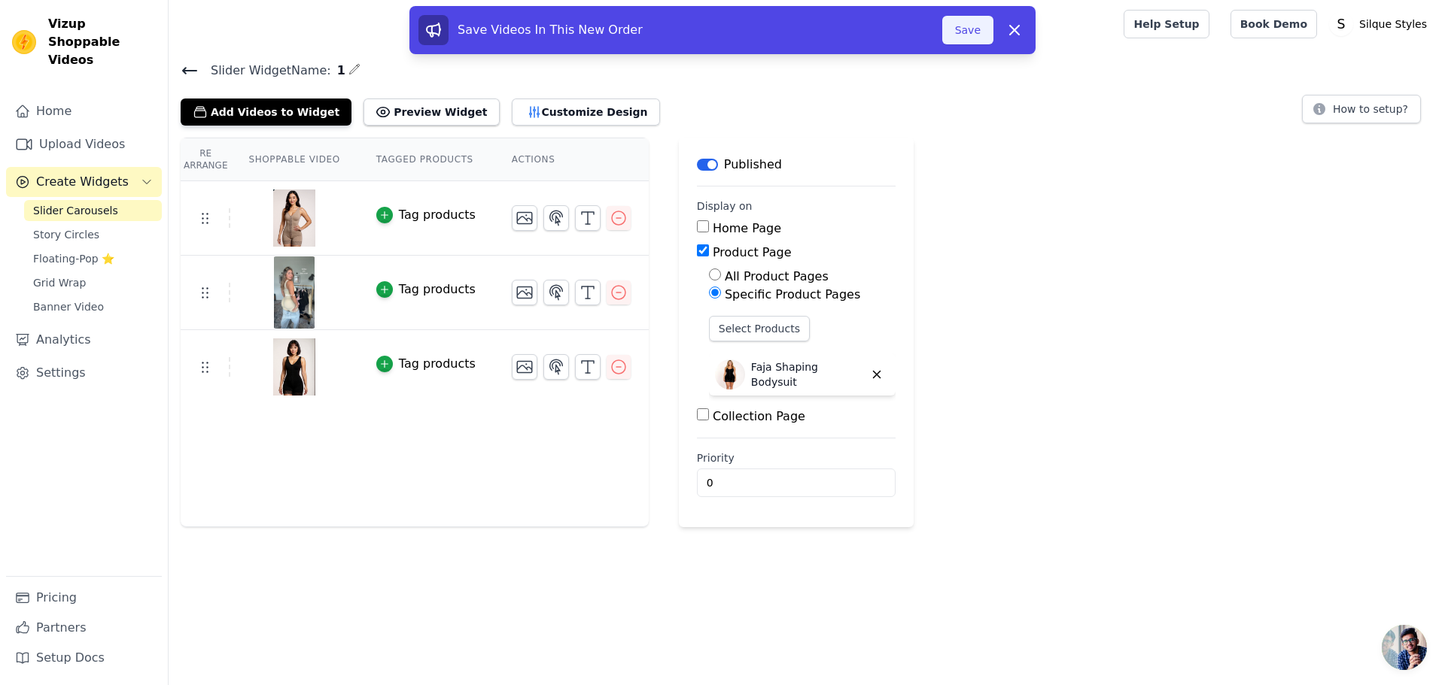
click at [971, 32] on button "Save" at bounding box center [967, 30] width 51 height 29
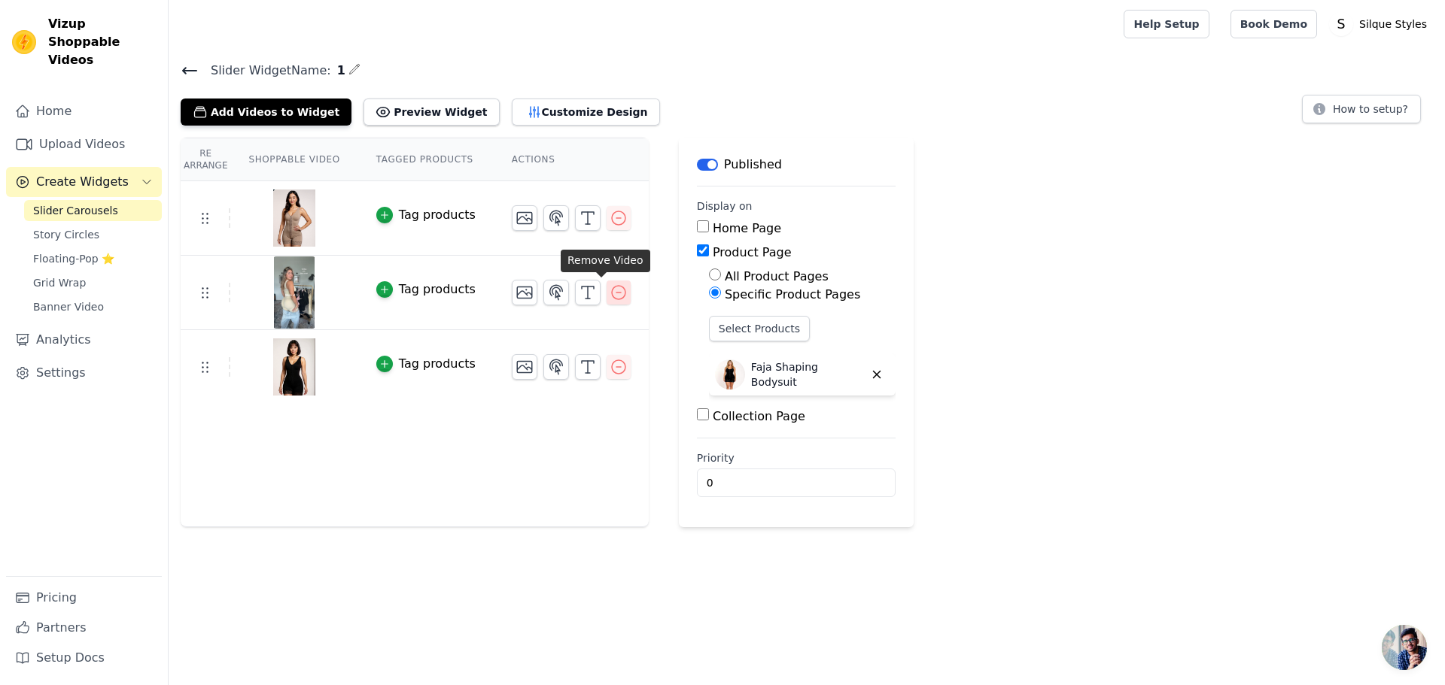
click at [609, 293] on icon "button" at bounding box center [618, 293] width 18 height 18
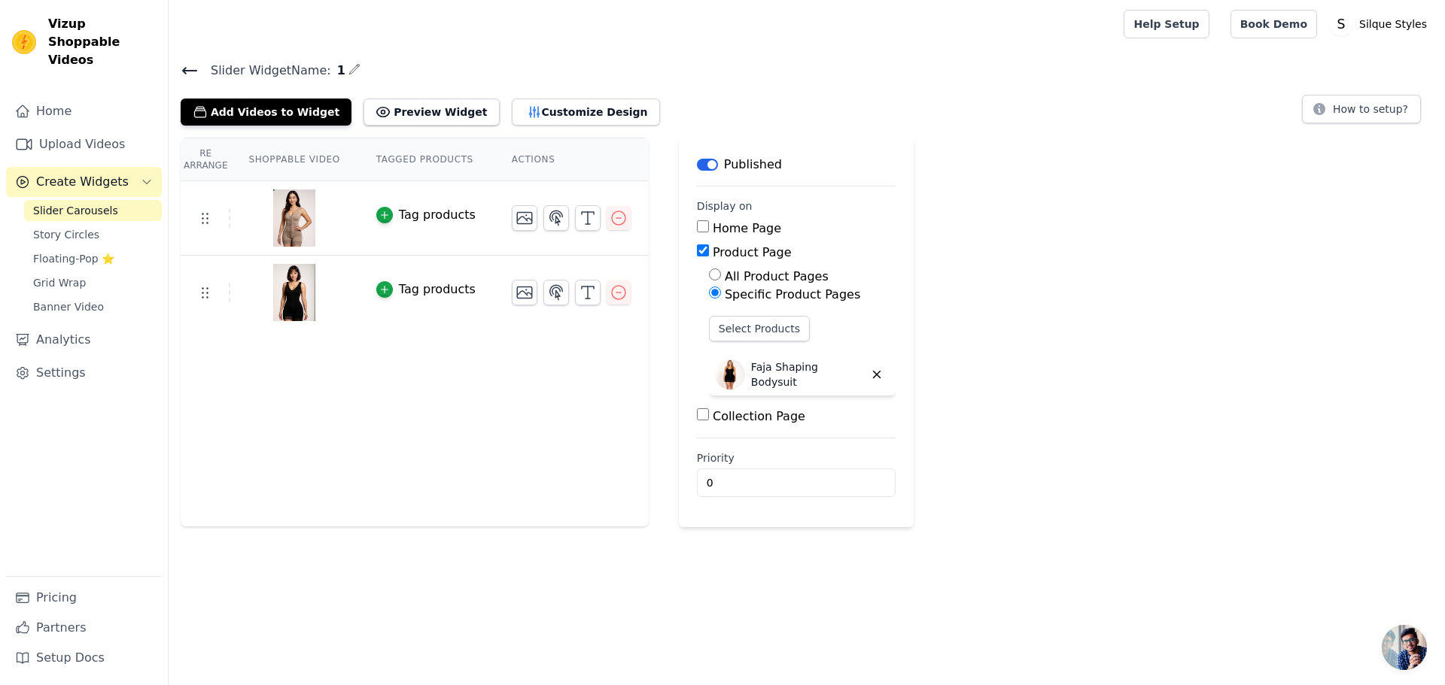
click at [276, 209] on img at bounding box center [294, 218] width 42 height 72
click at [393, 114] on button "Preview Widget" at bounding box center [430, 112] width 135 height 27
click at [71, 129] on link "Upload Videos" at bounding box center [84, 144] width 156 height 30
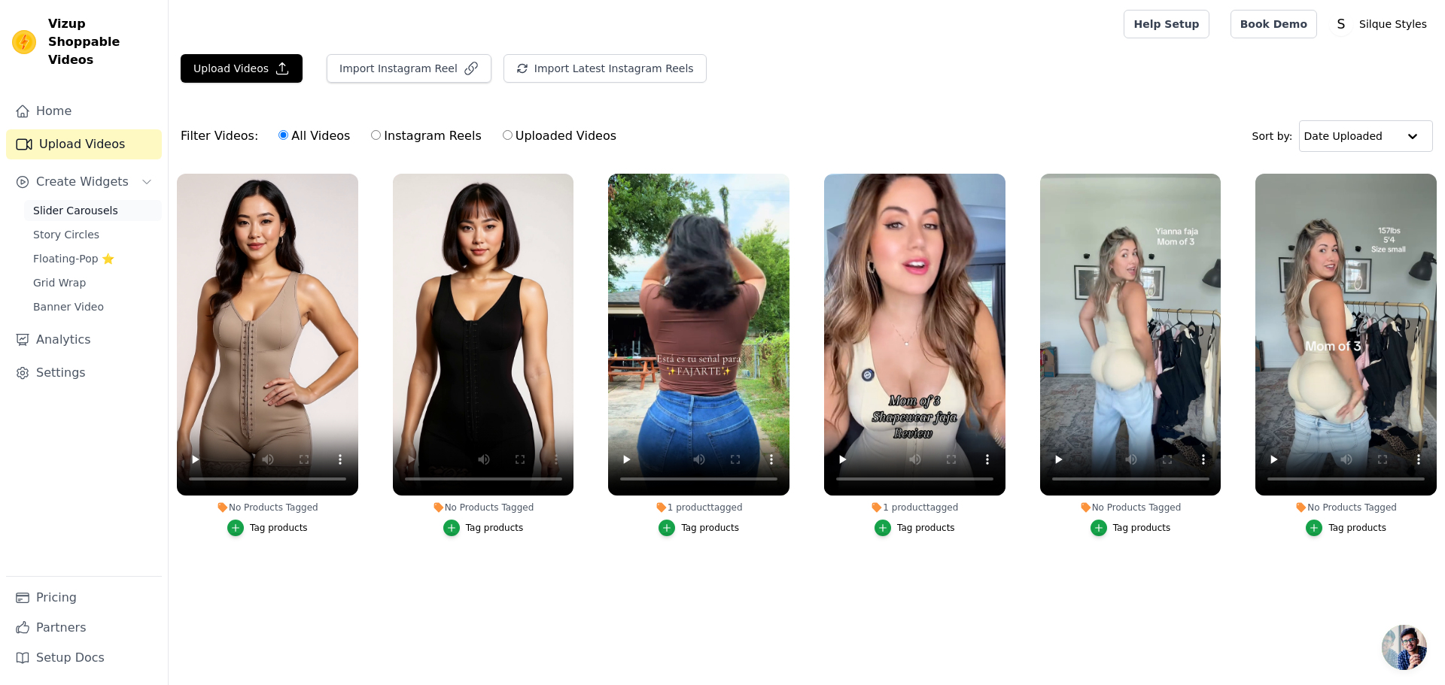
click at [108, 200] on link "Slider Carousels" at bounding box center [93, 210] width 138 height 21
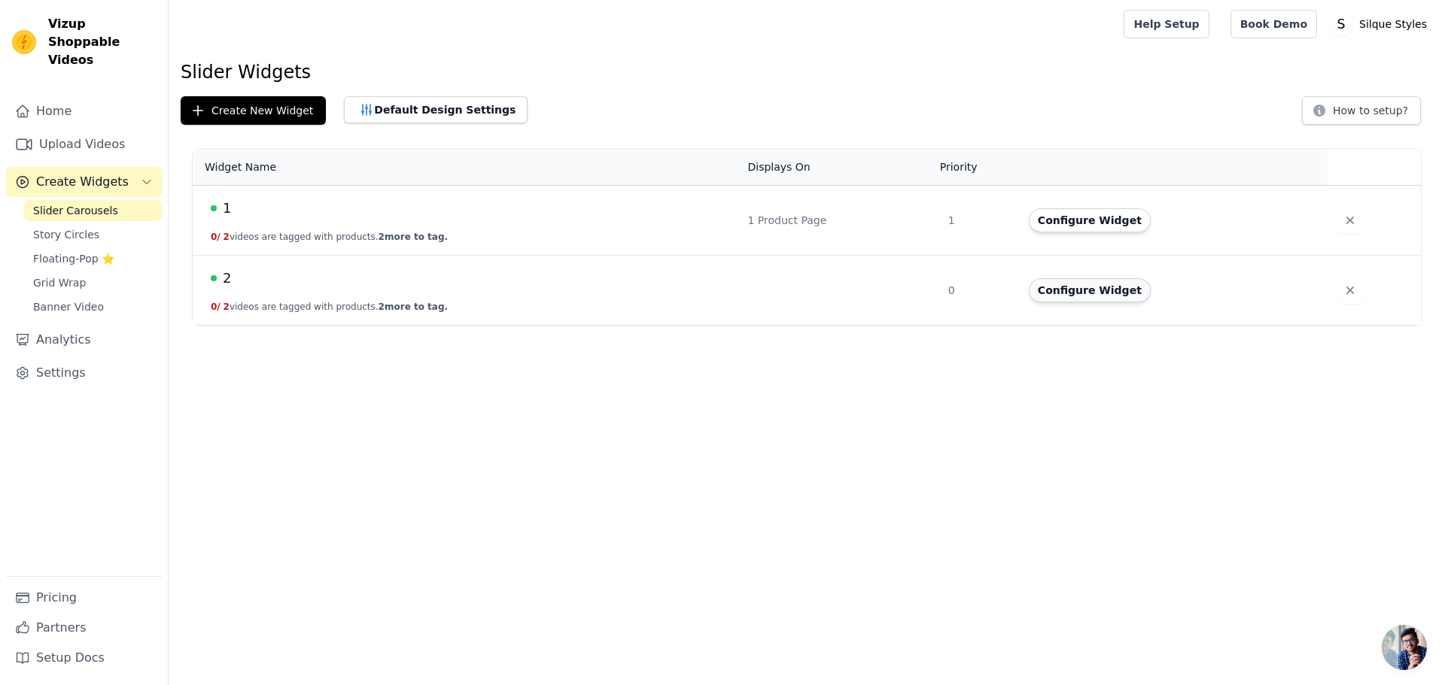
click at [1087, 295] on button "Configure Widget" at bounding box center [1089, 290] width 122 height 24
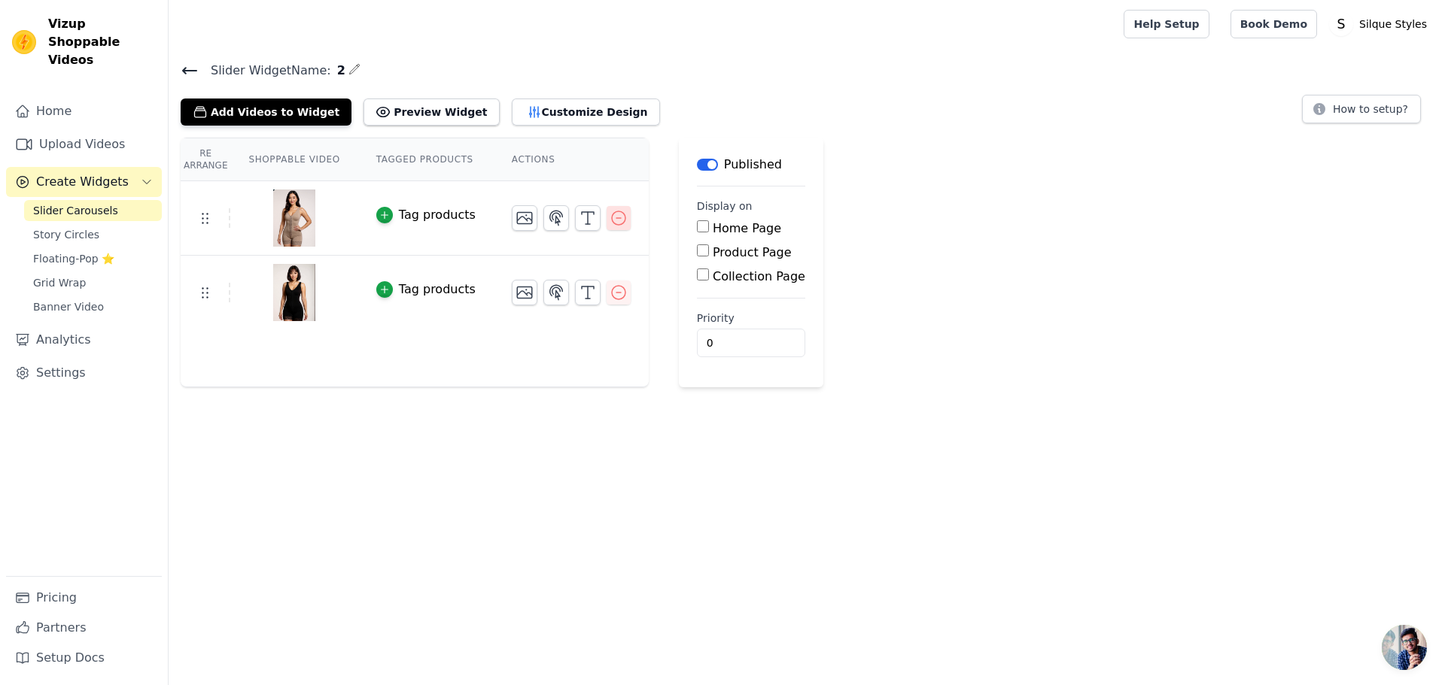
click at [609, 221] on icon "button" at bounding box center [618, 218] width 18 height 18
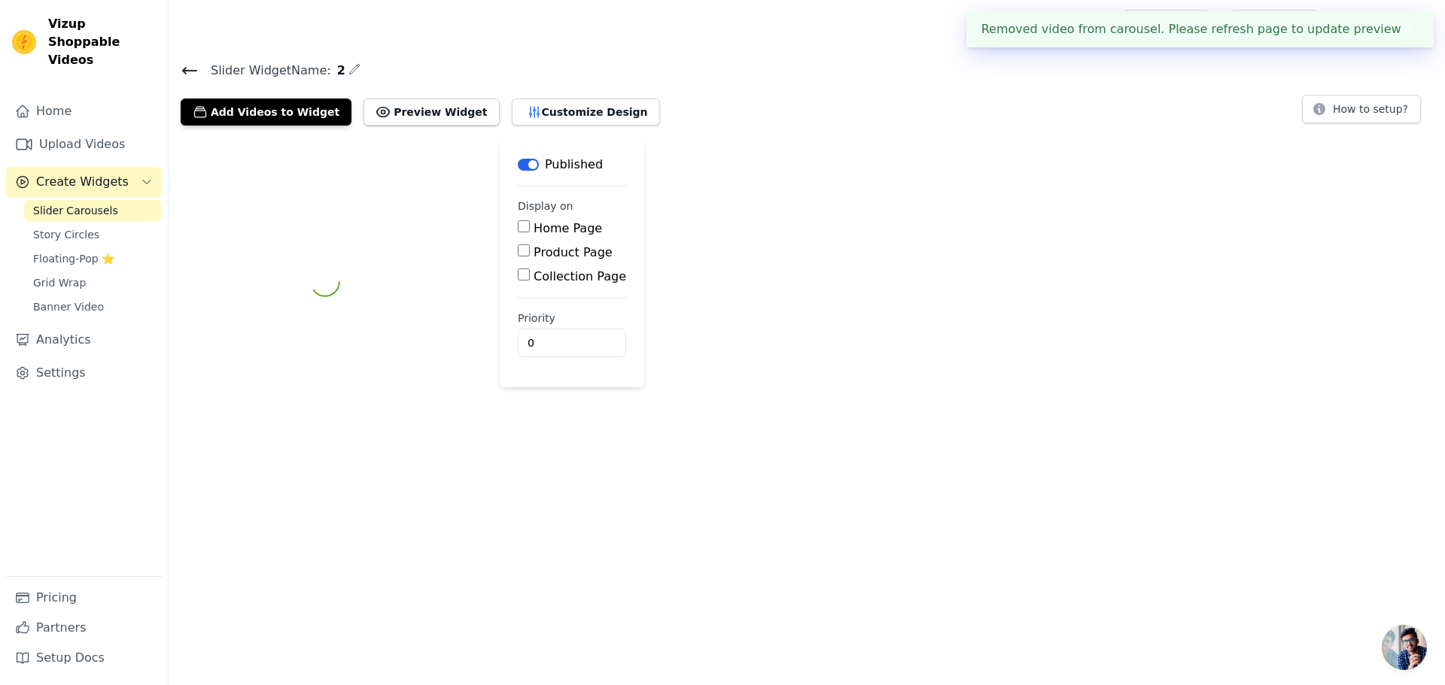
click at [606, 221] on div "Home Page" at bounding box center [572, 229] width 108 height 18
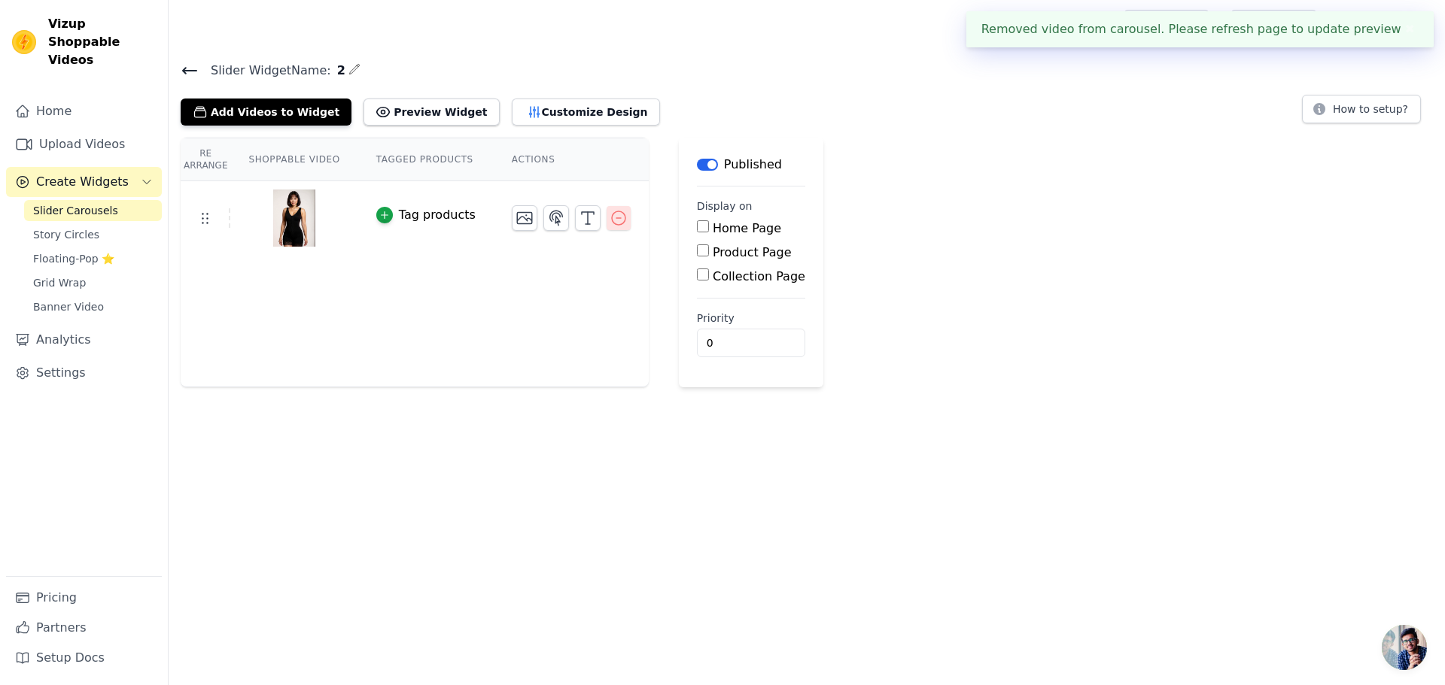
click at [609, 221] on icon "button" at bounding box center [618, 218] width 18 height 18
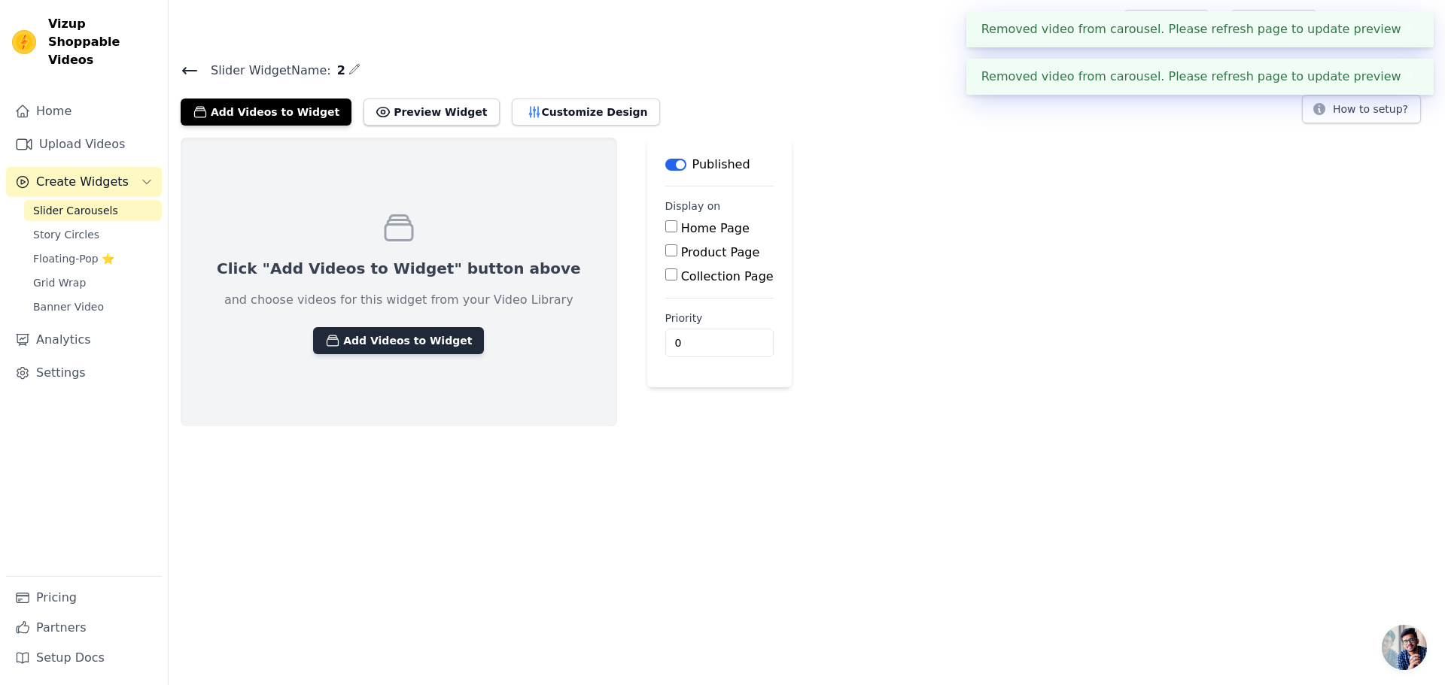
click at [327, 335] on button "Add Videos to Widget" at bounding box center [398, 340] width 171 height 27
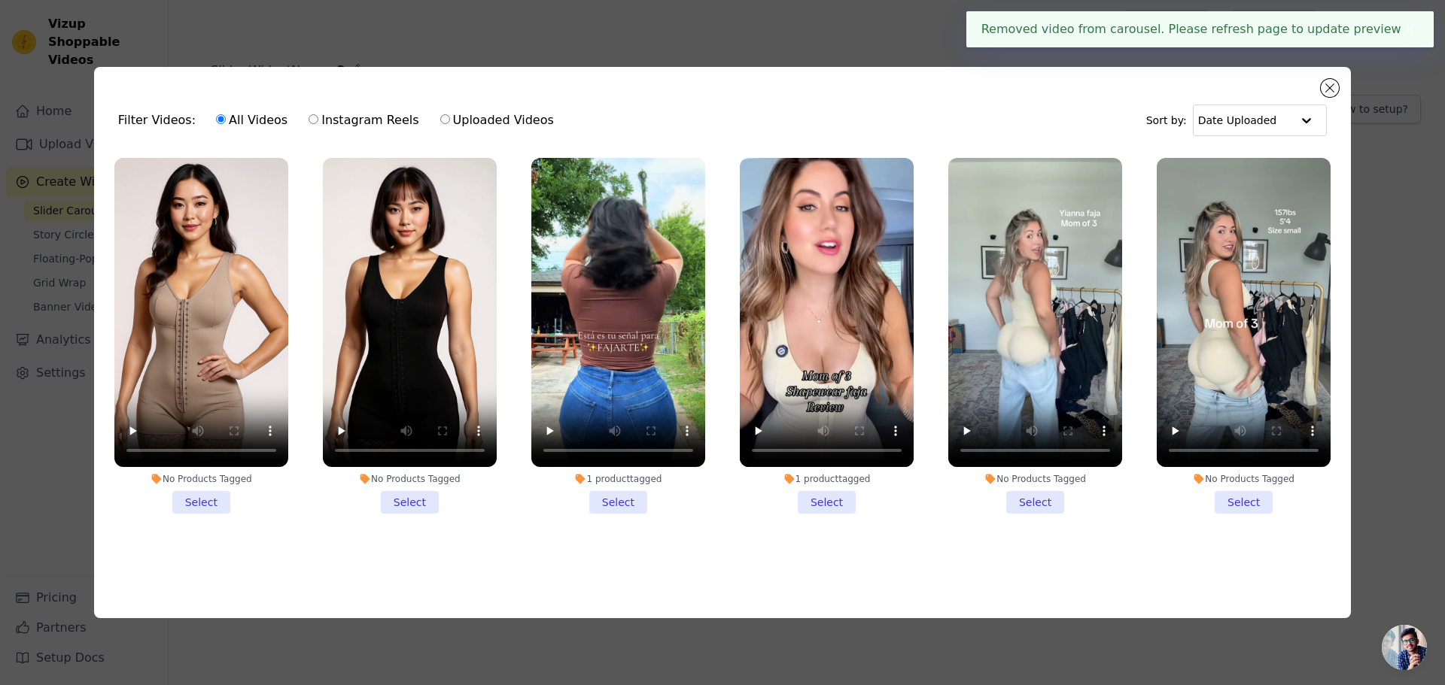
click at [621, 500] on li "1 product tagged Select" at bounding box center [618, 336] width 174 height 356
click at [0, 0] on input "1 product tagged Select" at bounding box center [0, 0] width 0 height 0
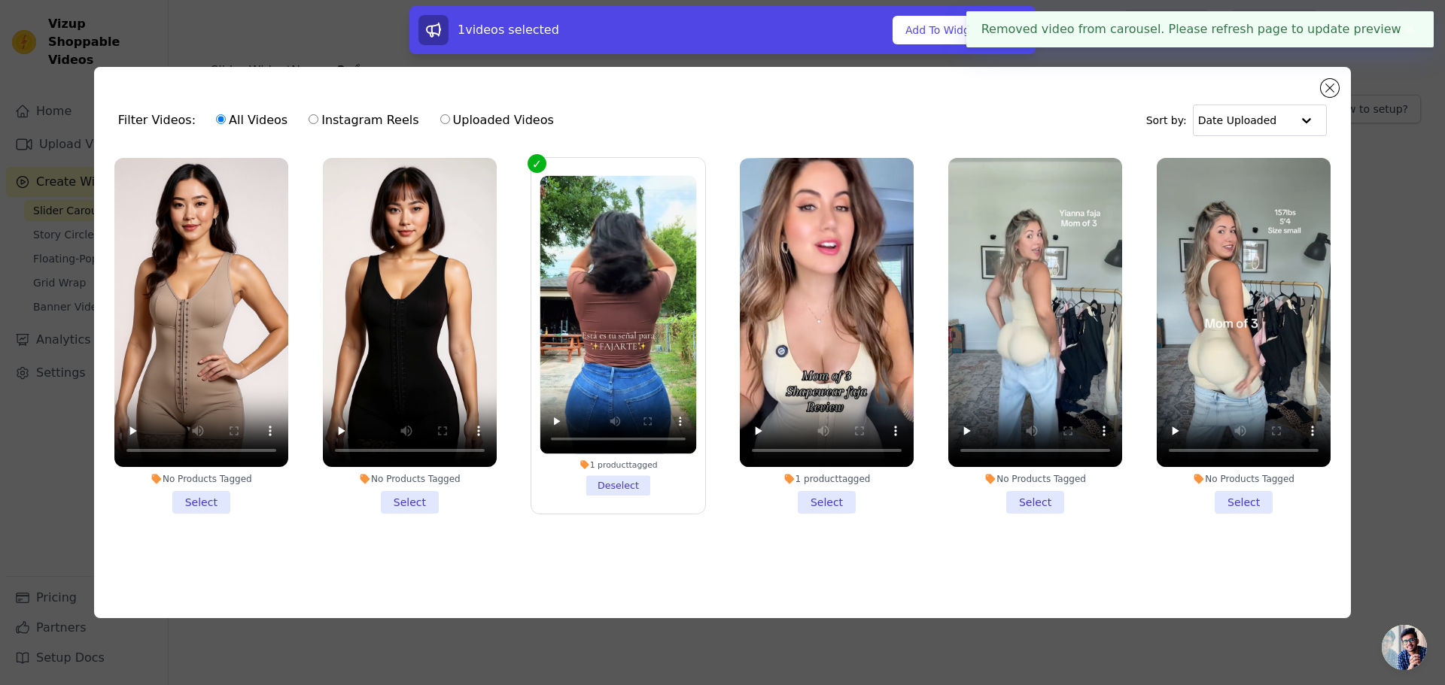
click at [828, 496] on li "1 product tagged Select" at bounding box center [827, 336] width 174 height 356
click at [0, 0] on input "1 product tagged Select" at bounding box center [0, 0] width 0 height 0
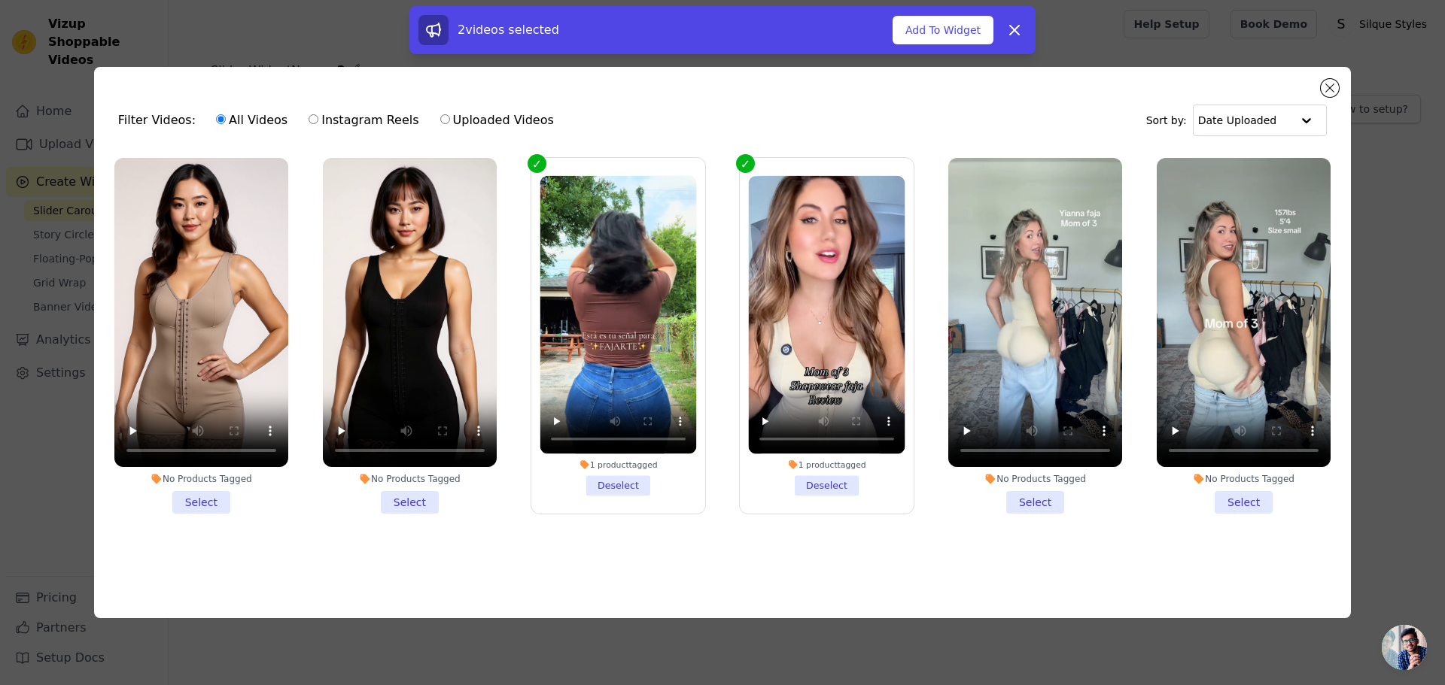
click at [1046, 502] on li "No Products Tagged Select" at bounding box center [1035, 336] width 174 height 356
click at [0, 0] on input "No Products Tagged Select" at bounding box center [0, 0] width 0 height 0
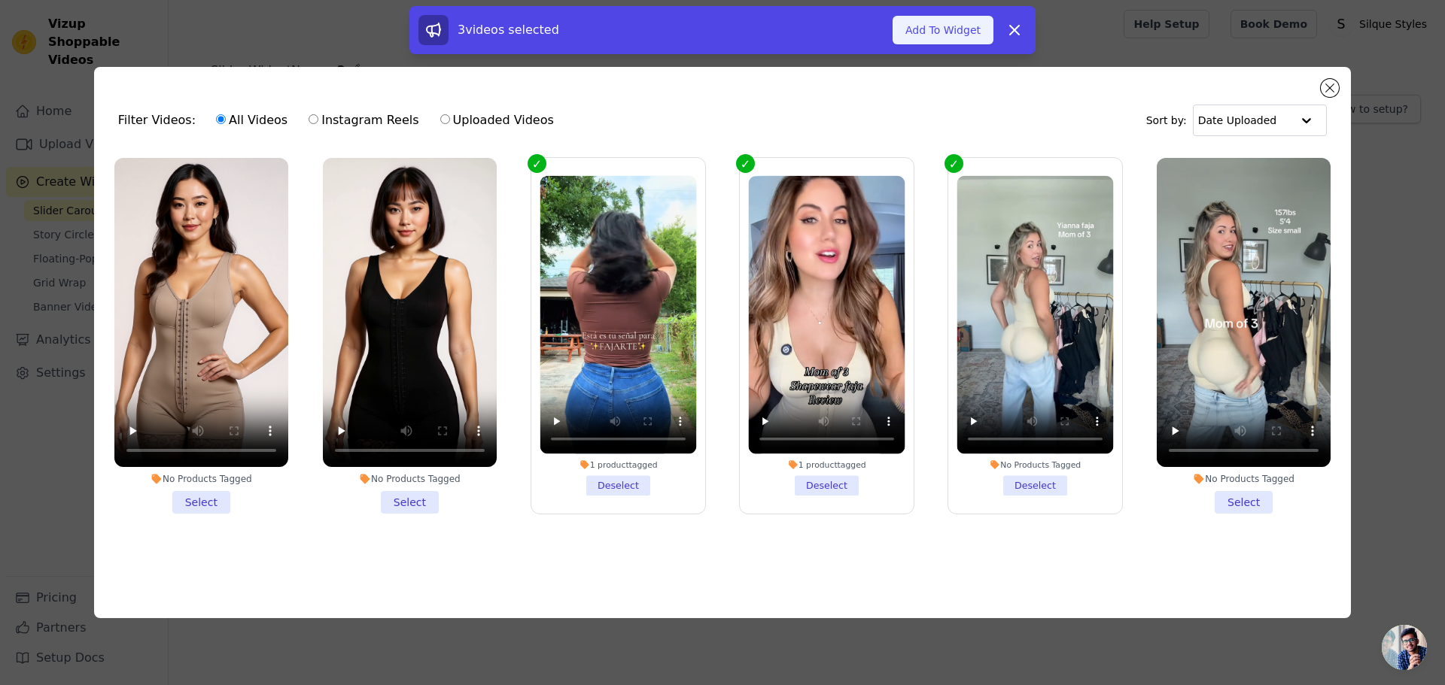
click at [922, 32] on button "Add To Widget" at bounding box center [942, 30] width 101 height 29
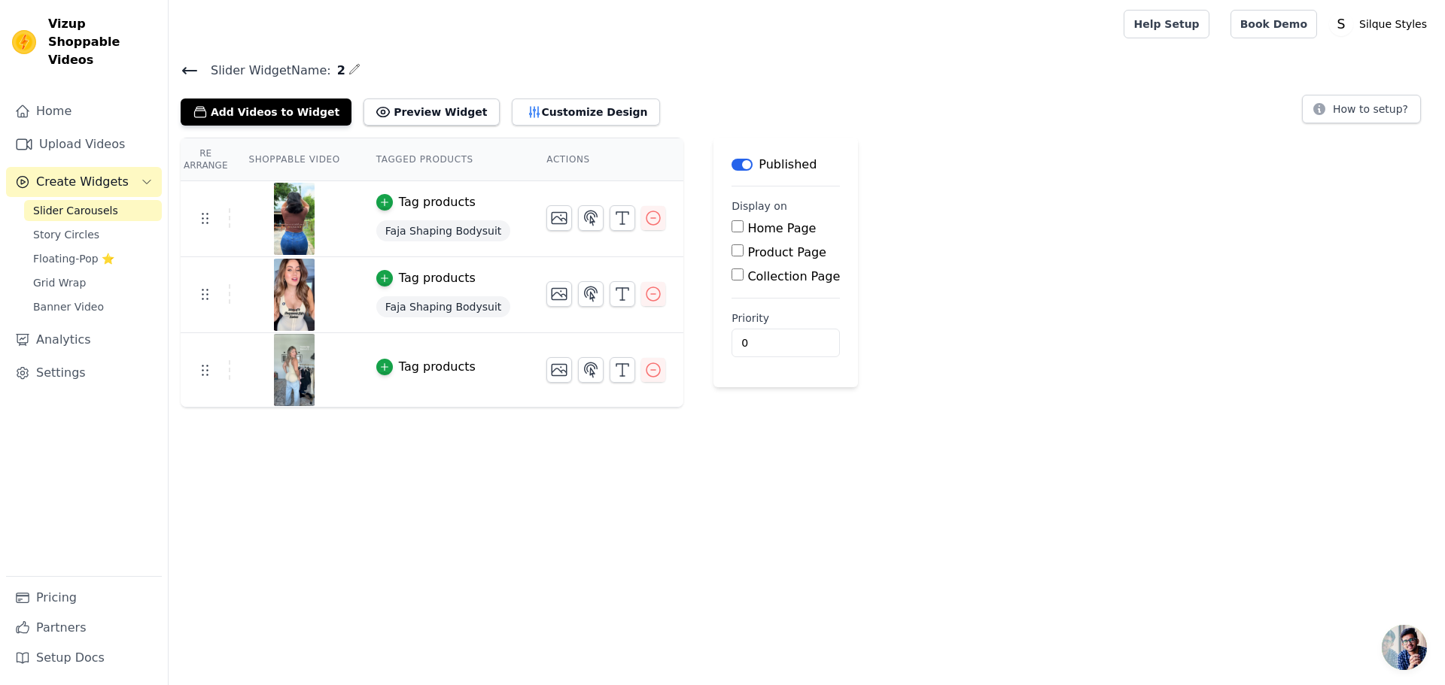
click at [446, 202] on div "Tag products" at bounding box center [437, 202] width 77 height 18
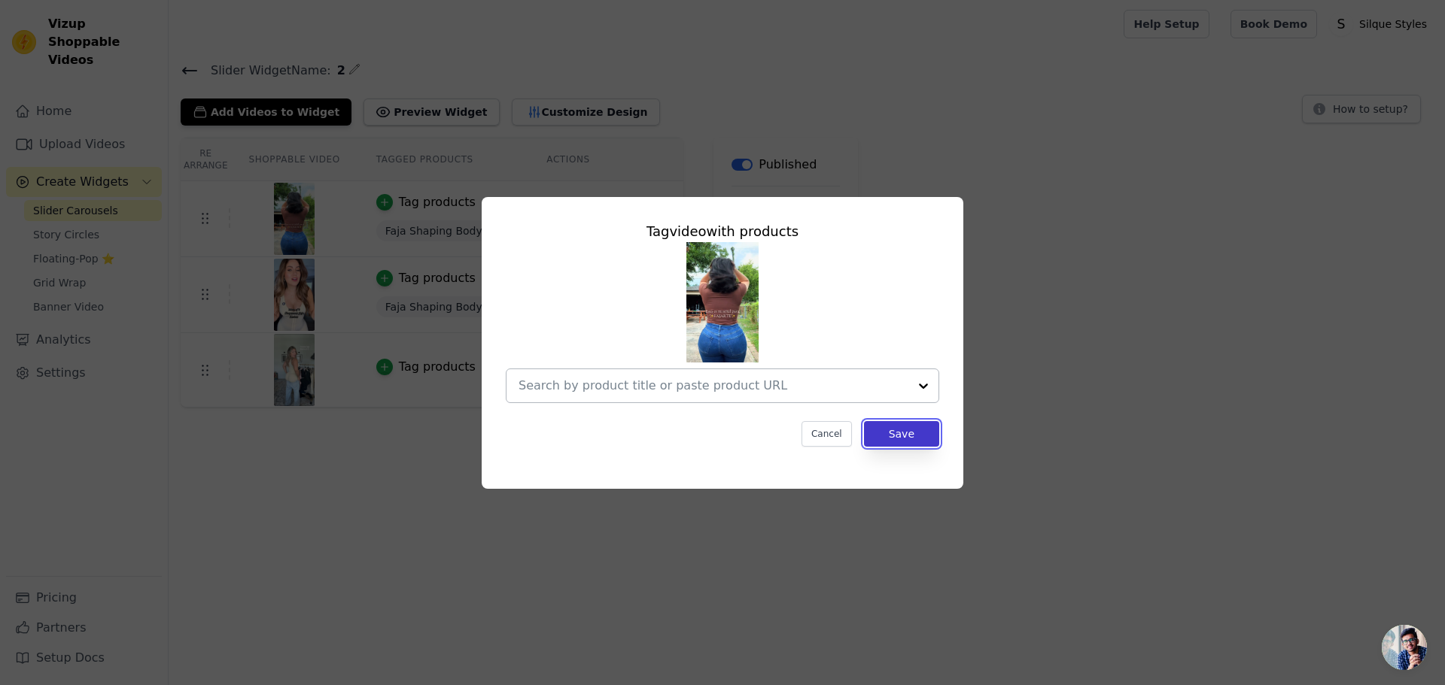
click at [928, 446] on button "Save" at bounding box center [901, 434] width 75 height 26
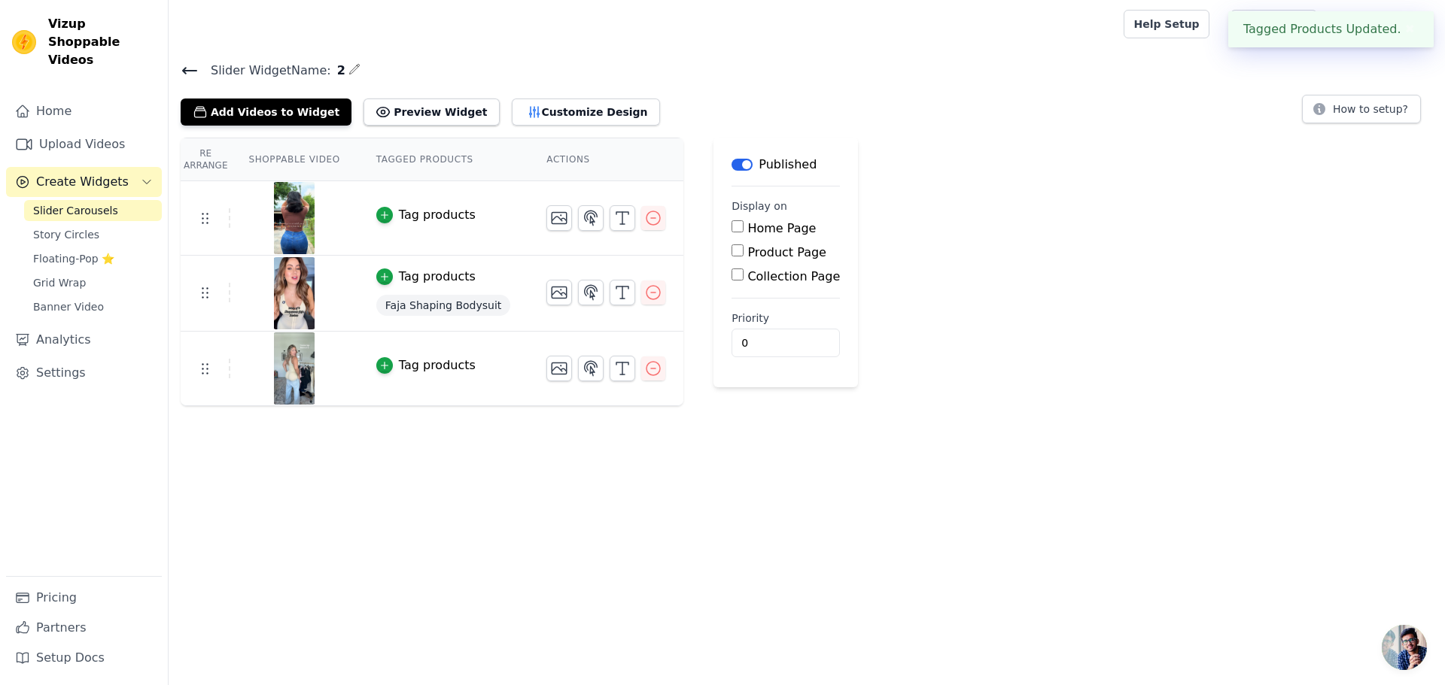
click at [421, 298] on span "Faja Shaping Bodysuit" at bounding box center [443, 305] width 134 height 21
click at [415, 274] on div "Tag products" at bounding box center [437, 277] width 77 height 18
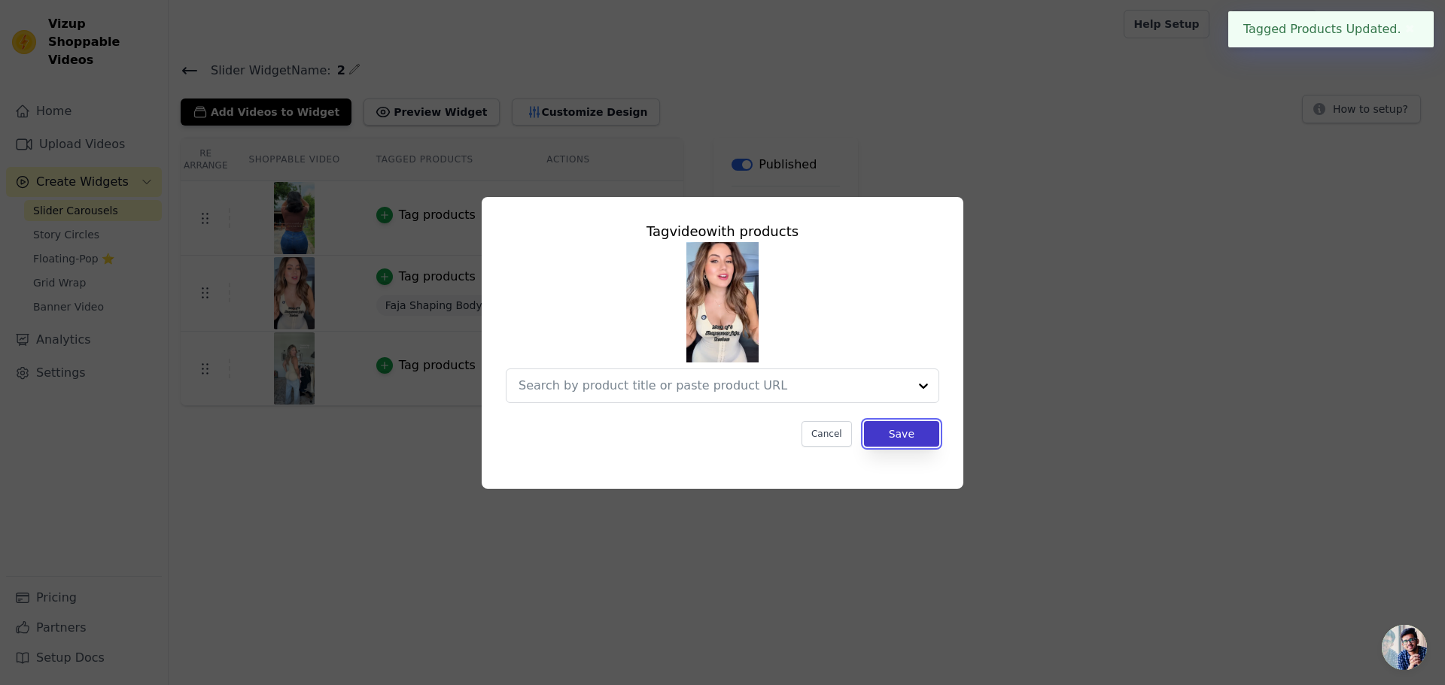
click at [903, 436] on button "Save" at bounding box center [901, 434] width 75 height 26
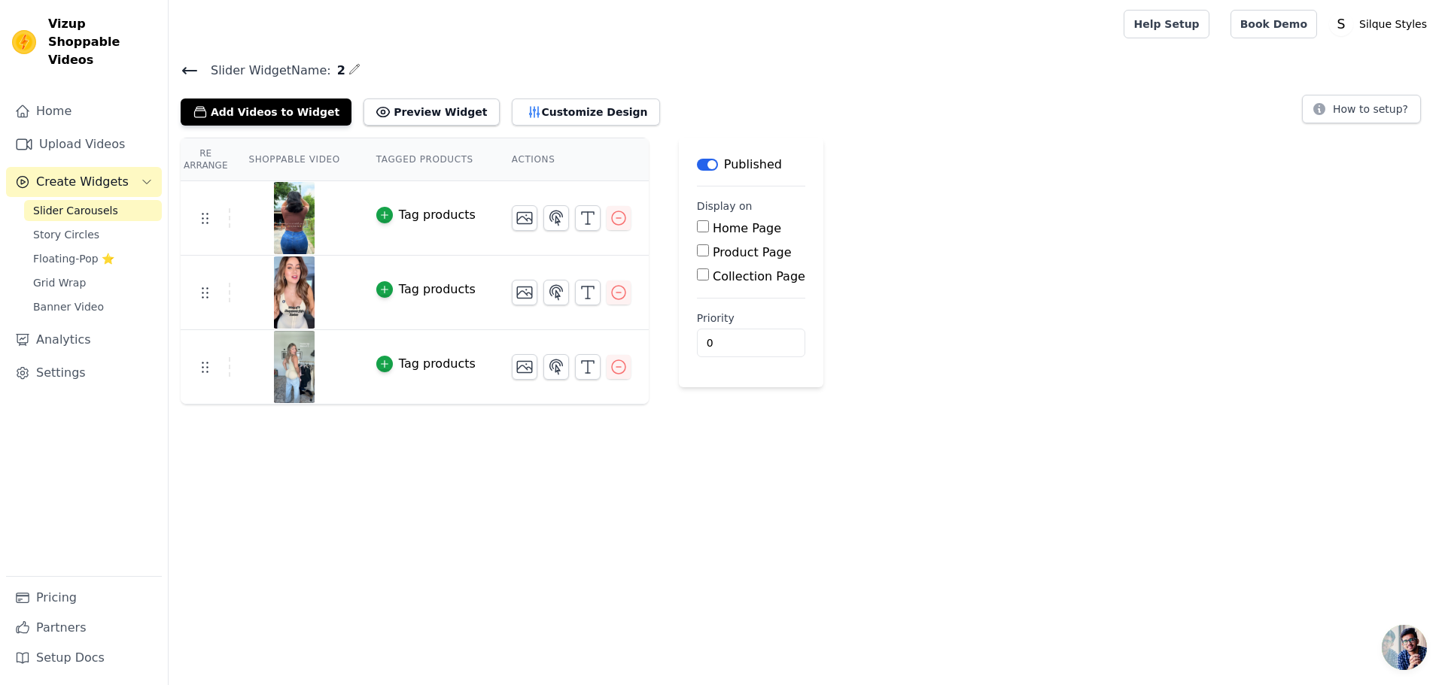
click at [492, 65] on h4 "Slider Widget Name: 2" at bounding box center [807, 70] width 1252 height 20
click at [195, 71] on icon at bounding box center [190, 71] width 14 height 6
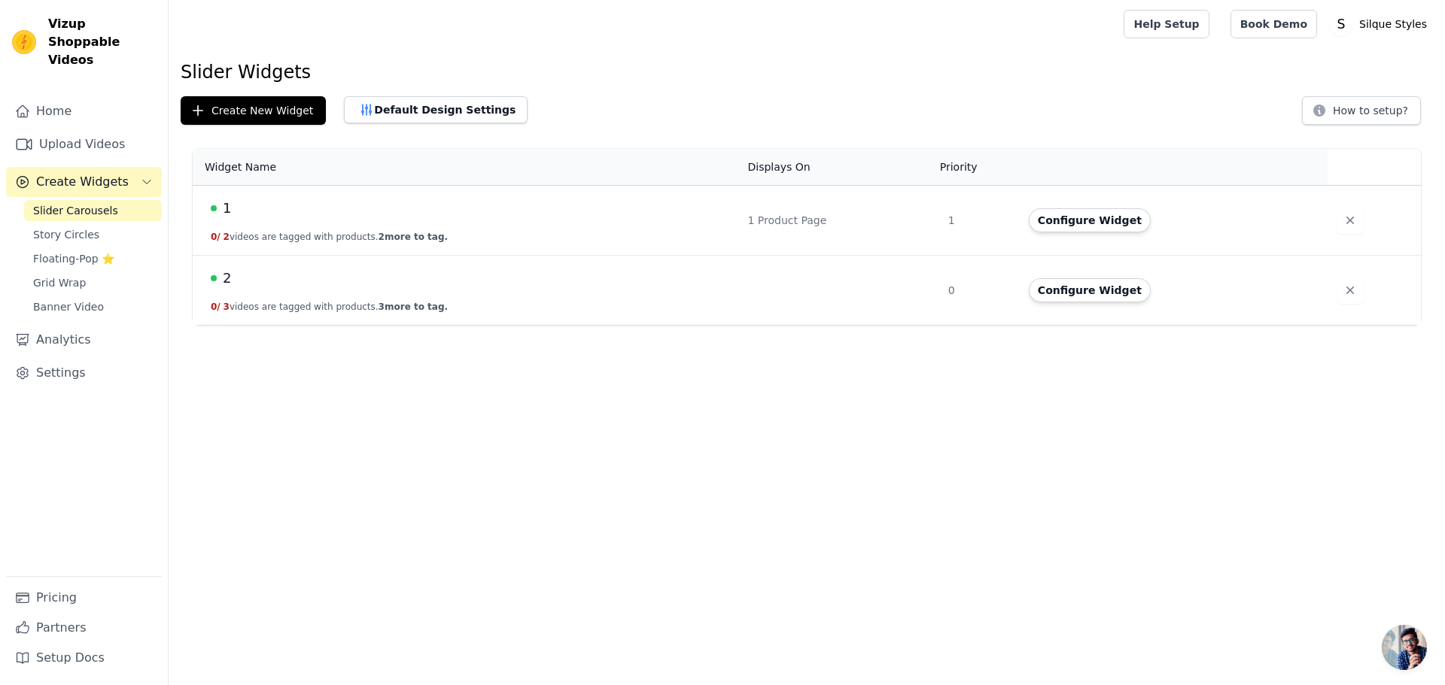
click at [354, 287] on div "2" at bounding box center [470, 278] width 519 height 21
click at [1080, 282] on button "Configure Widget" at bounding box center [1089, 290] width 122 height 24
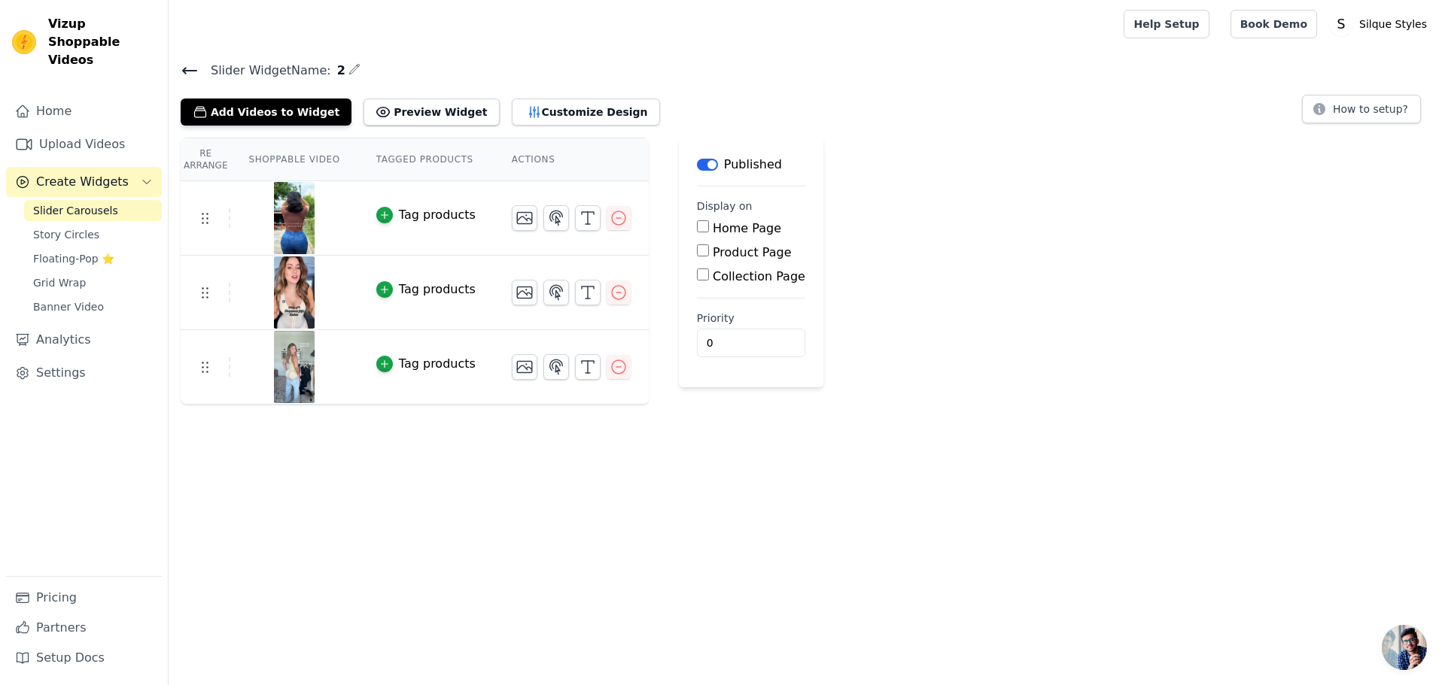
click at [697, 254] on input "Product Page" at bounding box center [703, 251] width 12 height 12
checkbox input "true"
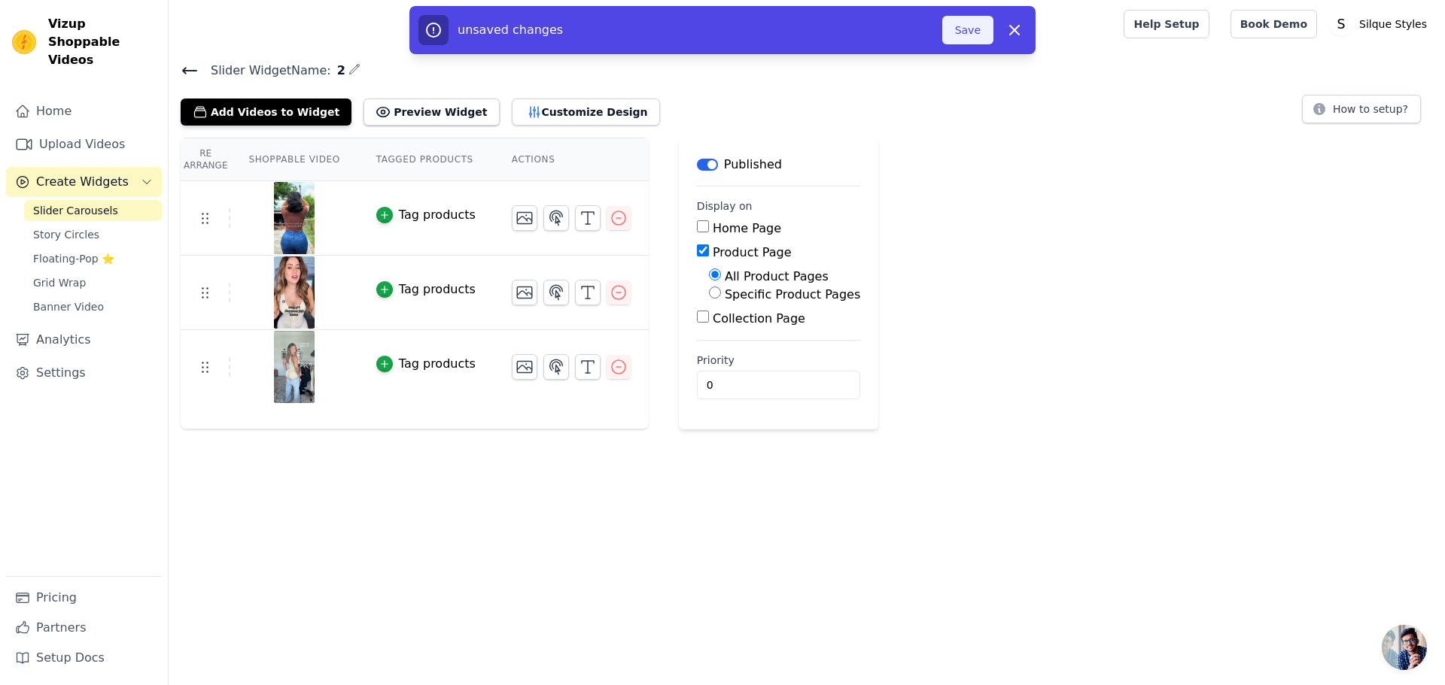
click at [965, 28] on button "Save" at bounding box center [967, 30] width 51 height 29
click at [969, 29] on button "Save" at bounding box center [967, 30] width 51 height 29
click at [969, 41] on button "Save" at bounding box center [967, 30] width 51 height 29
click at [971, 38] on div at bounding box center [643, 24] width 925 height 48
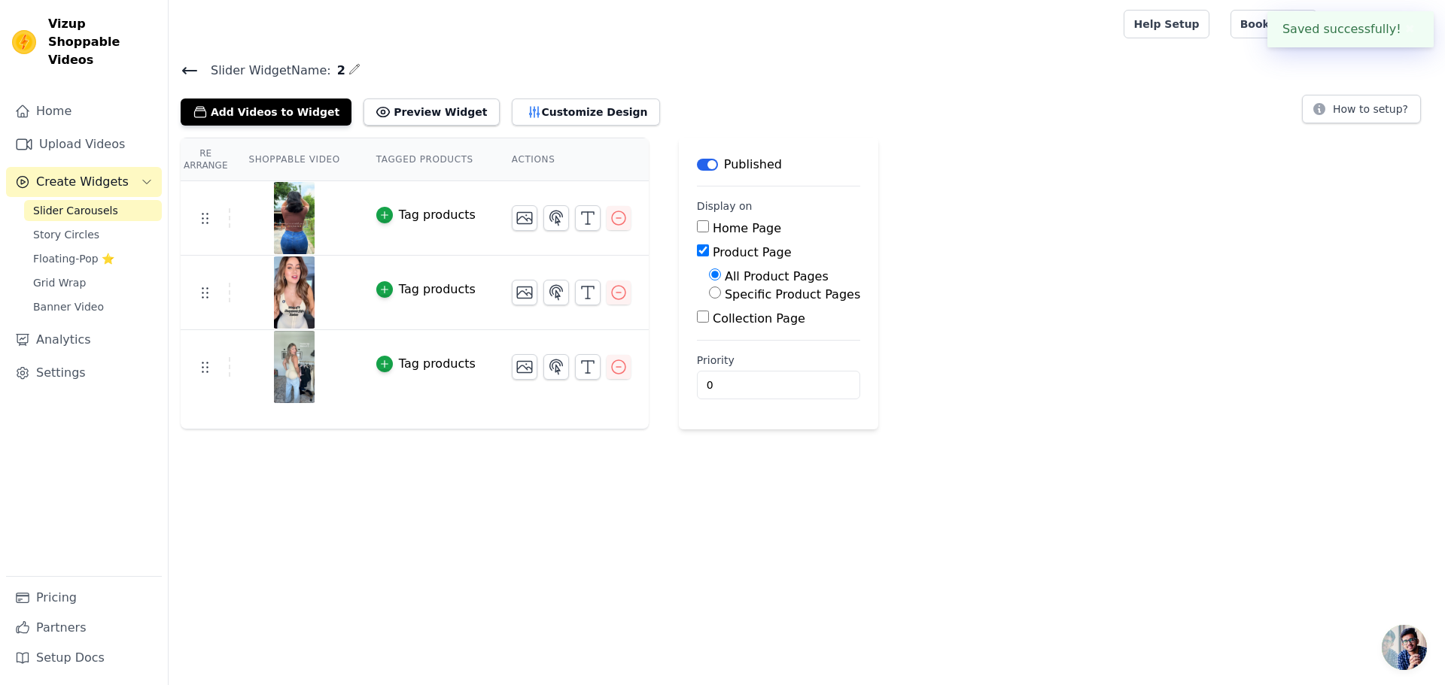
click at [971, 38] on div at bounding box center [643, 24] width 925 height 48
drag, startPoint x: 952, startPoint y: 103, endPoint x: 1089, endPoint y: 66, distance: 141.8
click at [952, 103] on div "Add Videos to Widget Preview Widget Customize Design How to setup?" at bounding box center [807, 109] width 1252 height 33
